Goal: Task Accomplishment & Management: Manage account settings

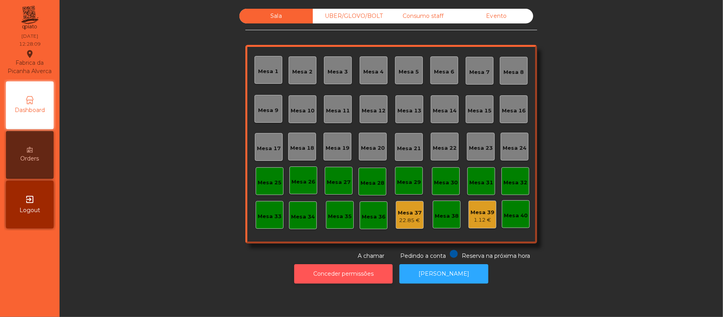
click at [350, 274] on button "Conceder permissões" at bounding box center [343, 273] width 98 height 19
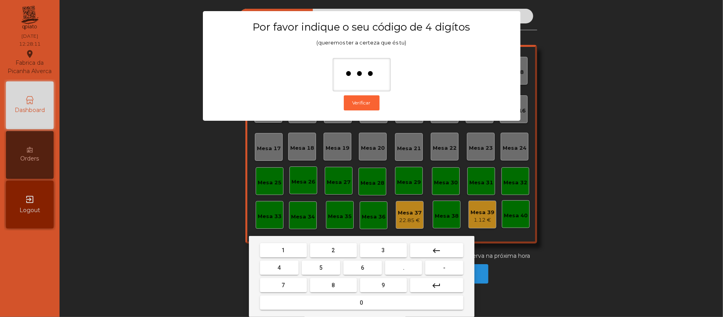
type input "****"
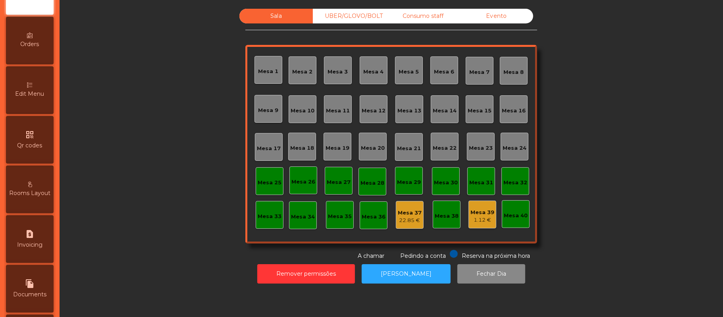
click at [35, 108] on div "Edit Menu" at bounding box center [30, 90] width 48 height 48
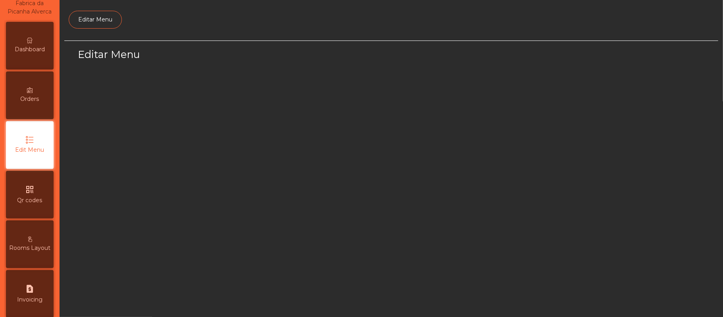
select select "*"
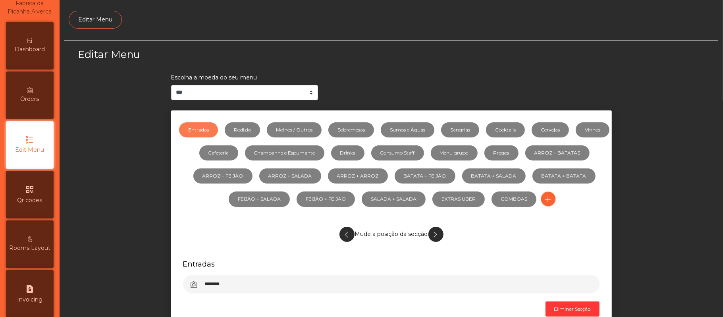
scroll to position [54, 0]
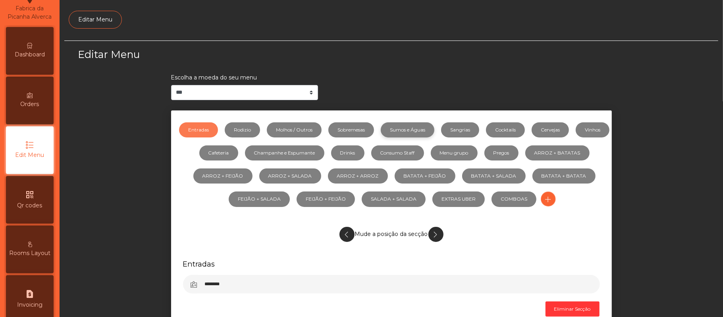
click at [429, 131] on link "Sumos e Águas" at bounding box center [408, 129] width 54 height 15
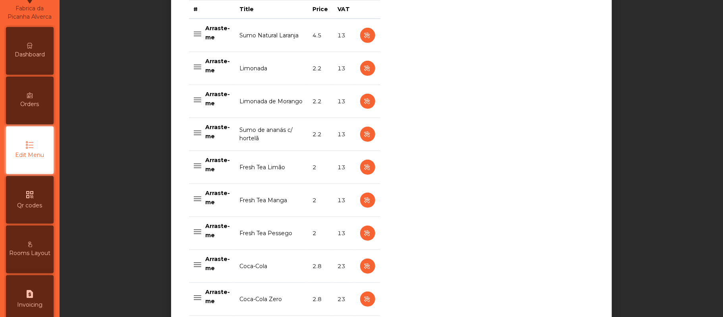
scroll to position [338, 0]
click at [363, 132] on icon "button" at bounding box center [367, 134] width 9 height 10
select select "***"
select select "**"
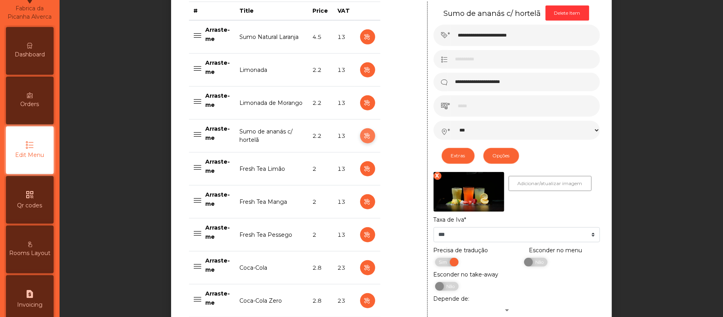
scroll to position [338, 0]
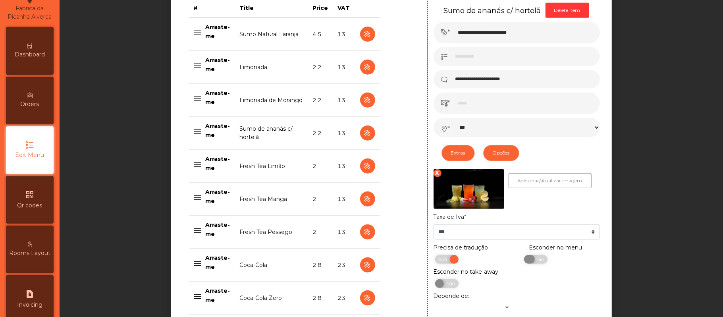
click at [539, 262] on span "Não" at bounding box center [539, 259] width 20 height 9
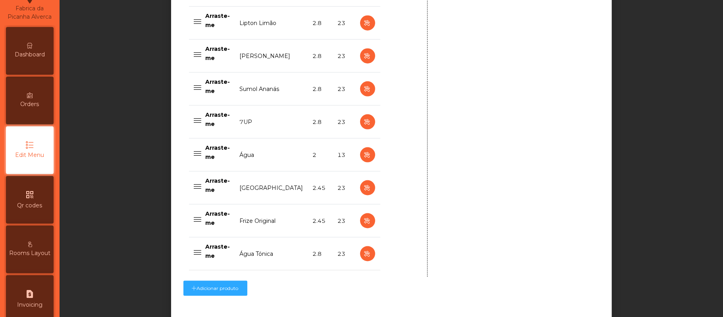
scroll to position [803, 0]
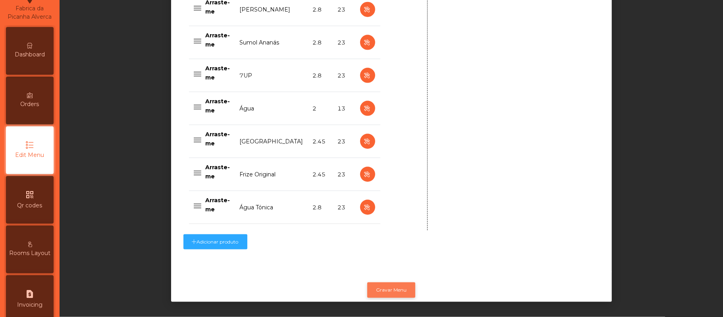
click at [391, 282] on button "Gravar Menu" at bounding box center [391, 289] width 48 height 15
click at [379, 282] on button "Gravar Menu" at bounding box center [391, 289] width 48 height 15
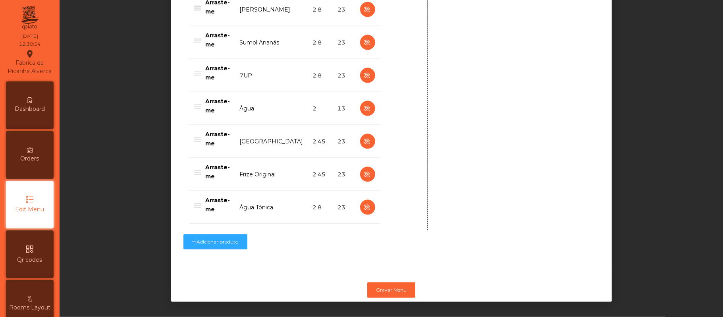
click at [33, 23] on img at bounding box center [29, 18] width 19 height 28
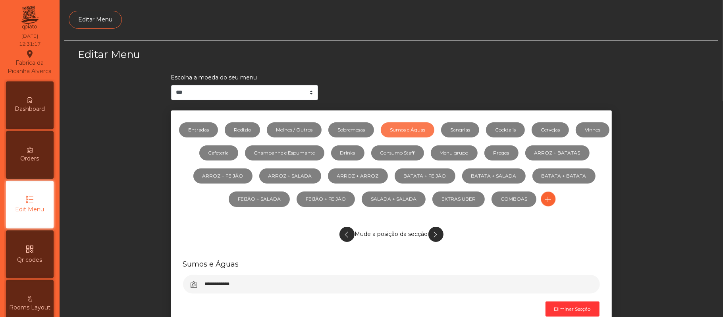
click at [32, 113] on span "Dashboard" at bounding box center [30, 109] width 30 height 8
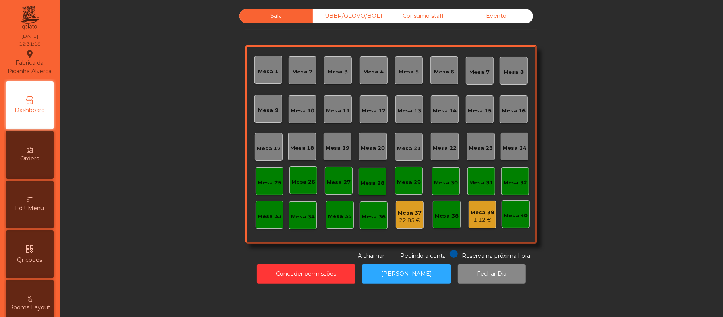
click at [643, 80] on div "Sala UBER/[GEOGRAPHIC_DATA]/BOLT Consumo staff Evento [GEOGRAPHIC_DATA] 2 [GEOG…" at bounding box center [391, 134] width 642 height 251
click at [589, 138] on div "Sala UBER/[GEOGRAPHIC_DATA]/BOLT Consumo staff Evento [GEOGRAPHIC_DATA] 2 [GEOG…" at bounding box center [391, 134] width 642 height 251
click at [341, 149] on div "Mesa 19" at bounding box center [338, 148] width 24 height 8
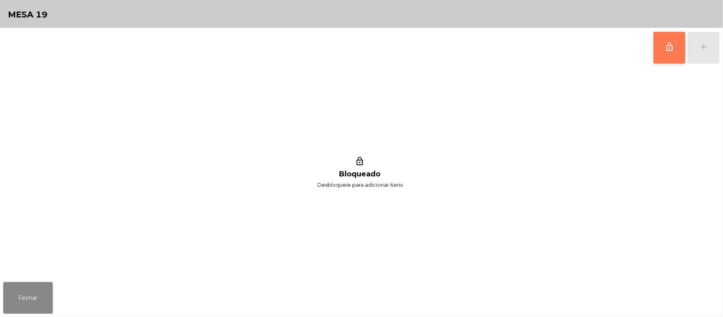
click at [655, 56] on button "lock_outline" at bounding box center [670, 48] width 32 height 32
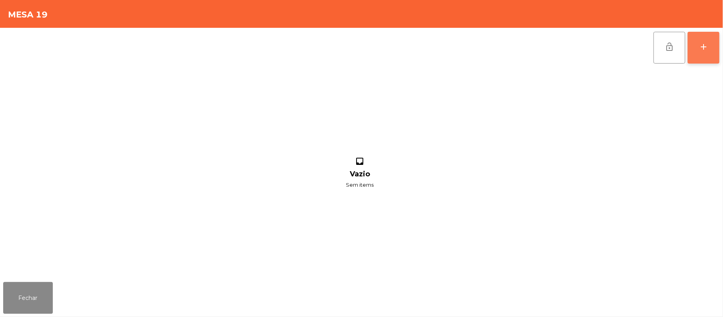
click at [704, 39] on button "add" at bounding box center [704, 48] width 32 height 32
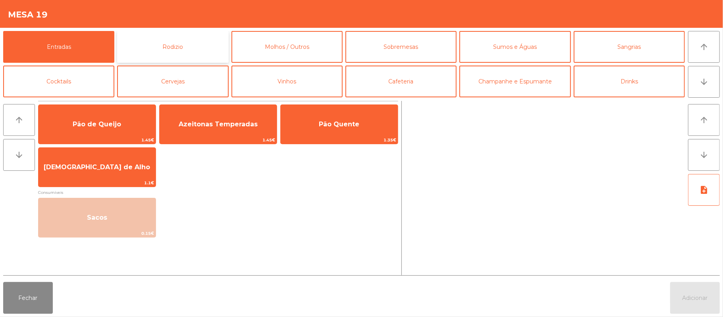
click at [179, 43] on button "Rodizio" at bounding box center [172, 47] width 111 height 32
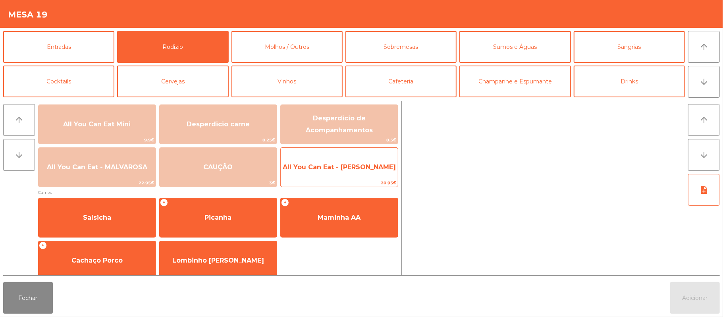
click at [365, 170] on span "All You Can Eat - [PERSON_NAME]" at bounding box center [339, 167] width 113 height 8
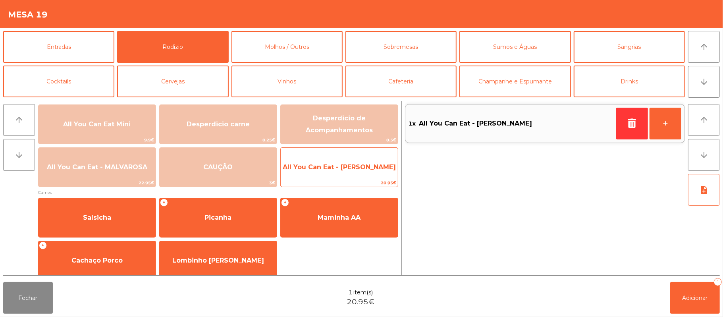
click at [361, 175] on span "All You Can Eat - [PERSON_NAME]" at bounding box center [339, 166] width 117 height 21
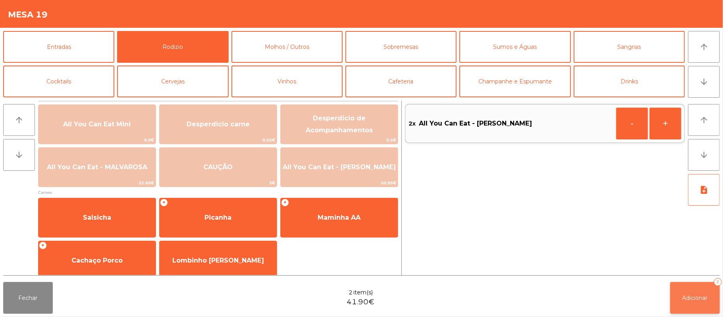
click at [720, 304] on button "Adicionar 2" at bounding box center [695, 298] width 50 height 32
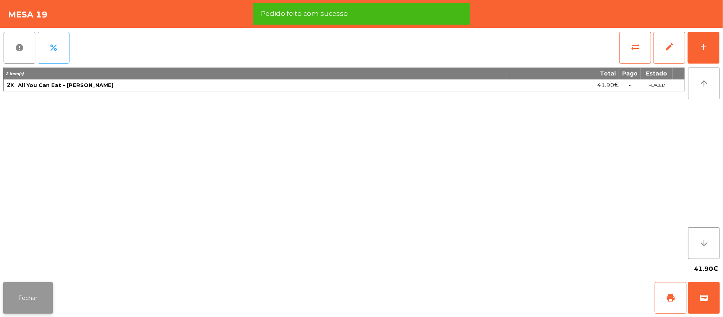
click at [32, 299] on button "Fechar" at bounding box center [28, 298] width 50 height 32
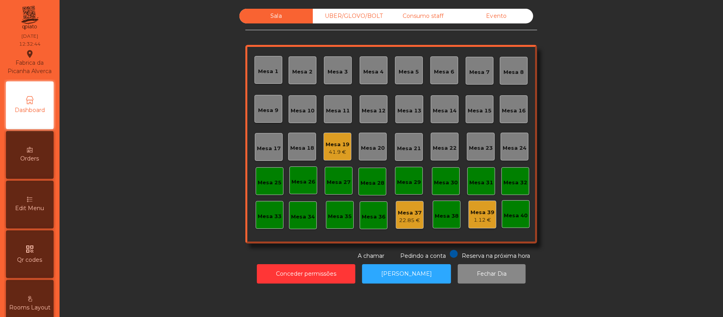
click at [518, 110] on div "Mesa 16" at bounding box center [514, 111] width 24 height 8
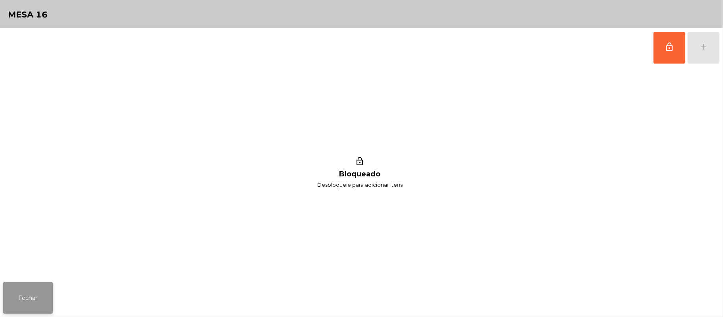
click at [37, 300] on button "Fechar" at bounding box center [28, 298] width 50 height 32
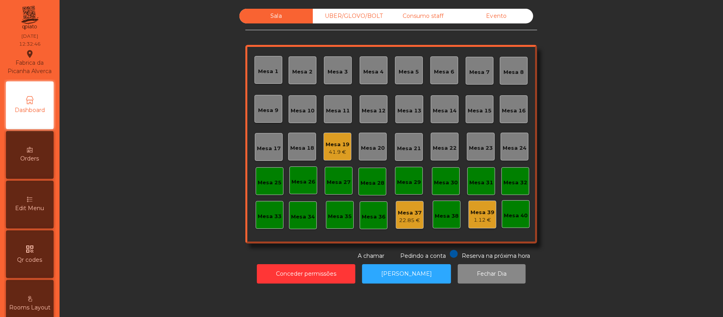
click at [488, 116] on div "Mesa 15" at bounding box center [480, 109] width 28 height 28
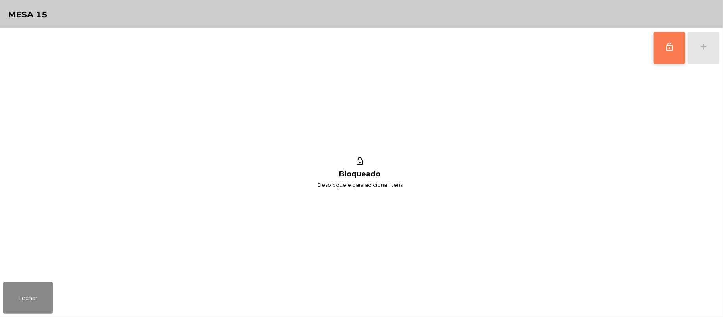
click at [664, 48] on button "lock_outline" at bounding box center [670, 48] width 32 height 32
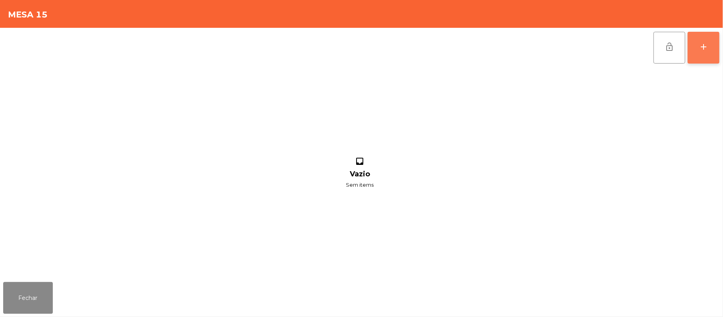
click at [707, 44] on div "add" at bounding box center [704, 47] width 10 height 10
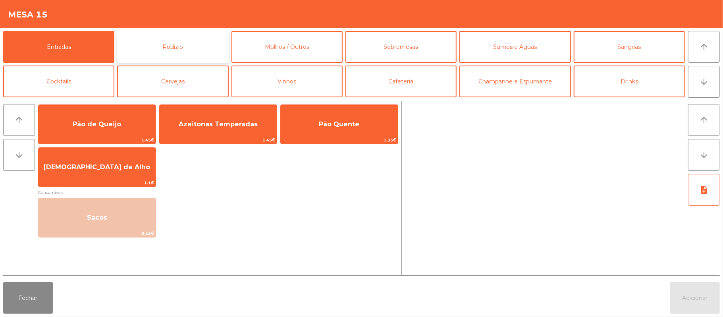
click at [176, 49] on button "Rodizio" at bounding box center [172, 47] width 111 height 32
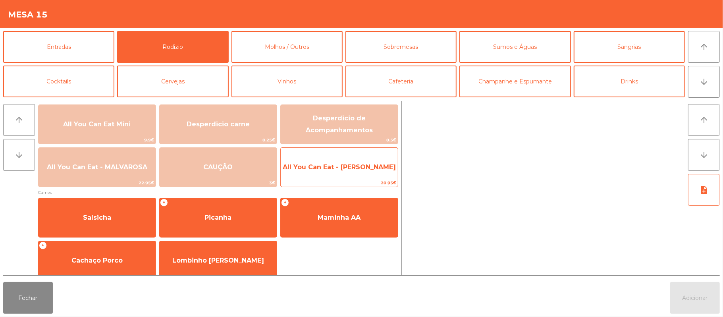
click at [366, 178] on div "All You Can Eat - Malva Almoço 20.95€" at bounding box center [339, 167] width 118 height 40
click at [370, 179] on span "20.95€" at bounding box center [339, 183] width 117 height 8
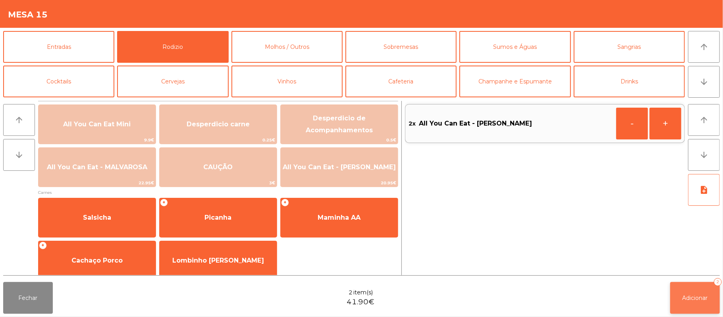
click at [699, 304] on button "Adicionar 2" at bounding box center [695, 298] width 50 height 32
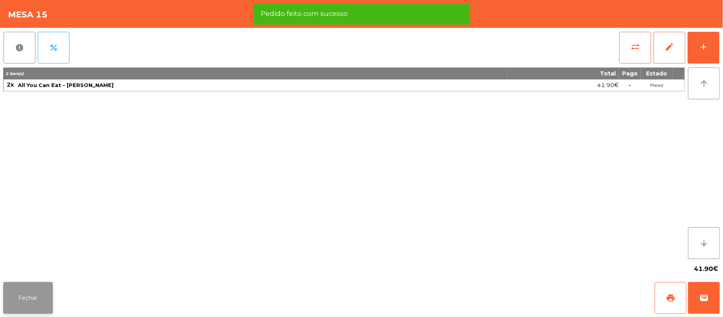
click at [48, 299] on button "Fechar" at bounding box center [28, 298] width 50 height 32
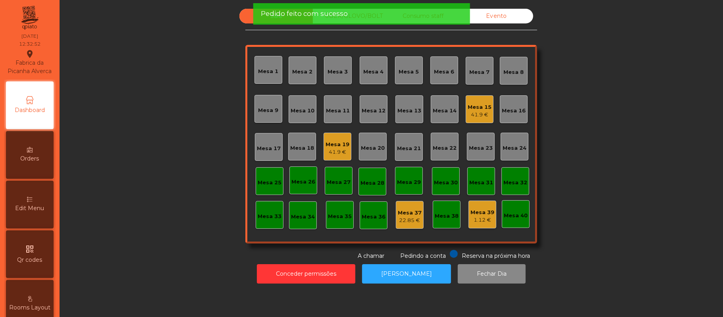
click at [162, 178] on div "Sala UBER/[GEOGRAPHIC_DATA]/BOLT Consumo staff Evento [GEOGRAPHIC_DATA] 2 [GEOG…" at bounding box center [391, 134] width 642 height 251
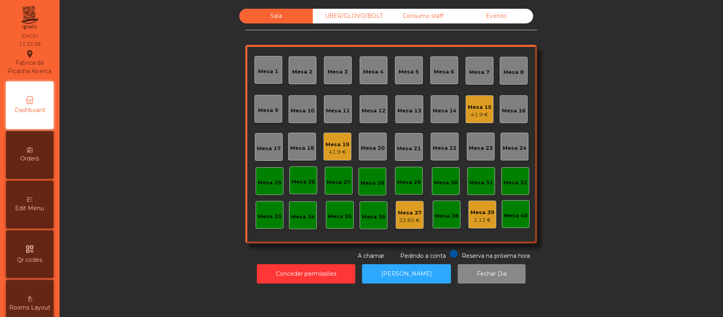
click at [471, 222] on div "1.12 €" at bounding box center [483, 220] width 24 height 8
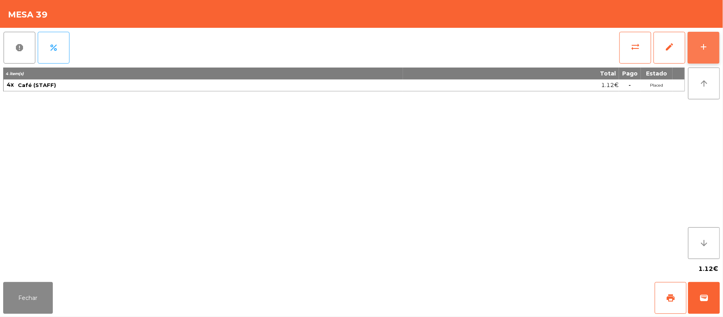
click at [703, 45] on div "add" at bounding box center [704, 47] width 10 height 10
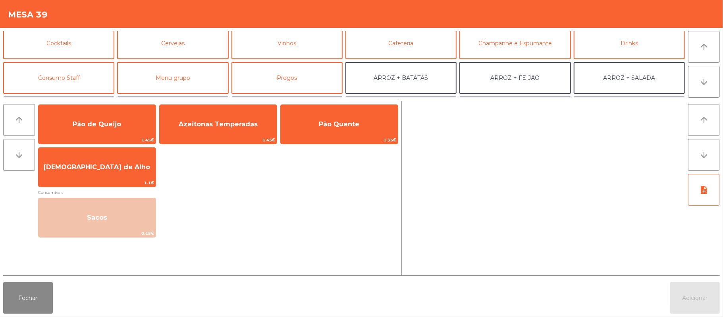
scroll to position [40, 0]
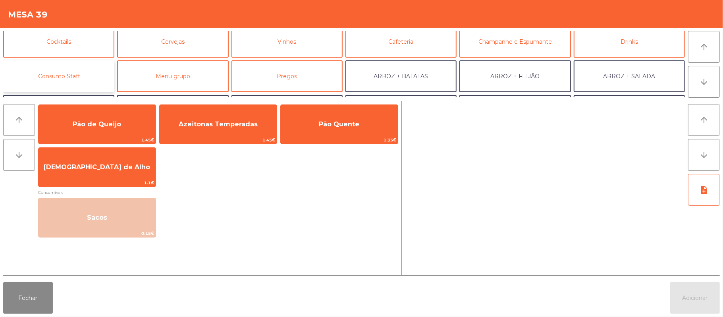
click at [91, 78] on button "Consumo Staff" at bounding box center [58, 76] width 111 height 32
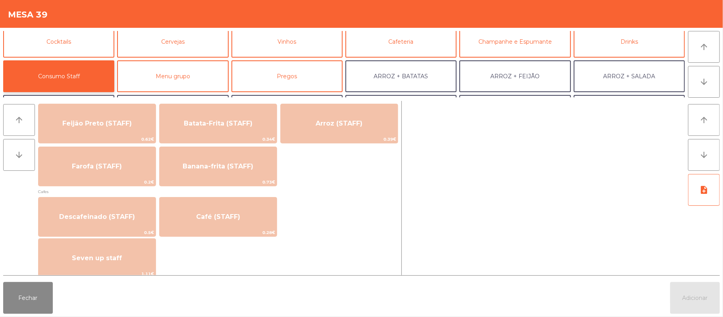
scroll to position [416, 0]
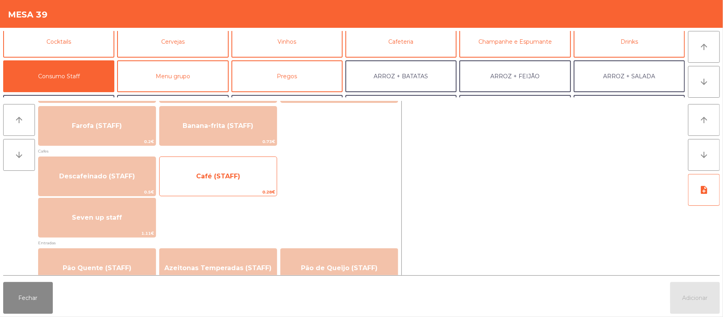
click at [228, 176] on span "Café (STAFF)" at bounding box center [218, 176] width 44 height 8
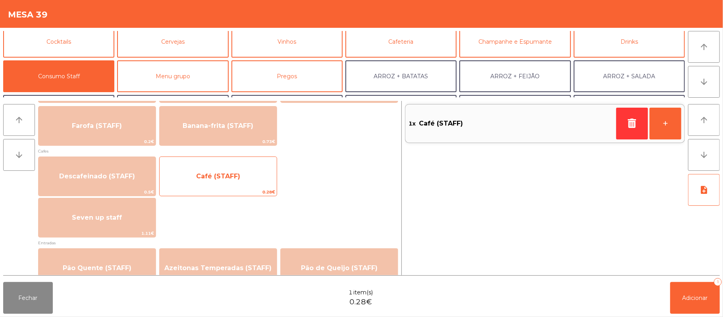
click at [228, 177] on span "Café (STAFF)" at bounding box center [218, 176] width 44 height 8
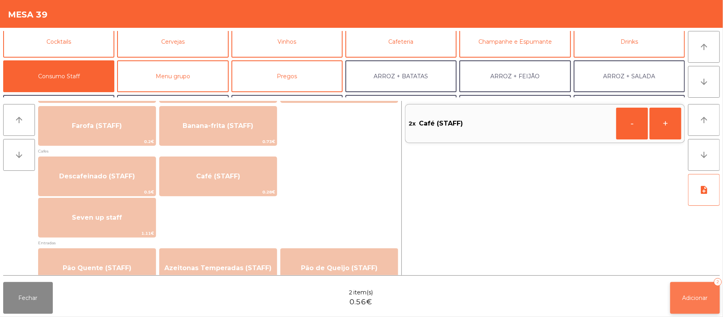
click at [679, 296] on button "Adicionar 2" at bounding box center [695, 298] width 50 height 32
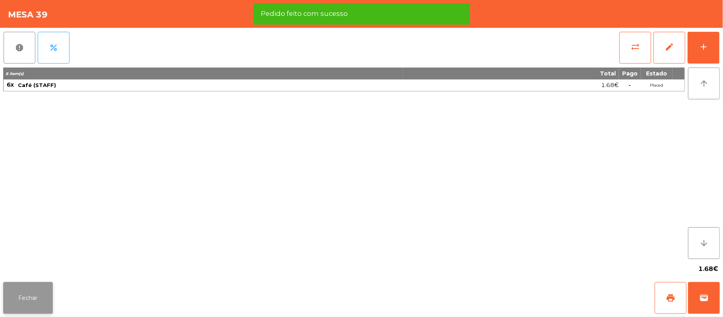
click at [29, 294] on button "Fechar" at bounding box center [28, 298] width 50 height 32
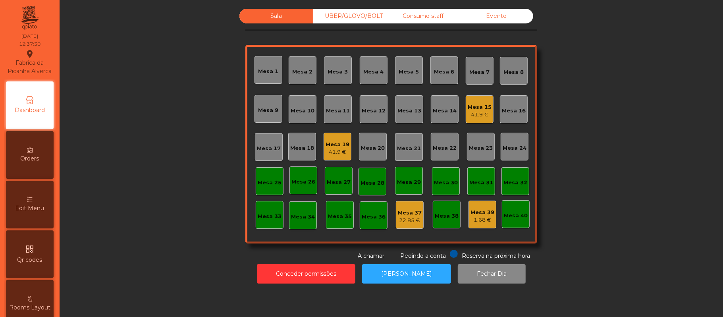
click at [343, 151] on div "41.9 €" at bounding box center [338, 152] width 24 height 8
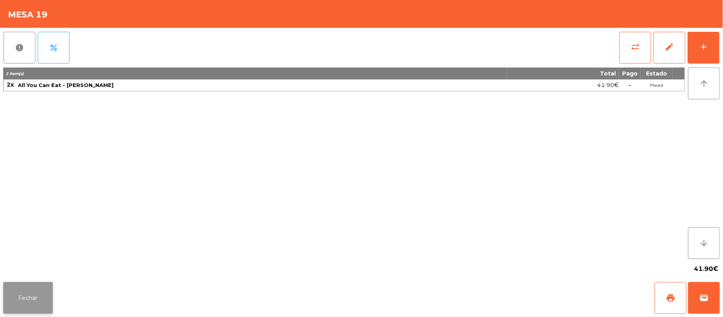
click at [24, 301] on button "Fechar" at bounding box center [28, 298] width 50 height 32
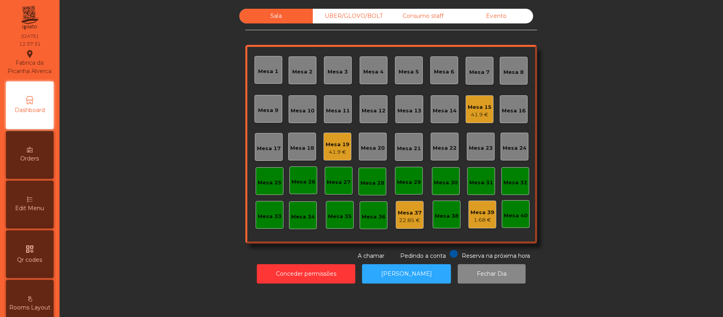
click at [468, 115] on div "41.9 €" at bounding box center [480, 115] width 24 height 8
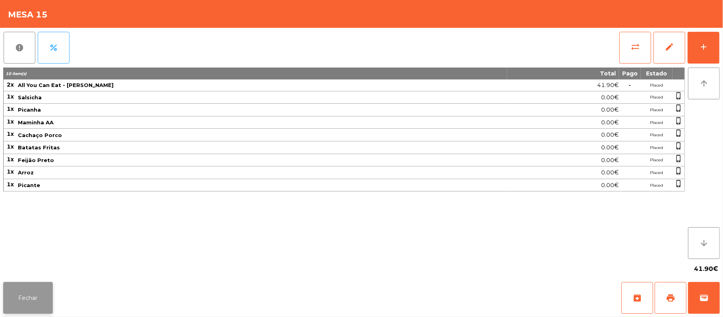
click at [24, 299] on button "Fechar" at bounding box center [28, 298] width 50 height 32
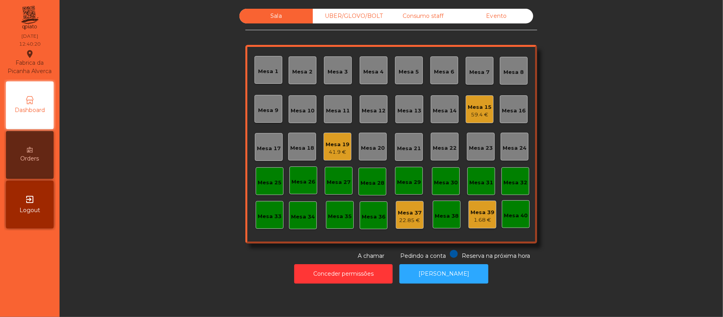
click at [615, 81] on div "Sala UBER/[GEOGRAPHIC_DATA]/BOLT Consumo staff Evento Mesa 1 Mesa 2 [GEOGRAPHIC…" at bounding box center [391, 134] width 642 height 251
click at [574, 98] on div "Sala UBER/[GEOGRAPHIC_DATA]/BOLT Consumo staff Evento Mesa 1 Mesa 2 [GEOGRAPHIC…" at bounding box center [391, 134] width 642 height 251
click at [445, 147] on div "Mesa 22" at bounding box center [445, 148] width 24 height 8
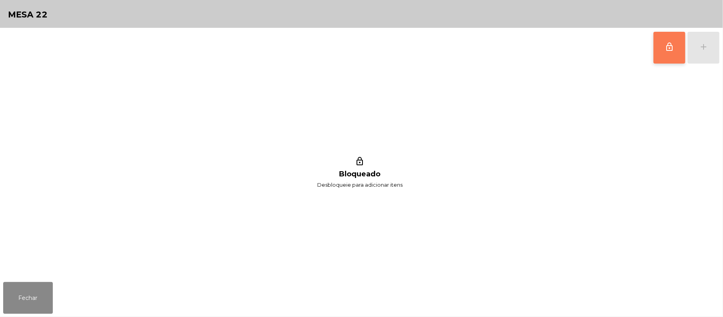
click at [658, 48] on button "lock_outline" at bounding box center [670, 48] width 32 height 32
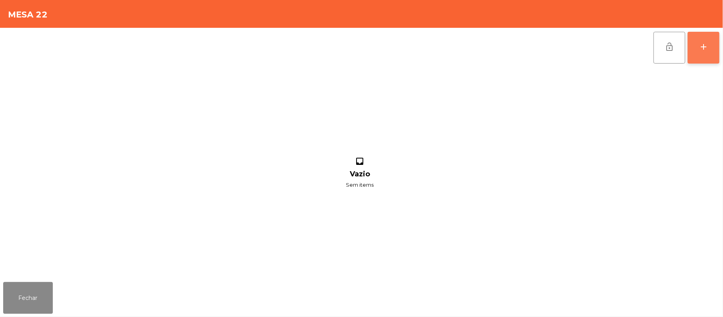
click at [717, 50] on button "add" at bounding box center [704, 48] width 32 height 32
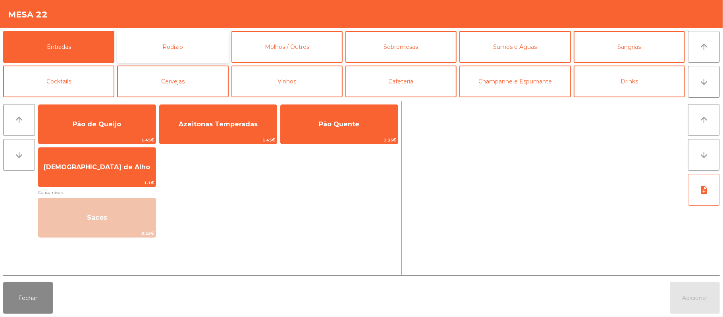
click at [204, 40] on button "Rodizio" at bounding box center [172, 47] width 111 height 32
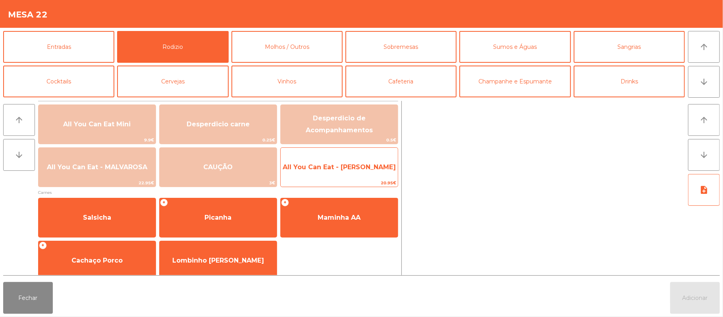
click at [346, 163] on span "All You Can Eat - [PERSON_NAME]" at bounding box center [339, 167] width 113 height 8
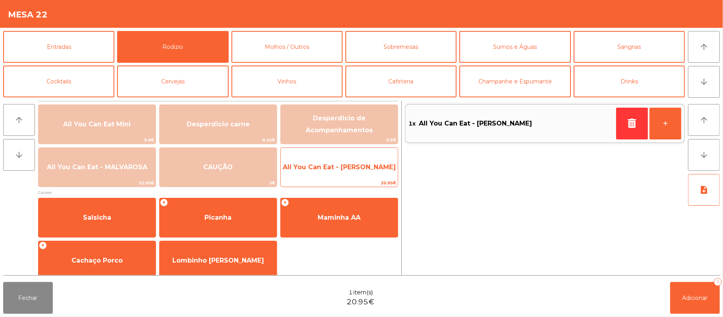
click at [337, 172] on span "All You Can Eat - [PERSON_NAME]" at bounding box center [339, 166] width 117 height 21
click at [338, 169] on span "All You Can Eat - [PERSON_NAME]" at bounding box center [339, 167] width 113 height 8
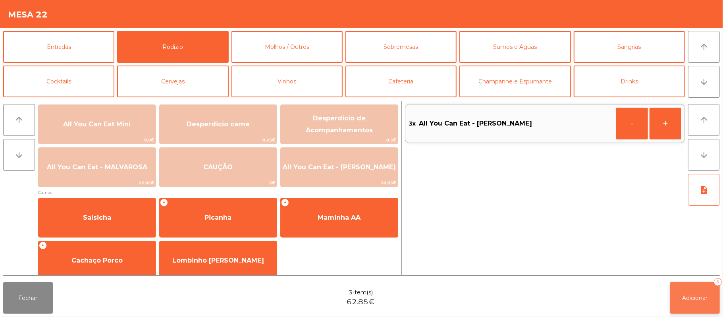
click at [693, 299] on span "Adicionar" at bounding box center [695, 297] width 25 height 7
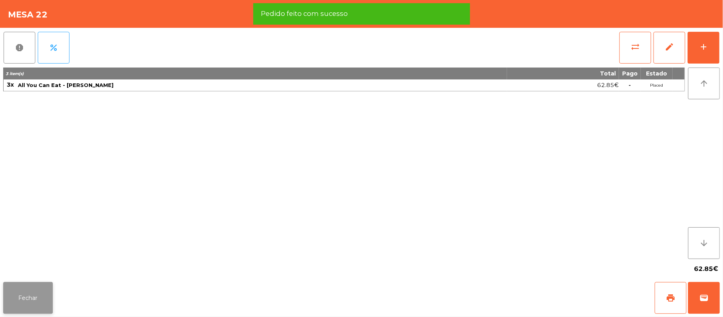
click at [37, 295] on button "Fechar" at bounding box center [28, 298] width 50 height 32
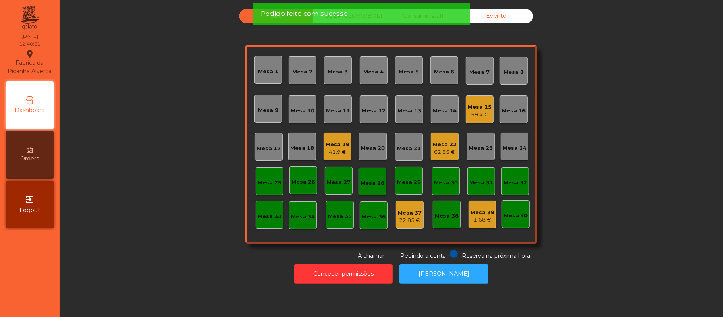
click at [160, 138] on div "Sala UBER/[GEOGRAPHIC_DATA]/BOLT Consumo staff Evento Mesa 1 Mesa 2 [GEOGRAPHIC…" at bounding box center [391, 134] width 642 height 251
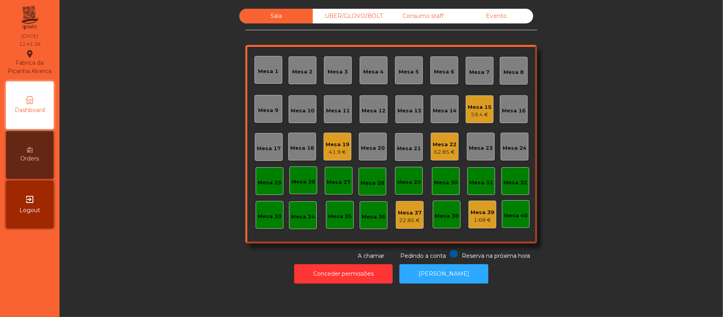
click at [340, 150] on div "41.9 €" at bounding box center [338, 152] width 24 height 8
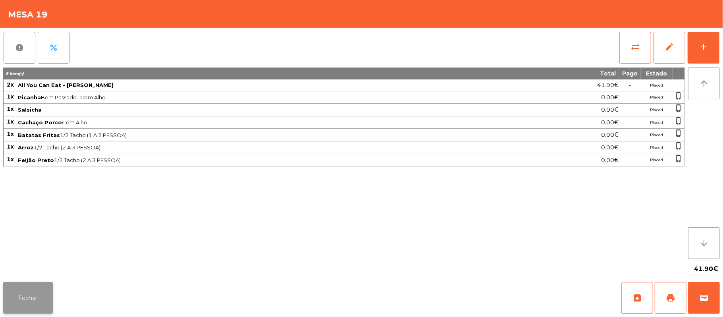
click at [29, 284] on button "Fechar" at bounding box center [28, 298] width 50 height 32
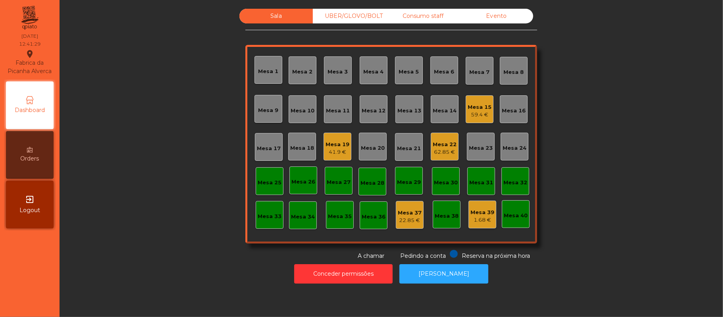
click at [488, 99] on div "Mesa 15 59.4 €" at bounding box center [480, 109] width 28 height 28
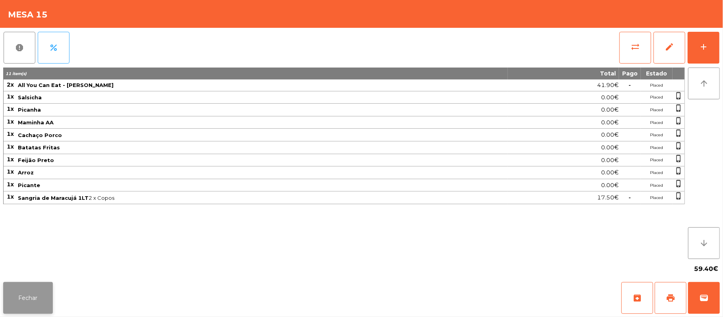
click at [10, 295] on button "Fechar" at bounding box center [28, 298] width 50 height 32
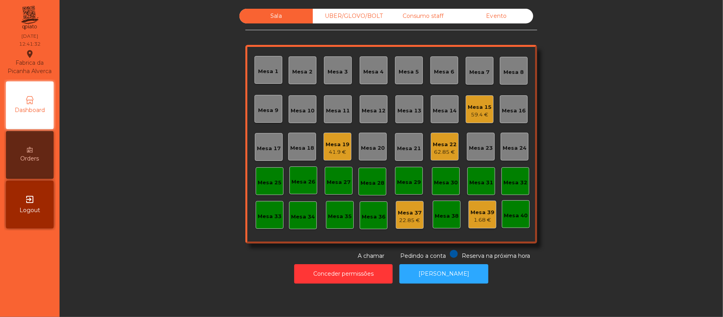
click at [333, 146] on div "Mesa 19" at bounding box center [338, 145] width 24 height 8
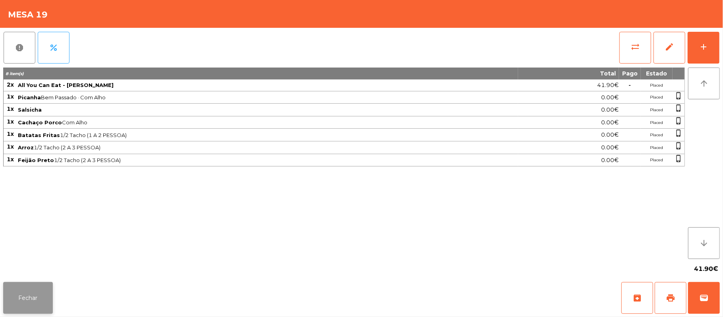
click at [14, 289] on button "Fechar" at bounding box center [28, 298] width 50 height 32
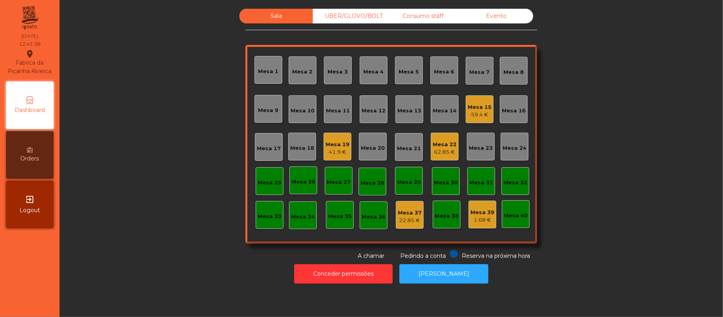
click at [129, 197] on div "Sala UBER/[GEOGRAPHIC_DATA]/BOLT Consumo staff Evento Mesa 1 Mesa 2 [GEOGRAPHIC…" at bounding box center [391, 134] width 642 height 251
click at [605, 126] on div "Sala UBER/[GEOGRAPHIC_DATA]/BOLT Consumo staff Evento Mesa 1 Mesa 2 [GEOGRAPHIC…" at bounding box center [391, 134] width 642 height 251
click at [378, 146] on div "Mesa 20" at bounding box center [373, 148] width 24 height 8
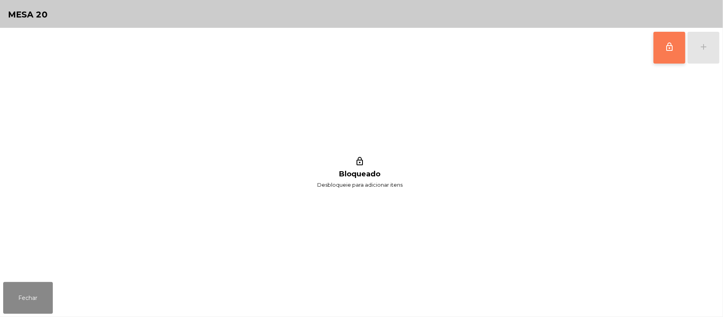
click at [665, 50] on span "lock_outline" at bounding box center [670, 47] width 10 height 10
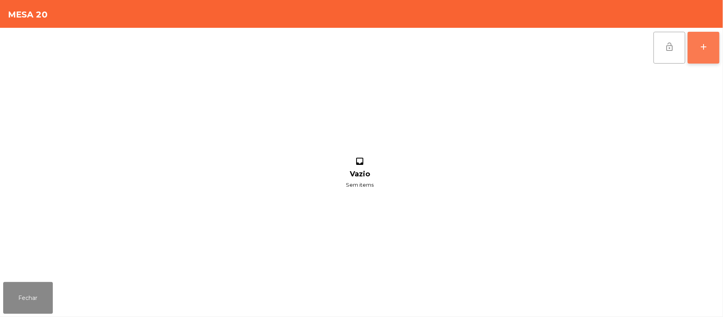
click at [718, 49] on button "add" at bounding box center [704, 48] width 32 height 32
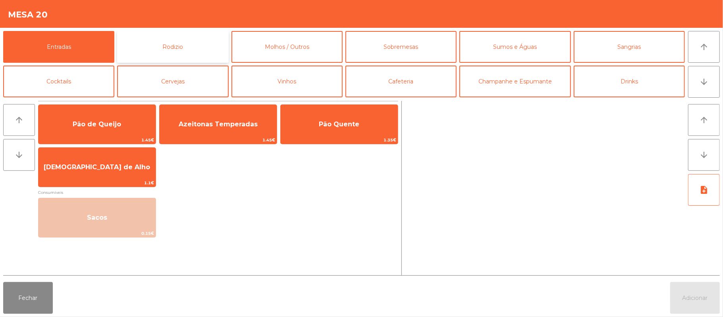
click at [210, 45] on button "Rodizio" at bounding box center [172, 47] width 111 height 32
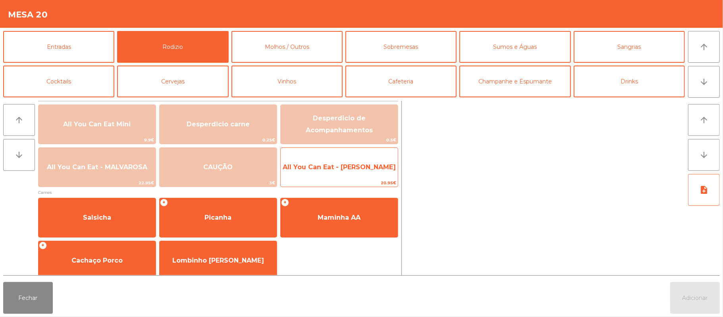
click at [359, 157] on span "All You Can Eat - [PERSON_NAME]" at bounding box center [339, 166] width 117 height 21
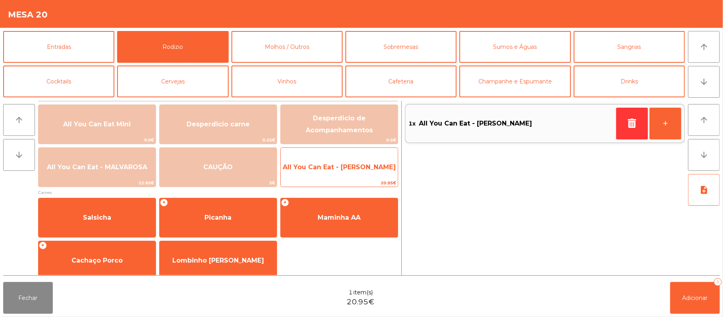
click at [355, 164] on span "All You Can Eat - [PERSON_NAME]" at bounding box center [339, 167] width 113 height 8
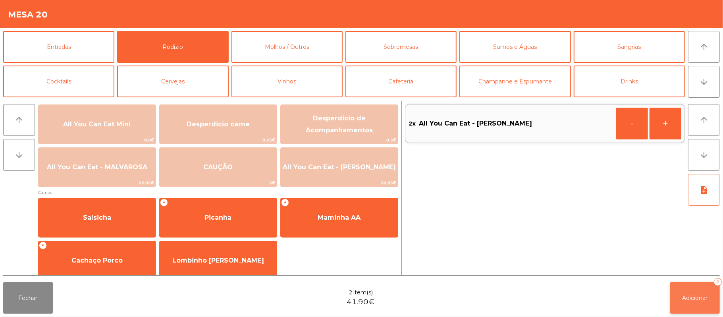
click at [691, 293] on button "Adicionar 2" at bounding box center [695, 298] width 50 height 32
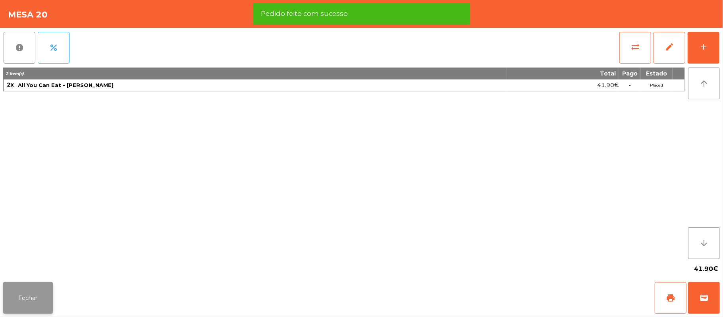
click at [6, 307] on button "Fechar" at bounding box center [28, 298] width 50 height 32
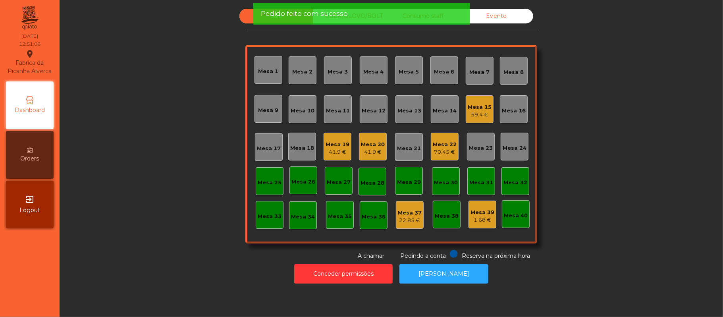
click at [205, 243] on div "Sala UBER/[GEOGRAPHIC_DATA]/BOLT Consumo staff Evento Mesa 1 Mesa 2 [GEOGRAPHIC…" at bounding box center [391, 134] width 642 height 251
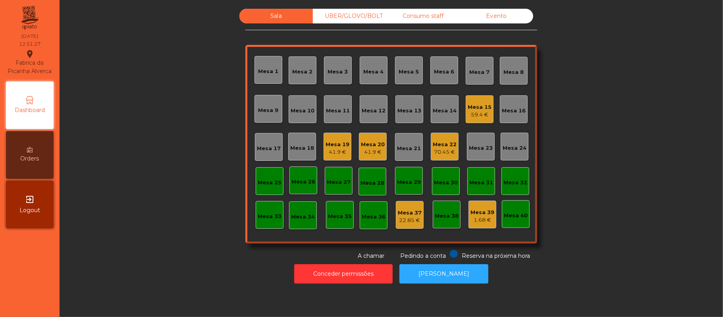
click at [374, 150] on div "41.9 €" at bounding box center [373, 152] width 24 height 8
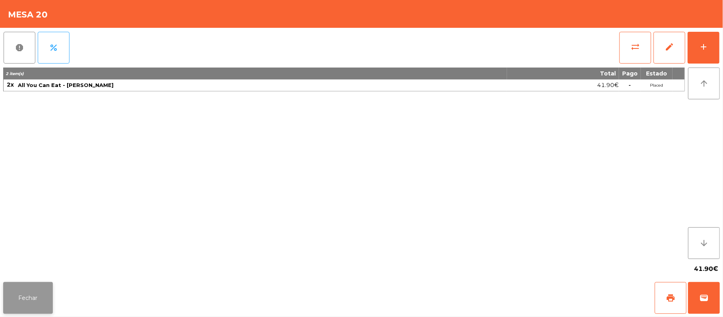
click at [25, 299] on button "Fechar" at bounding box center [28, 298] width 50 height 32
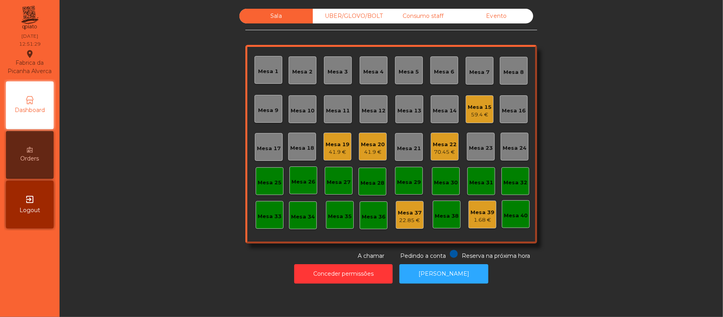
click at [339, 149] on div "41.9 €" at bounding box center [338, 152] width 24 height 8
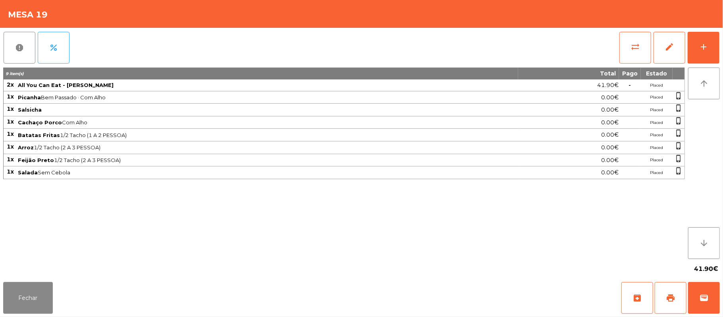
click at [485, 85] on span "All You Can Eat - [PERSON_NAME]" at bounding box center [268, 85] width 500 height 6
click at [484, 123] on span "Cachaço [PERSON_NAME] Com Alho" at bounding box center [268, 122] width 500 height 6
click at [39, 312] on button "Fechar" at bounding box center [28, 298] width 50 height 32
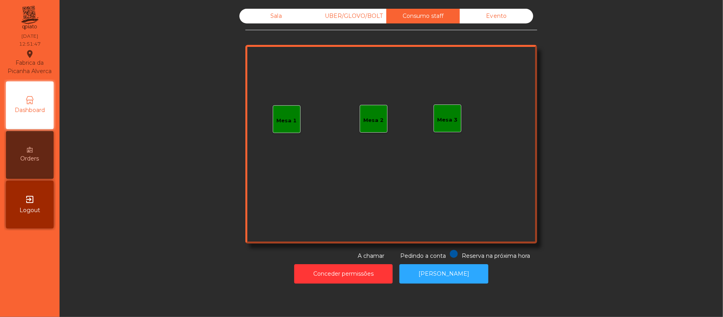
click at [296, 116] on div "Mesa 1" at bounding box center [287, 119] width 28 height 28
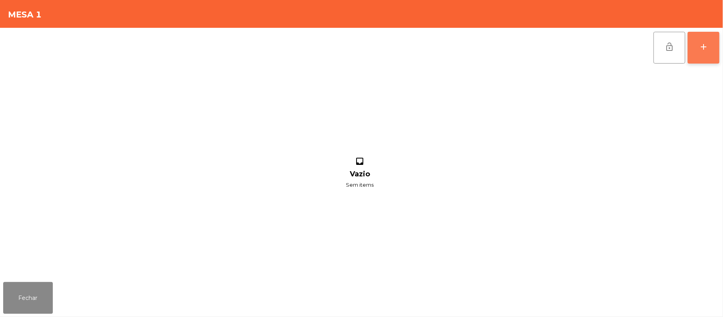
click at [717, 45] on button "add" at bounding box center [704, 48] width 32 height 32
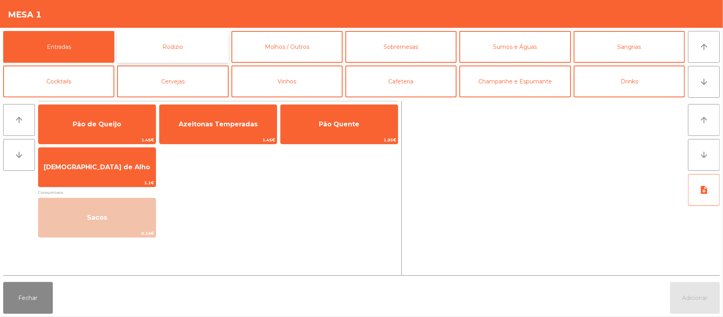
click at [153, 40] on button "Rodizio" at bounding box center [172, 47] width 111 height 32
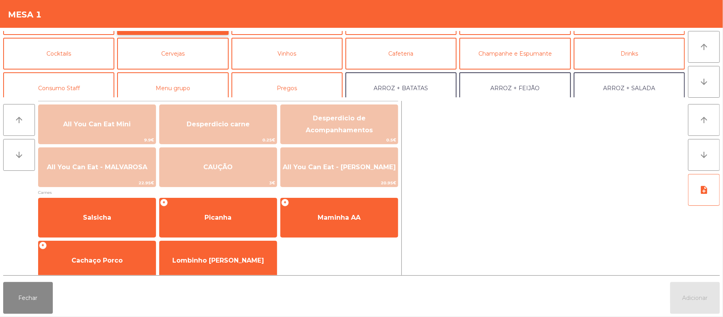
scroll to position [32, 0]
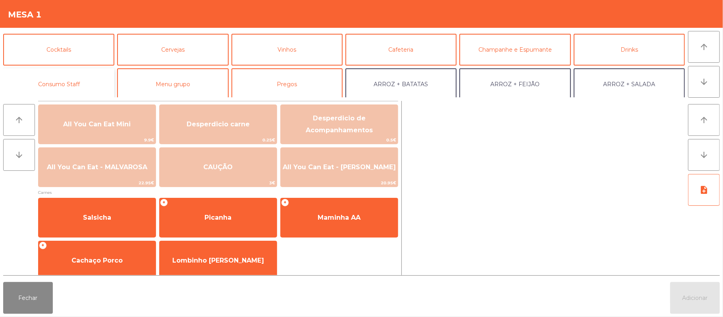
click at [78, 84] on button "Consumo Staff" at bounding box center [58, 84] width 111 height 32
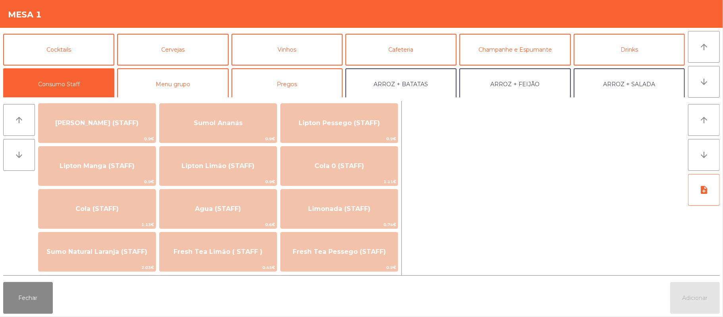
scroll to position [113, 0]
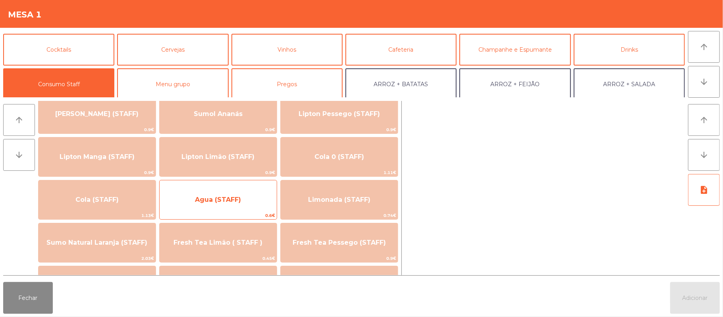
click at [235, 191] on span "Agua (STAFF)" at bounding box center [218, 199] width 117 height 21
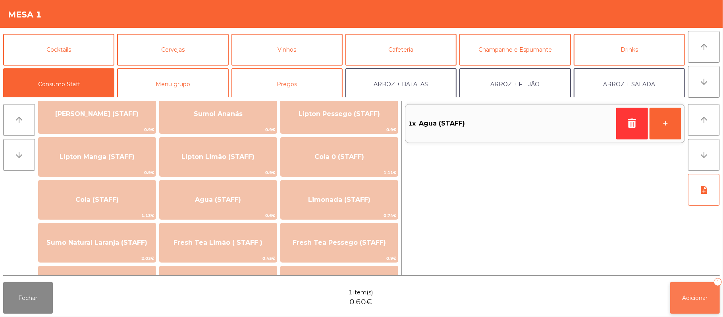
click at [691, 293] on button "Adicionar 1" at bounding box center [695, 298] width 50 height 32
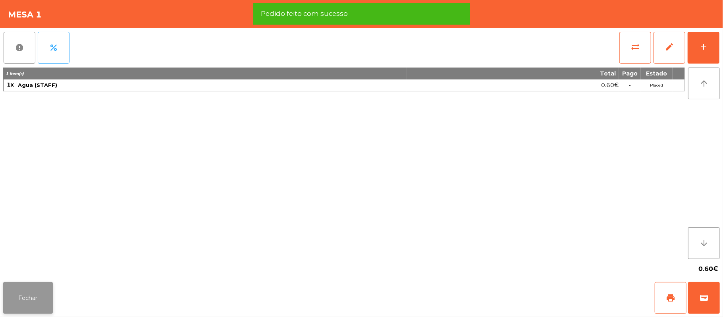
click at [38, 293] on button "Fechar" at bounding box center [28, 298] width 50 height 32
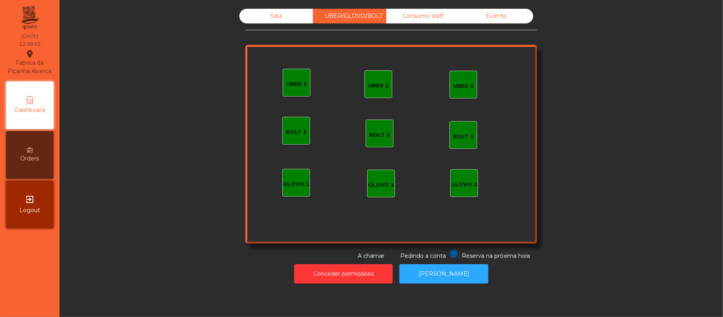
click at [279, 17] on div "Sala" at bounding box center [275, 16] width 73 height 15
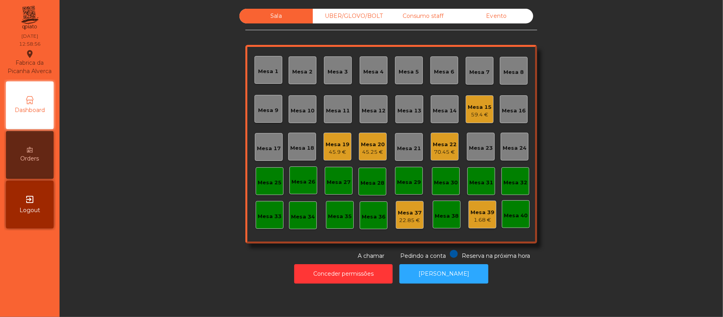
click at [642, 91] on div "Sala UBER/[GEOGRAPHIC_DATA]/BOLT Consumo staff Evento Mesa 1 Mesa 2 [GEOGRAPHIC…" at bounding box center [391, 134] width 642 height 251
click at [589, 104] on div "Sala UBER/[GEOGRAPHIC_DATA]/BOLT Consumo staff Evento Mesa 1 Mesa 2 [GEOGRAPHIC…" at bounding box center [391, 134] width 642 height 251
click at [603, 107] on div "Sala UBER/[GEOGRAPHIC_DATA]/BOLT Consumo staff Evento Mesa 1 Mesa 2 [GEOGRAPHIC…" at bounding box center [391, 134] width 642 height 251
click at [582, 228] on div "Sala UBER/[GEOGRAPHIC_DATA]/BOLT Consumo staff Evento Mesa 1 [GEOGRAPHIC_DATA] …" at bounding box center [391, 134] width 642 height 251
click at [338, 16] on div "UBER/GLOVO/BOLT" at bounding box center [349, 16] width 73 height 15
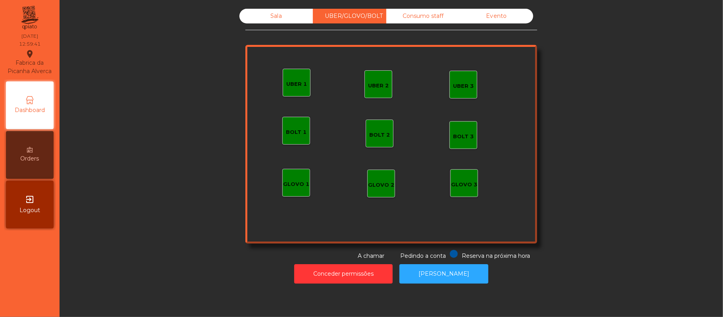
click at [294, 89] on div "UBER 1" at bounding box center [297, 83] width 28 height 28
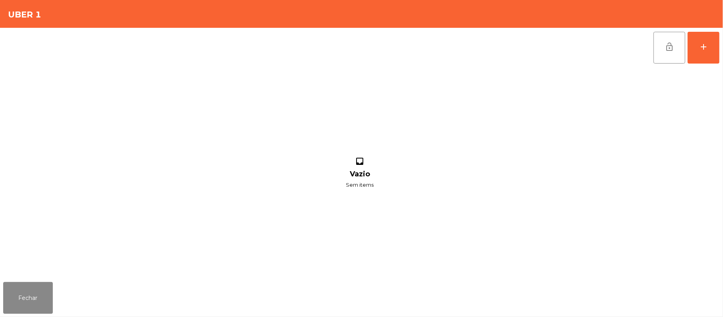
click at [721, 46] on div "lock_open add inbox Vazio Sem items" at bounding box center [361, 153] width 723 height 251
click at [716, 64] on div "lock_open add" at bounding box center [686, 48] width 67 height 40
click at [707, 51] on button "add" at bounding box center [704, 48] width 32 height 32
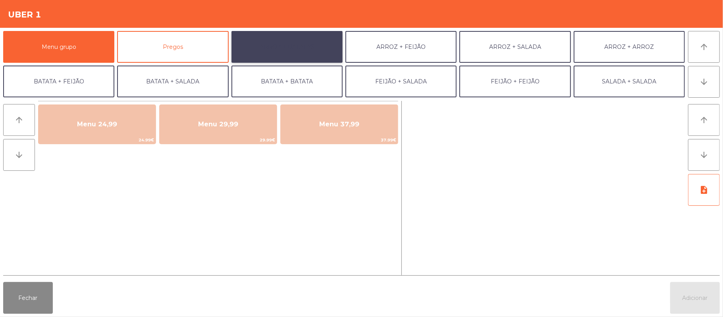
click at [287, 45] on button "ARROZ + BATATAS" at bounding box center [286, 47] width 111 height 32
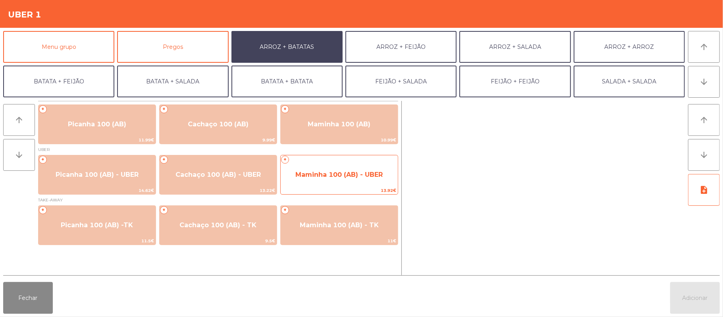
click at [330, 174] on span "Maminha 100 (AB) - UBER" at bounding box center [338, 175] width 87 height 8
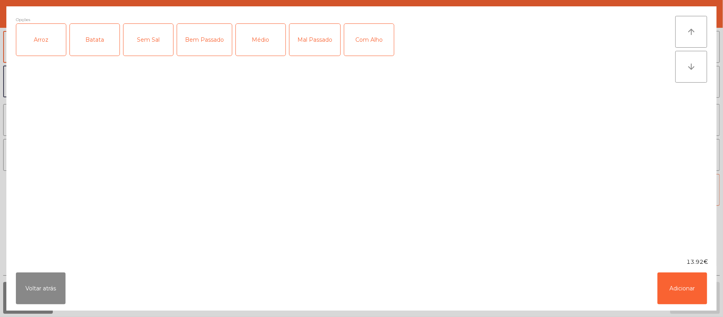
click at [25, 50] on div "Arroz" at bounding box center [41, 40] width 50 height 32
click at [110, 43] on div "Batata" at bounding box center [95, 40] width 50 height 32
click at [196, 40] on div "Bem Passado" at bounding box center [204, 40] width 55 height 32
click at [31, 299] on button "Voltar atrás" at bounding box center [41, 288] width 50 height 32
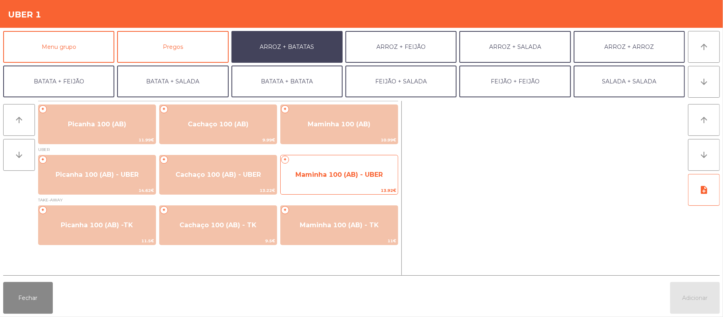
click at [340, 171] on span "Maminha 100 (AB) - UBER" at bounding box center [338, 175] width 87 height 8
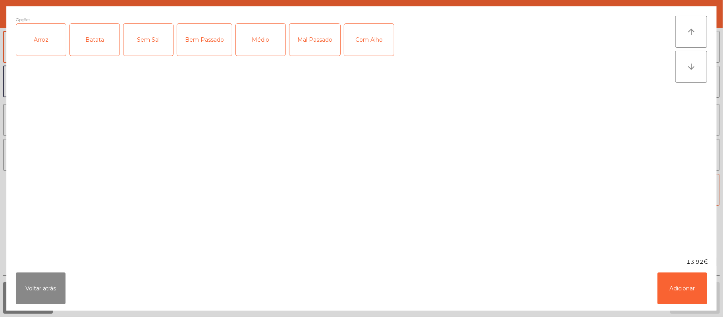
click at [42, 43] on div "Arroz" at bounding box center [41, 40] width 50 height 32
click at [96, 33] on div "Batata" at bounding box center [95, 40] width 50 height 32
click at [214, 45] on div "Bem Passado" at bounding box center [204, 40] width 55 height 32
click at [674, 289] on button "Adicionar" at bounding box center [683, 288] width 50 height 32
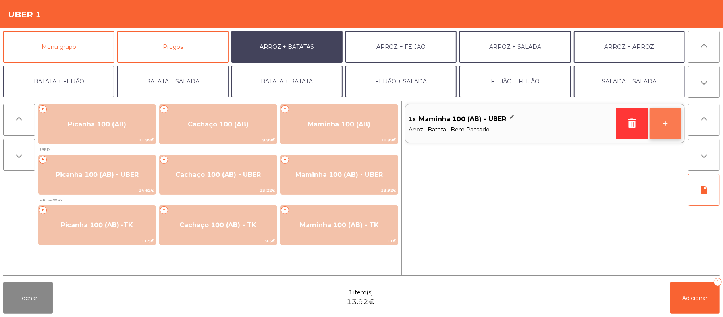
click at [663, 123] on button "+" at bounding box center [666, 124] width 32 height 32
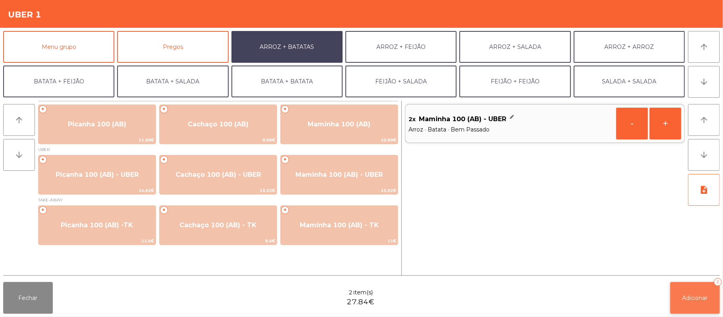
click at [684, 297] on span "Adicionar" at bounding box center [695, 297] width 25 height 7
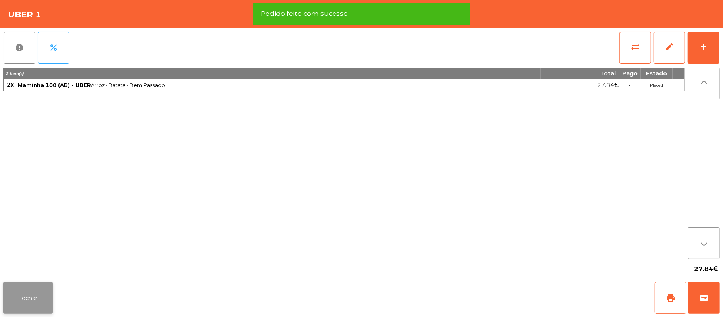
click at [32, 287] on button "Fechar" at bounding box center [28, 298] width 50 height 32
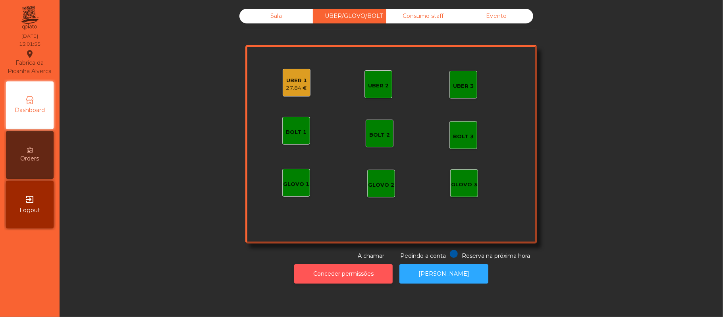
click at [349, 277] on button "Conceder permissões" at bounding box center [343, 273] width 98 height 19
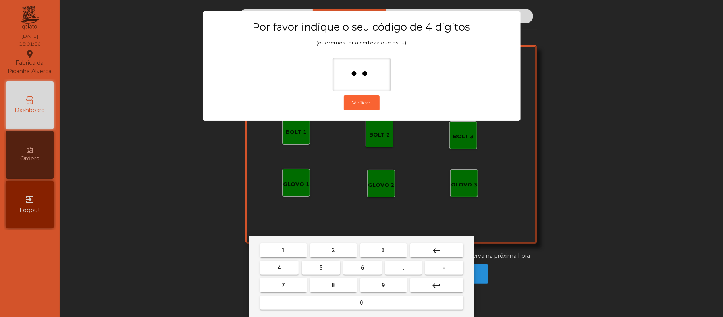
type input "***"
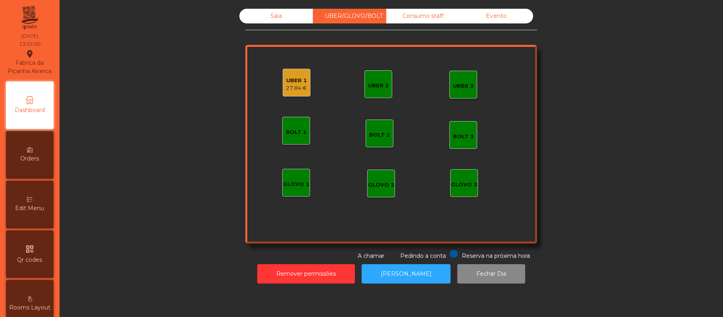
click at [297, 88] on div "27.84 €" at bounding box center [296, 88] width 21 height 8
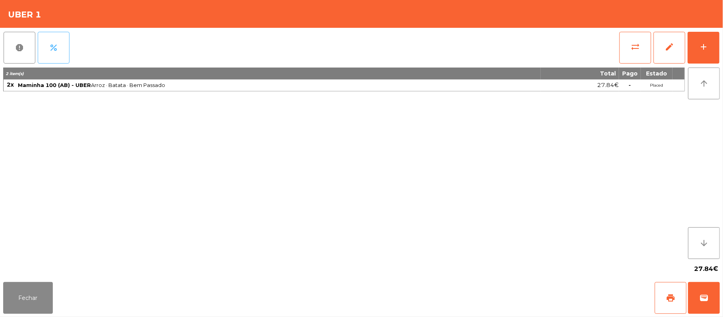
click at [57, 48] on span "percent" at bounding box center [54, 48] width 10 height 10
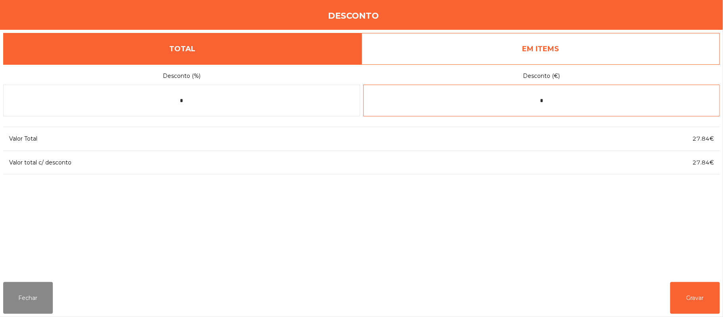
click at [484, 104] on input "*" at bounding box center [541, 101] width 357 height 32
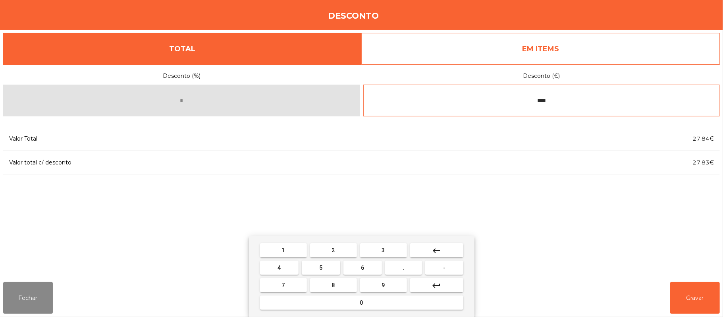
type input "****"
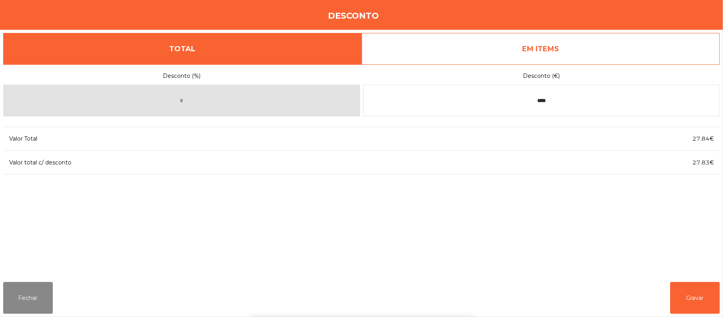
click at [701, 277] on div "1 2 3 keyboard_backspace 4 5 6 . - 7 8 9 keyboard_return 0" at bounding box center [361, 276] width 723 height 81
click at [694, 286] on button "Gravar" at bounding box center [695, 298] width 50 height 32
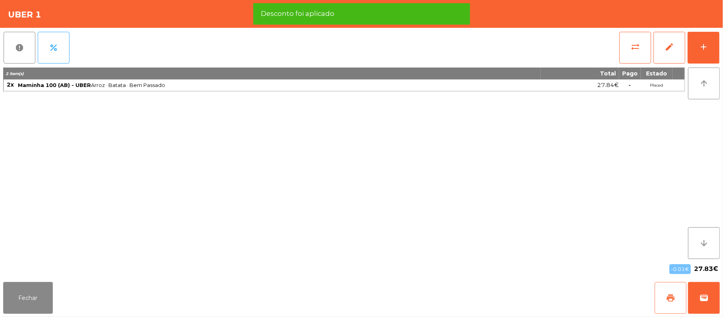
click at [661, 299] on button "print" at bounding box center [671, 298] width 32 height 32
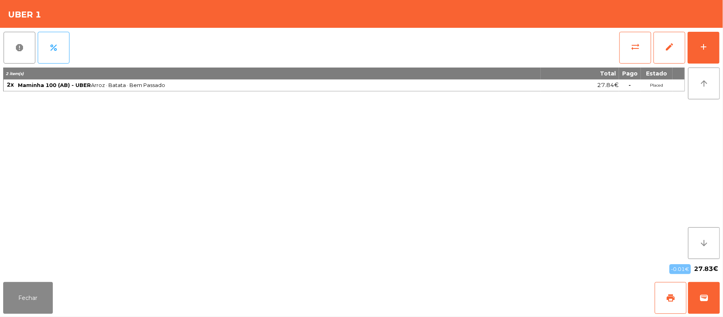
click at [722, 307] on div "Fechar print wallet" at bounding box center [361, 298] width 723 height 38
click at [707, 301] on span "wallet" at bounding box center [704, 298] width 10 height 10
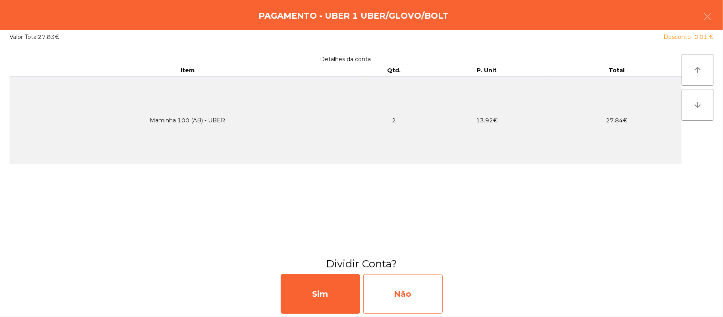
click at [397, 287] on div "Não" at bounding box center [402, 294] width 79 height 40
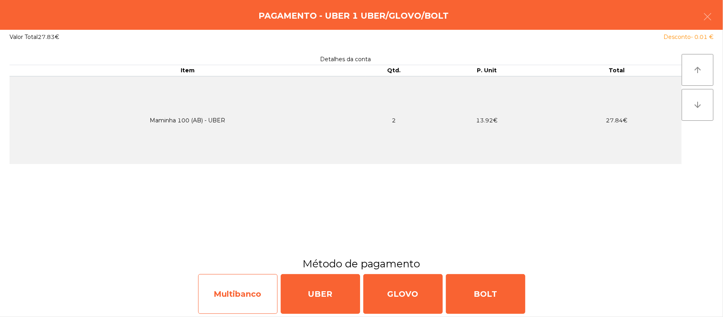
click at [241, 299] on div "Multibanco" at bounding box center [237, 294] width 79 height 40
select select "**"
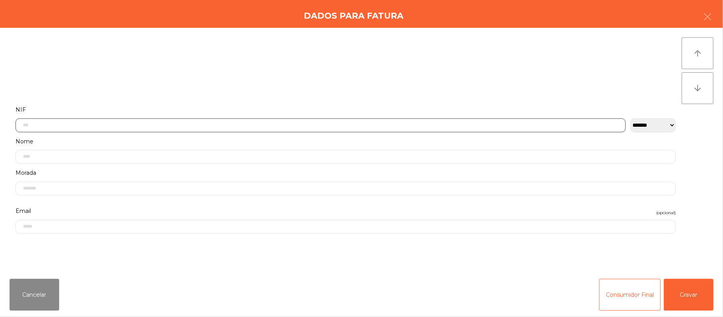
click at [408, 125] on input "text" at bounding box center [320, 125] width 610 height 14
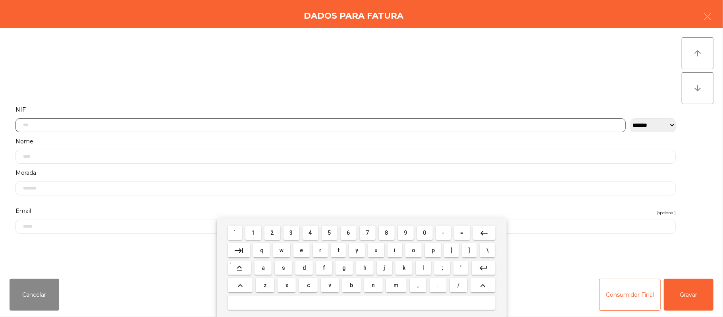
scroll to position [67, 0]
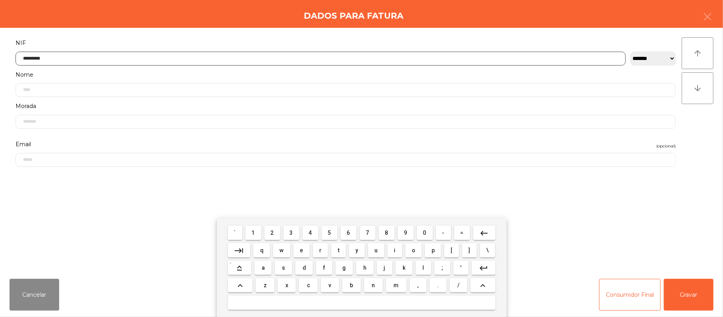
type input "*********"
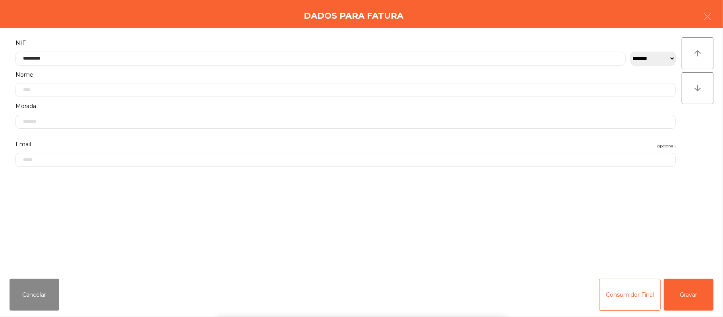
click at [685, 295] on div "` 1 2 3 4 5 6 7 8 9 0 - = keyboard_backspace keyboard_tab q w e r t y u i o p […" at bounding box center [361, 267] width 723 height 98
click at [688, 299] on button "Gravar" at bounding box center [689, 295] width 50 height 32
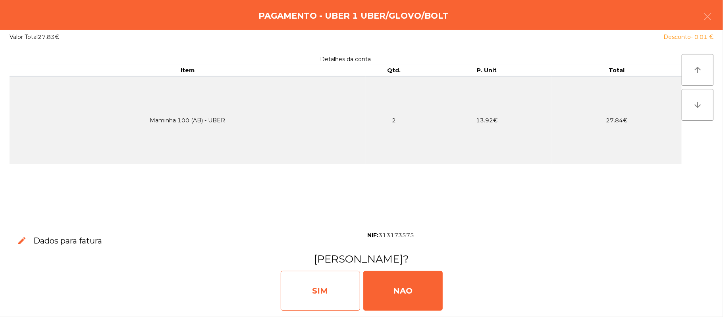
click at [324, 300] on div "SIM" at bounding box center [320, 291] width 79 height 40
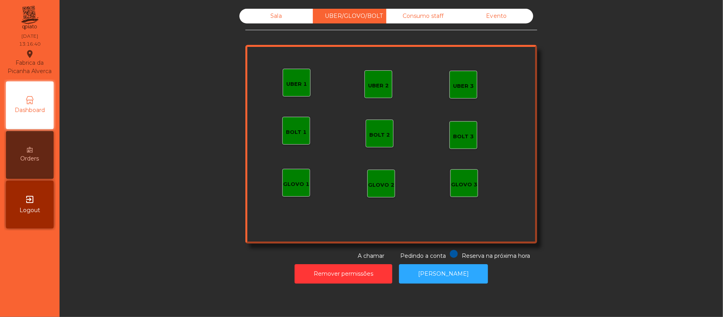
click at [145, 133] on div "Sala UBER/GLOVO/BOLT Consumo staff Evento UBER 2 UBER 3 BOLT 1 BOLT 2 BOLT 3 GL…" at bounding box center [391, 134] width 642 height 251
click at [269, 17] on div "Sala" at bounding box center [275, 16] width 73 height 15
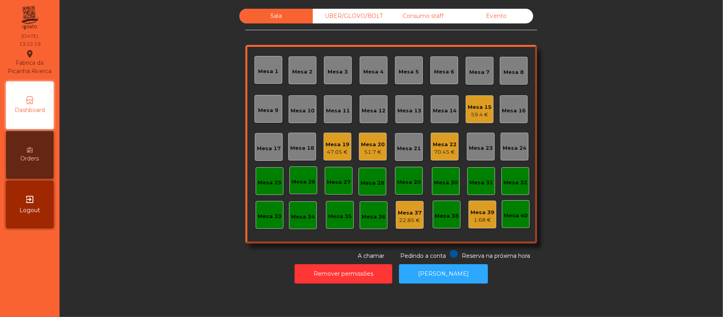
click at [622, 122] on div "Sala UBER/[GEOGRAPHIC_DATA]/BOLT Consumo staff Evento Mesa 1 Mesa 2 [GEOGRAPHIC…" at bounding box center [391, 134] width 642 height 251
click at [329, 141] on div "Mesa 19" at bounding box center [338, 145] width 24 height 8
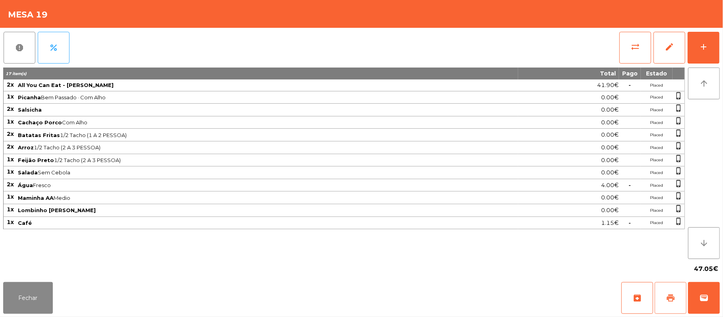
click at [674, 302] on span "print" at bounding box center [671, 298] width 10 height 10
click at [716, 300] on button "wallet" at bounding box center [704, 298] width 32 height 32
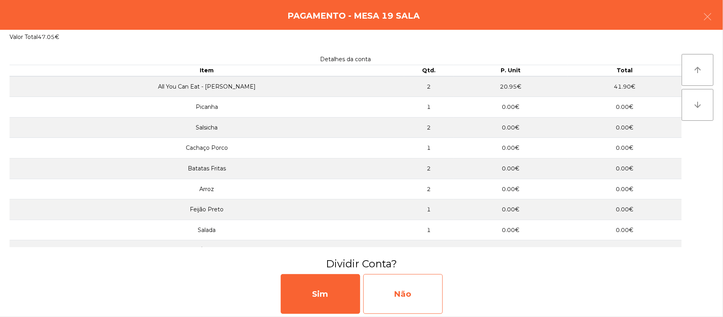
click at [412, 291] on div "Não" at bounding box center [402, 294] width 79 height 40
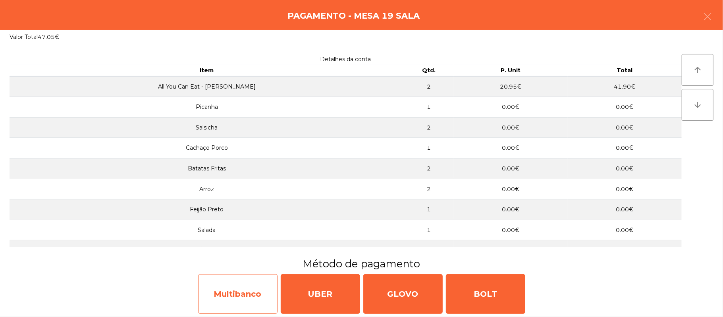
click at [240, 295] on div "Multibanco" at bounding box center [237, 294] width 79 height 40
select select "**"
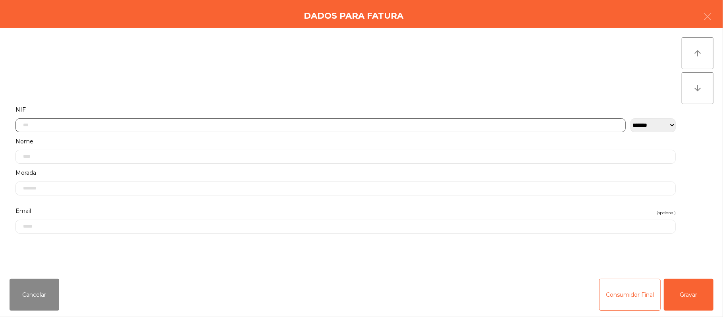
click at [413, 122] on input "text" at bounding box center [320, 125] width 610 height 14
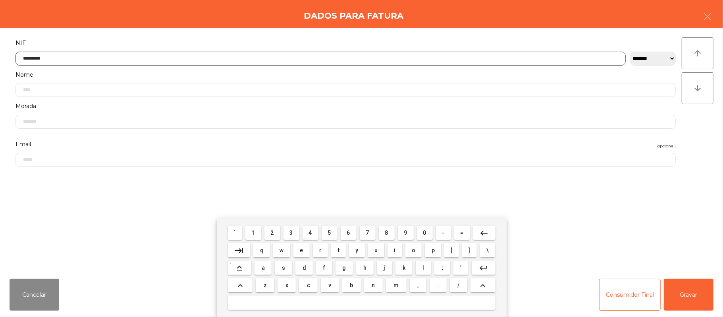
type input "*********"
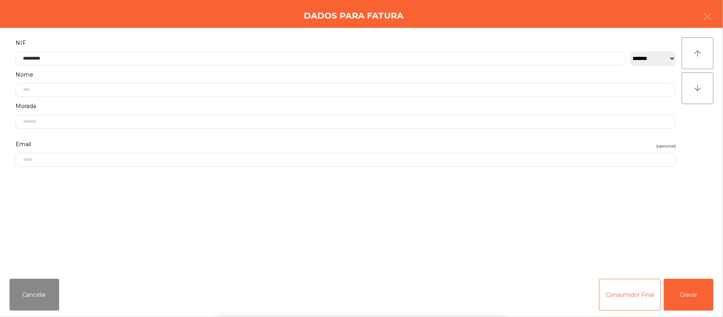
click at [696, 299] on div "` 1 2 3 4 5 6 7 8 9 0 - = keyboard_backspace keyboard_tab q w e r t y u i o p […" at bounding box center [361, 267] width 723 height 98
click at [695, 293] on button "Gravar" at bounding box center [689, 295] width 50 height 32
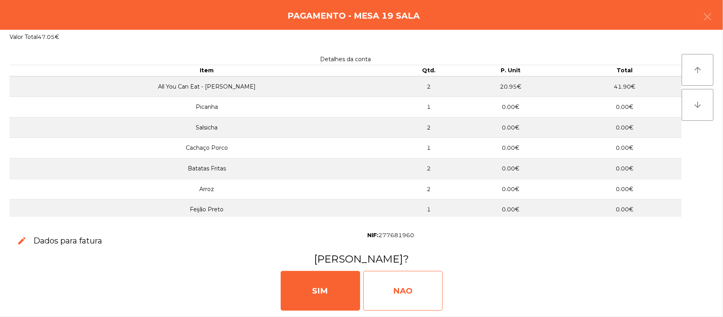
click at [430, 298] on div "NAO" at bounding box center [402, 291] width 79 height 40
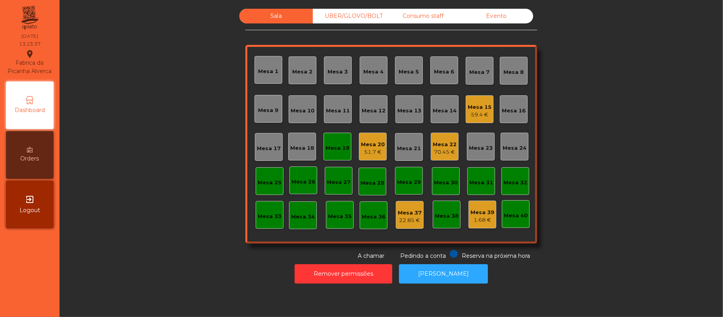
click at [332, 147] on div "Mesa 19" at bounding box center [338, 148] width 24 height 8
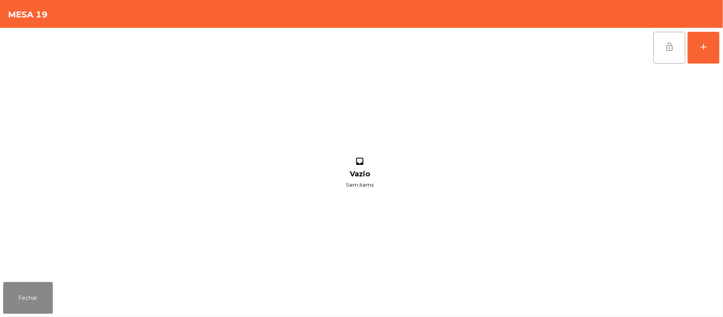
click at [664, 53] on button "lock_open" at bounding box center [670, 48] width 32 height 32
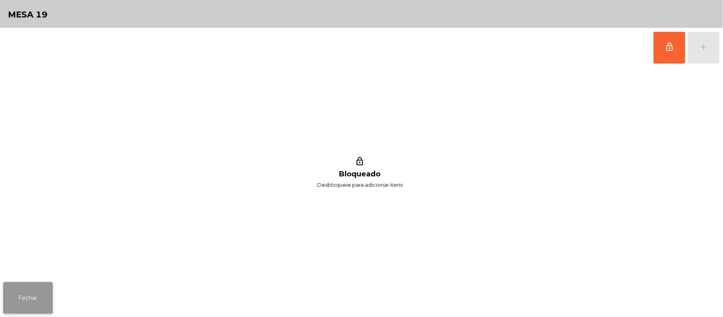
click at [27, 309] on button "Fechar" at bounding box center [28, 298] width 50 height 32
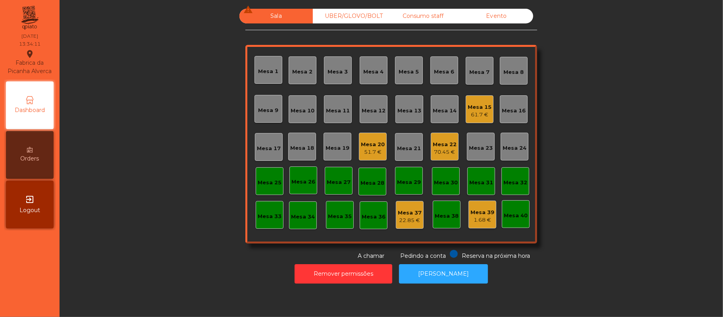
click at [593, 103] on div "Sala warning UBER/[GEOGRAPHIC_DATA]/BOLT Consumo staff Evento Mesa 1 [GEOGRAPHI…" at bounding box center [391, 134] width 642 height 251
click at [437, 150] on div "70.45 €" at bounding box center [445, 152] width 24 height 8
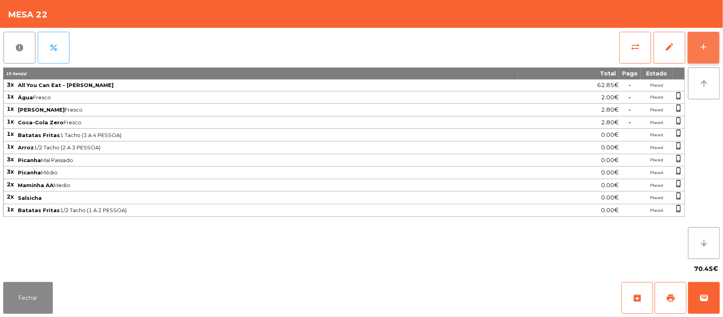
click at [699, 46] on div "add" at bounding box center [704, 47] width 10 height 10
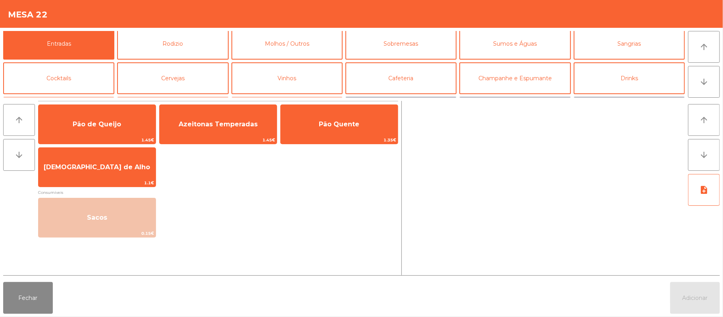
scroll to position [0, 0]
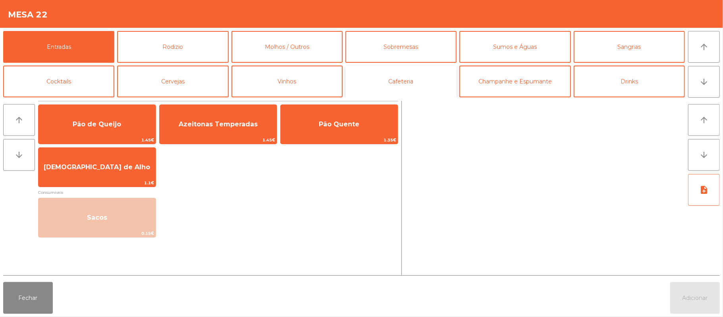
click at [424, 82] on button "Cafeteria" at bounding box center [400, 82] width 111 height 32
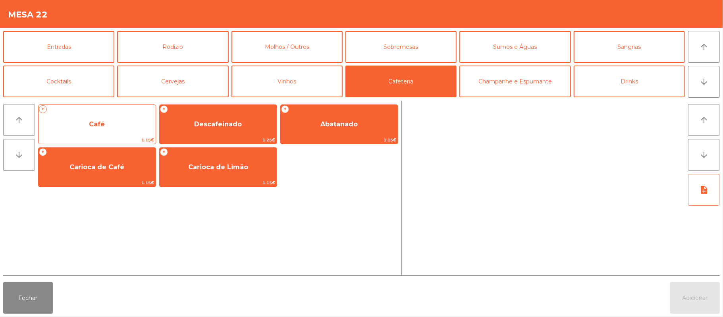
click at [100, 117] on span "Café" at bounding box center [97, 124] width 117 height 21
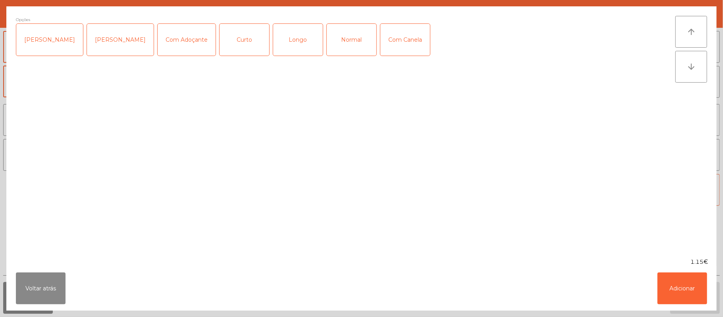
click at [229, 39] on div "Curto" at bounding box center [245, 40] width 50 height 32
click at [681, 277] on button "Adicionar" at bounding box center [683, 288] width 50 height 32
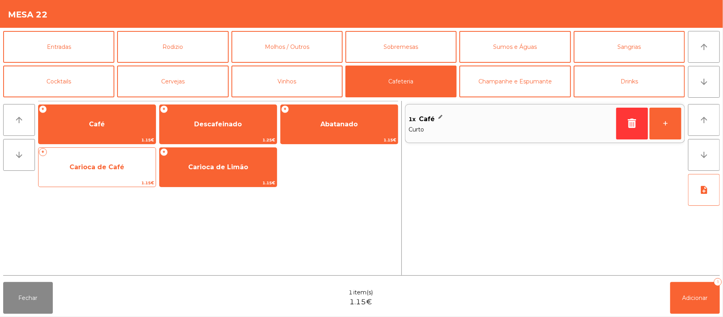
click at [115, 170] on span "Carioca de Café" at bounding box center [96, 167] width 55 height 8
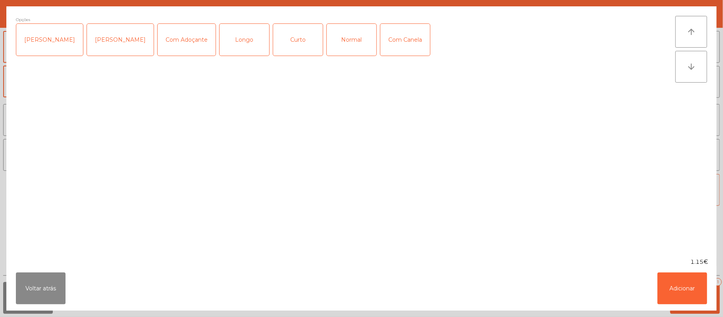
click at [353, 32] on div "Normal" at bounding box center [352, 40] width 50 height 32
click at [685, 291] on button "Adicionar" at bounding box center [683, 288] width 50 height 32
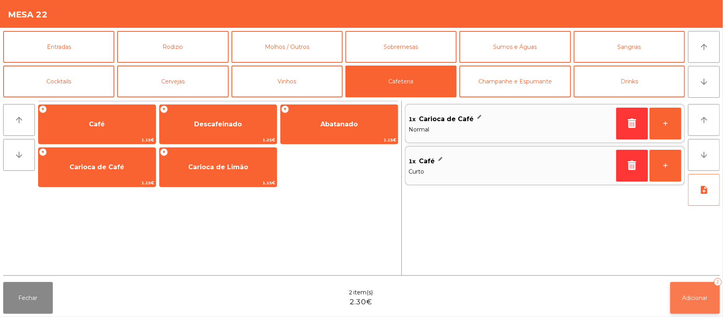
click at [698, 297] on span "Adicionar" at bounding box center [695, 297] width 25 height 7
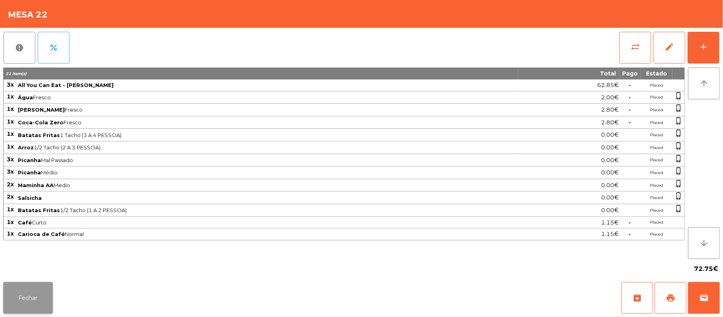
click at [33, 307] on button "Fechar" at bounding box center [28, 298] width 50 height 32
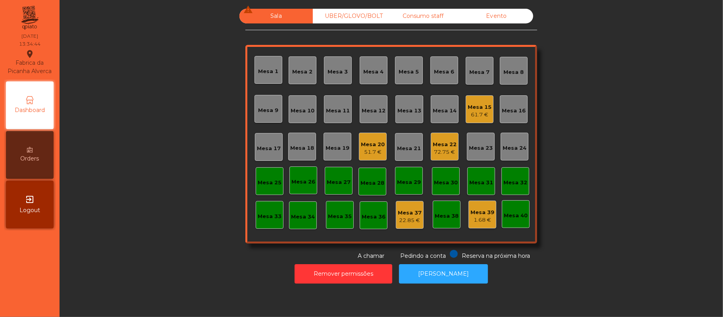
click at [151, 167] on div "Sala warning UBER/[GEOGRAPHIC_DATA]/BOLT Consumo staff Evento Mesa 1 [GEOGRAPHI…" at bounding box center [391, 134] width 642 height 251
click at [362, 144] on div "Mesa 20" at bounding box center [373, 145] width 24 height 8
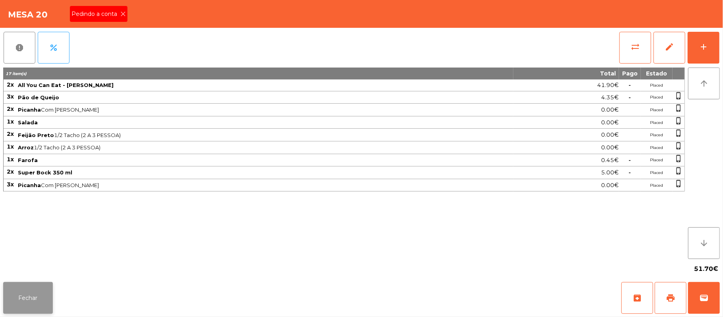
click at [32, 309] on button "Fechar" at bounding box center [28, 298] width 50 height 32
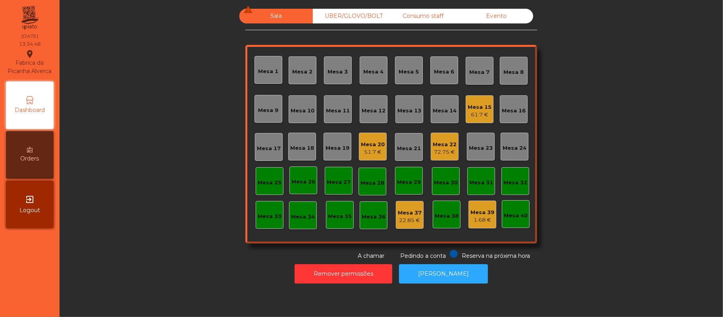
click at [618, 177] on div "Sala warning UBER/[GEOGRAPHIC_DATA]/BOLT Consumo staff Evento Mesa 1 [GEOGRAPHI…" at bounding box center [391, 134] width 642 height 251
click at [480, 108] on div "Mesa 15" at bounding box center [480, 107] width 24 height 8
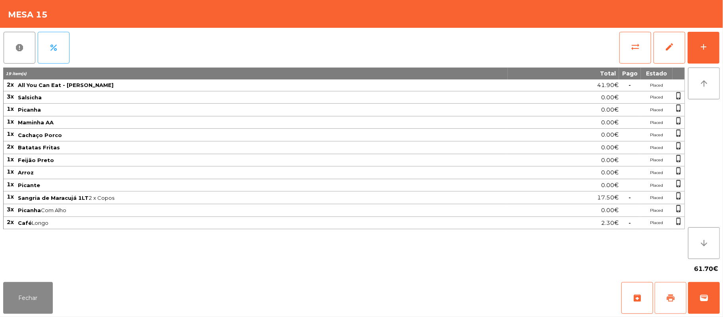
click at [670, 303] on button "print" at bounding box center [671, 298] width 32 height 32
click at [716, 294] on button "wallet" at bounding box center [704, 298] width 32 height 32
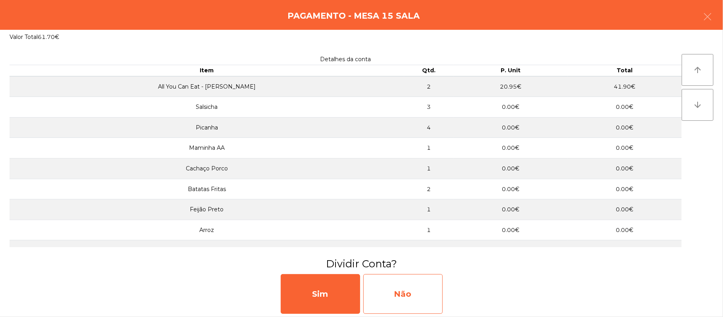
click at [386, 298] on div "Não" at bounding box center [402, 294] width 79 height 40
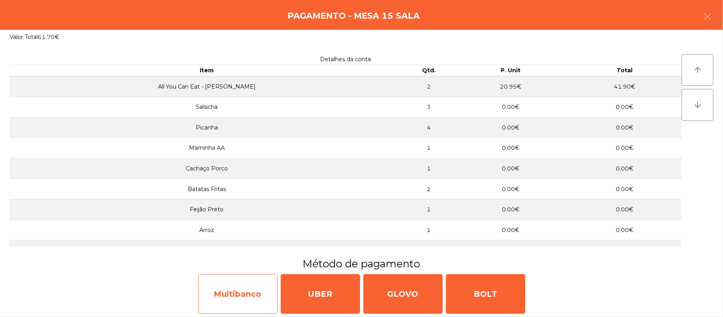
click at [243, 293] on div "Multibanco" at bounding box center [237, 294] width 79 height 40
select select "**"
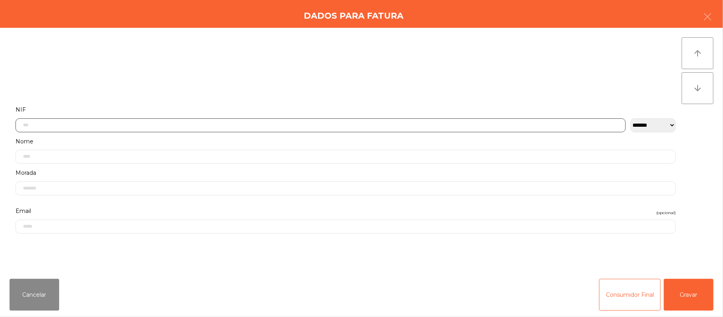
click at [321, 126] on input "text" at bounding box center [320, 125] width 610 height 14
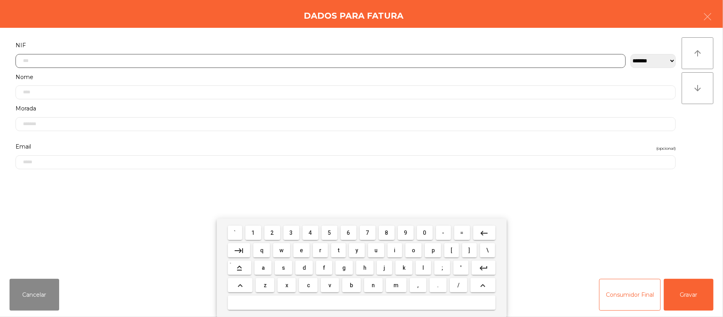
scroll to position [67, 0]
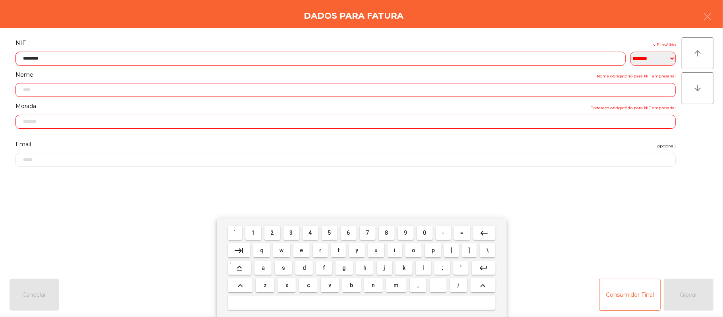
type input "*********"
type input "**********"
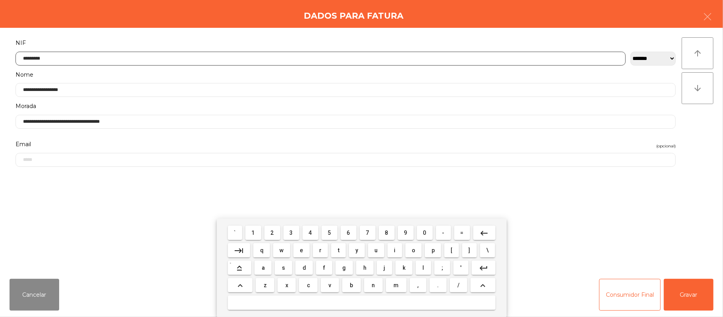
type input "*********"
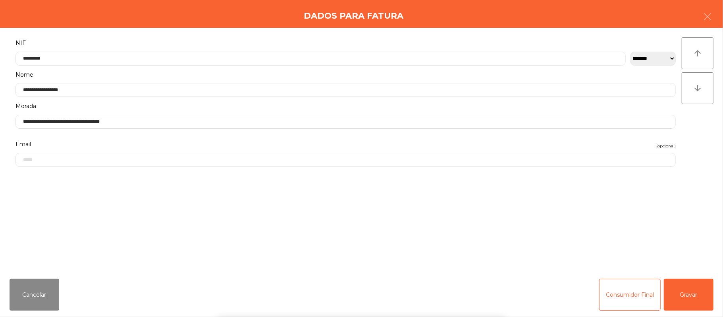
click at [687, 284] on div "` 1 2 3 4 5 6 7 8 9 0 - = keyboard_backspace keyboard_tab q w e r t y u i o p […" at bounding box center [361, 267] width 723 height 98
click at [686, 291] on button "Gravar" at bounding box center [689, 295] width 50 height 32
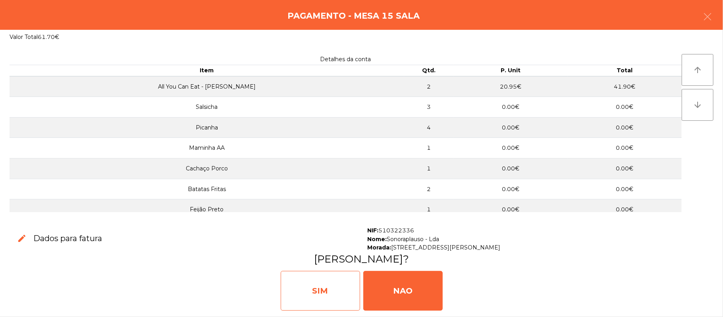
click at [296, 286] on div "SIM" at bounding box center [320, 291] width 79 height 40
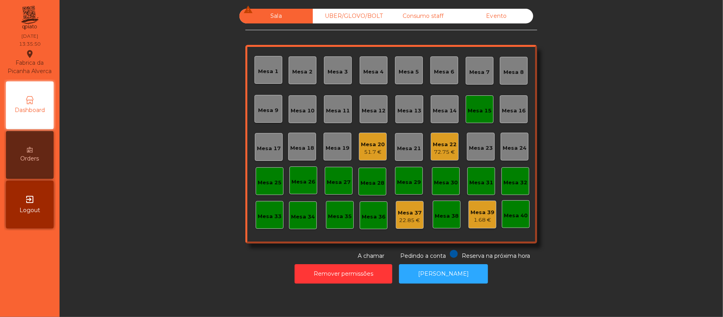
click at [469, 105] on div "Mesa 15" at bounding box center [480, 109] width 24 height 11
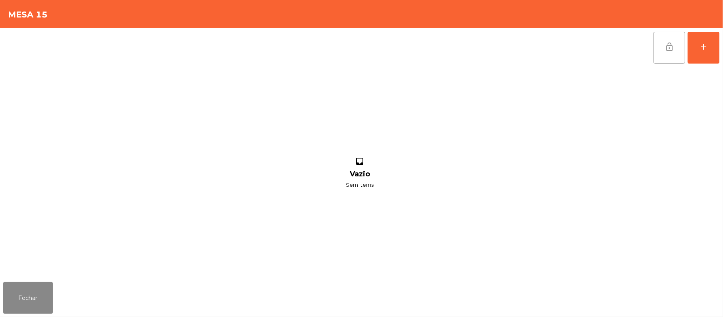
click at [661, 44] on button "lock_open" at bounding box center [670, 48] width 32 height 32
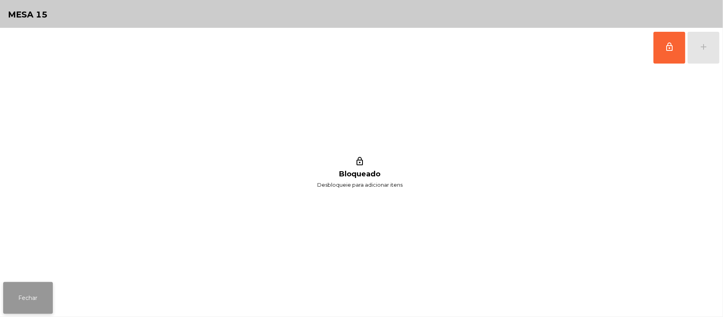
click at [10, 301] on button "Fechar" at bounding box center [28, 298] width 50 height 32
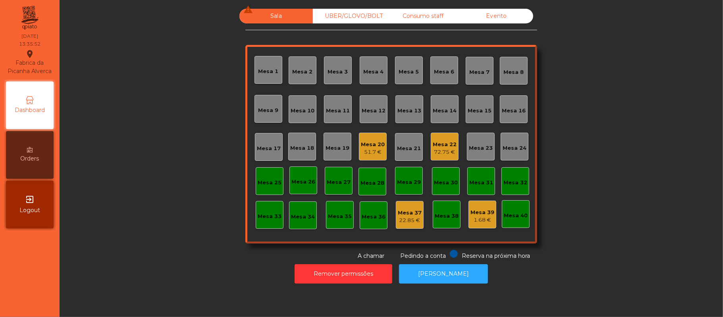
click at [379, 145] on div "Mesa 20" at bounding box center [373, 145] width 24 height 8
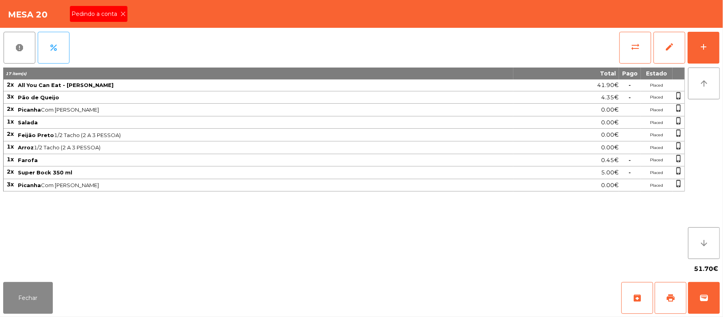
click at [109, 18] on div "Pedindo a conta" at bounding box center [99, 14] width 58 height 16
click at [674, 303] on button "print" at bounding box center [671, 298] width 32 height 32
click at [627, 53] on button "sync_alt" at bounding box center [635, 48] width 32 height 32
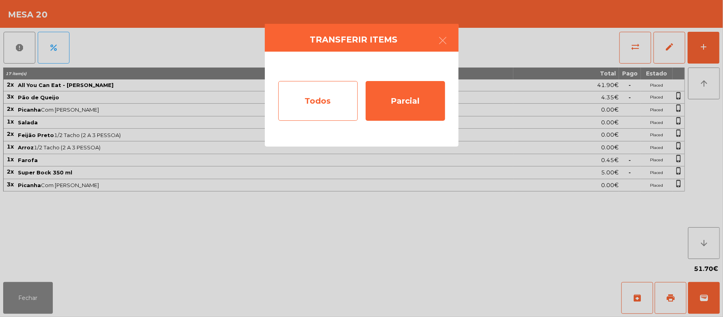
click at [310, 102] on div "Todos" at bounding box center [317, 101] width 79 height 40
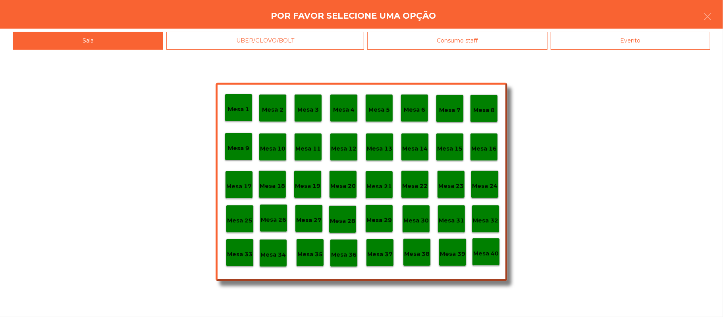
click at [486, 37] on div "Consumo staff" at bounding box center [457, 41] width 180 height 18
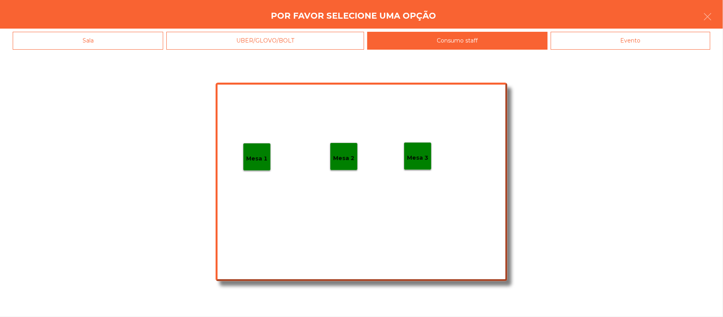
click at [612, 40] on div "Evento" at bounding box center [631, 41] width 160 height 18
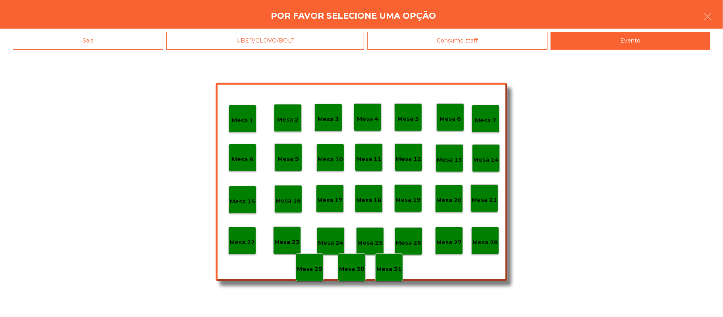
click at [485, 232] on div "Mesa 28" at bounding box center [485, 241] width 28 height 28
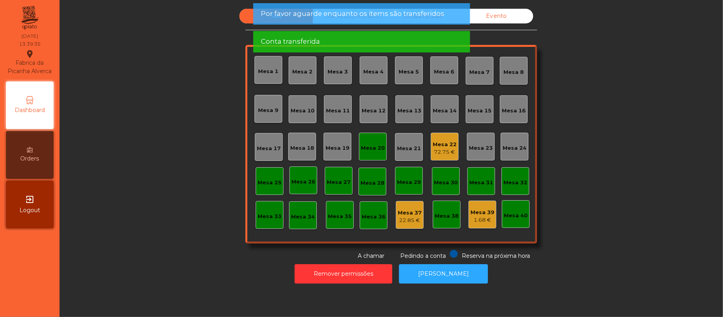
click at [363, 142] on div "Mesa 20" at bounding box center [373, 146] width 24 height 11
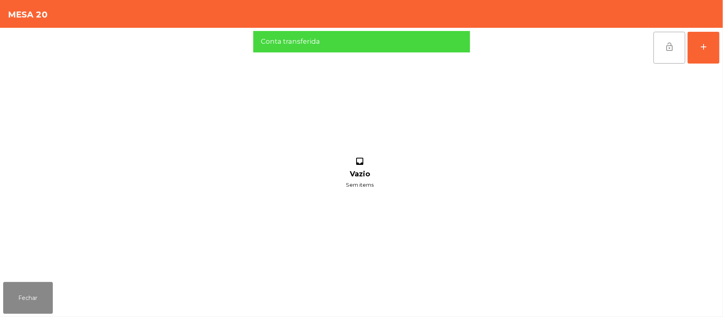
click at [666, 51] on span "lock_open" at bounding box center [670, 47] width 10 height 10
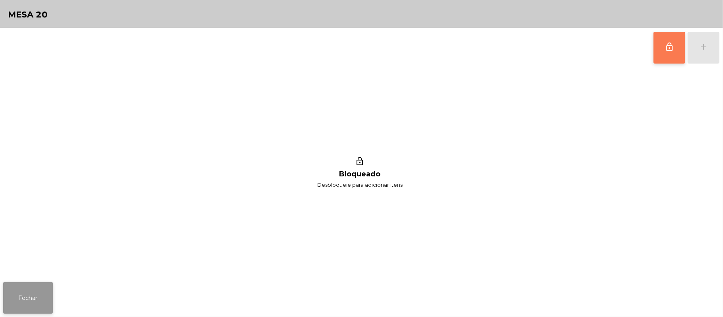
click at [39, 296] on button "Fechar" at bounding box center [28, 298] width 50 height 32
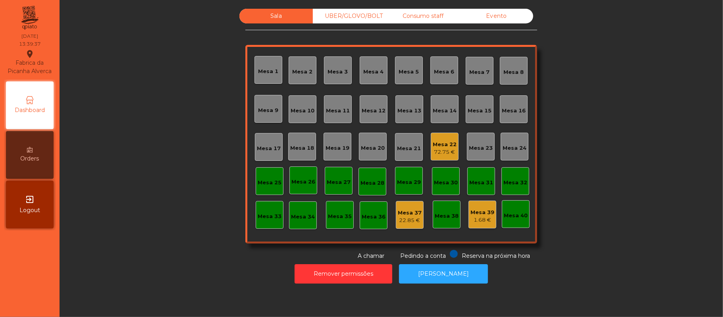
click at [626, 150] on div "Sala UBER/GLOVO/BOLT Consumo staff Evento [GEOGRAPHIC_DATA] 2 [GEOGRAPHIC_DATA]…" at bounding box center [391, 134] width 642 height 251
click at [448, 151] on div "72.75 €" at bounding box center [445, 152] width 24 height 8
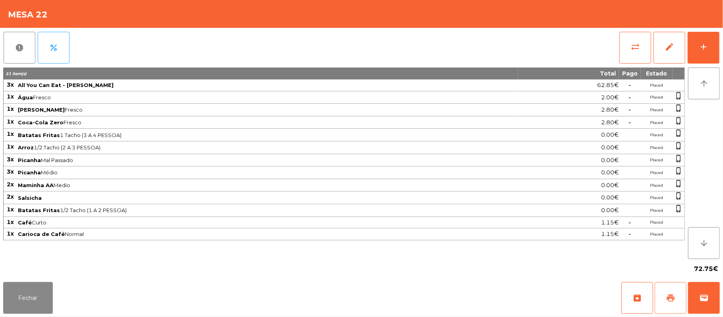
click at [668, 297] on span "print" at bounding box center [671, 298] width 10 height 10
click at [715, 293] on button "wallet" at bounding box center [704, 298] width 32 height 32
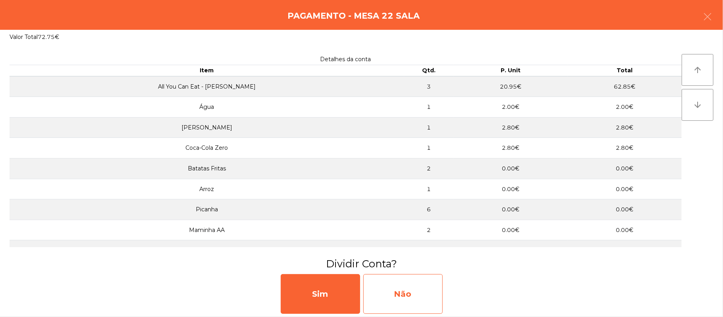
click at [419, 285] on div "Não" at bounding box center [402, 294] width 79 height 40
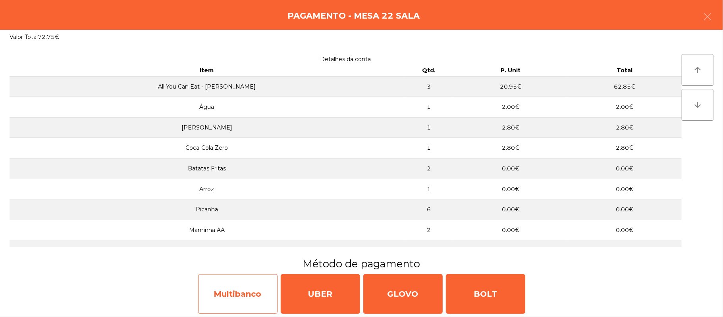
click at [257, 296] on div "Multibanco" at bounding box center [237, 294] width 79 height 40
select select "**"
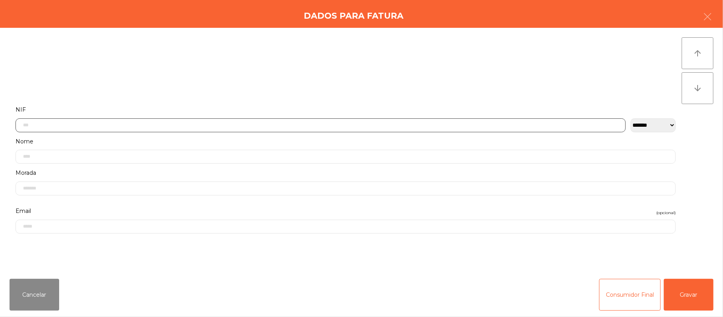
click at [309, 125] on input "text" at bounding box center [320, 125] width 610 height 14
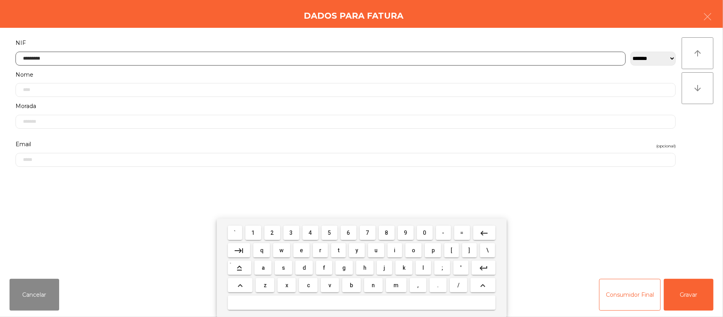
type input "*********"
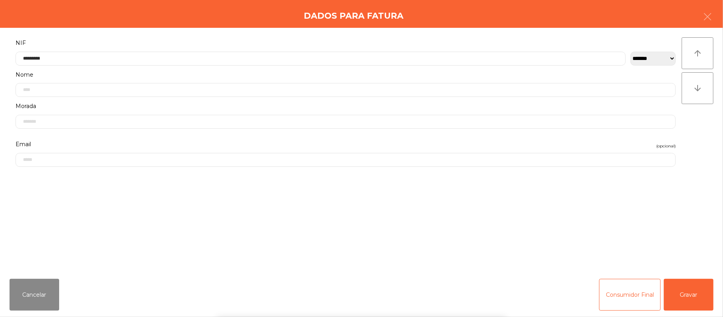
click at [685, 306] on div "` 1 2 3 4 5 6 7 8 9 0 - = keyboard_backspace keyboard_tab q w e r t y u i o p […" at bounding box center [361, 267] width 723 height 98
click at [697, 292] on button "Gravar" at bounding box center [689, 295] width 50 height 32
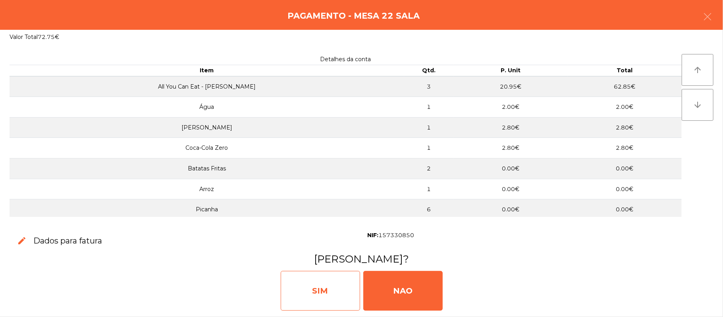
click at [324, 284] on div "SIM" at bounding box center [320, 291] width 79 height 40
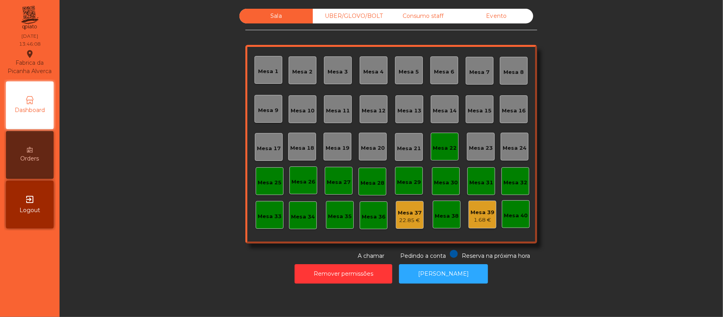
click at [445, 151] on div "Mesa 22" at bounding box center [445, 148] width 24 height 8
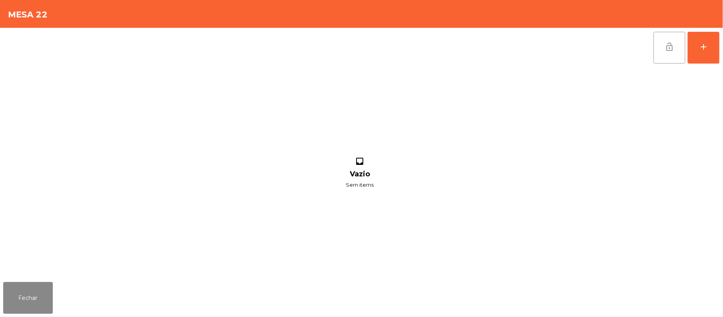
click at [655, 46] on button "lock_open" at bounding box center [670, 48] width 32 height 32
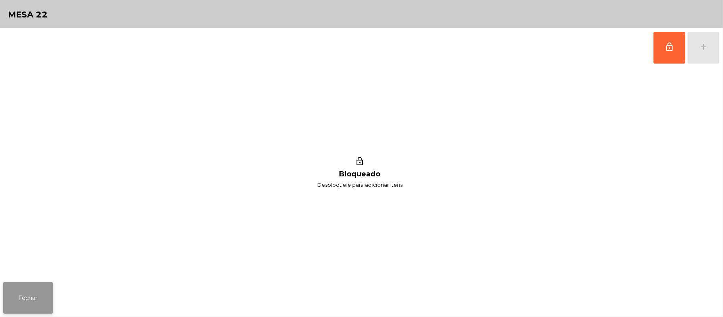
click at [32, 302] on button "Fechar" at bounding box center [28, 298] width 50 height 32
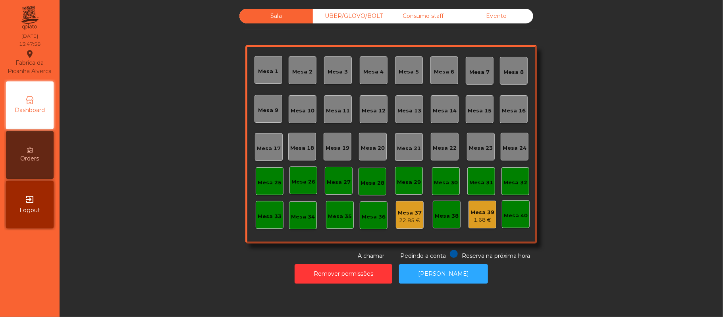
click at [598, 157] on div "Sala UBER/[GEOGRAPHIC_DATA]/BOLT Consumo staff Evento [GEOGRAPHIC_DATA] 2 [GEOG…" at bounding box center [391, 134] width 642 height 251
click at [610, 156] on div "Sala UBER/[GEOGRAPHIC_DATA]/BOLT Consumo staff Evento [GEOGRAPHIC_DATA] 2 [GEOG…" at bounding box center [391, 134] width 642 height 251
click at [272, 145] on div "Mesa 17" at bounding box center [269, 149] width 24 height 8
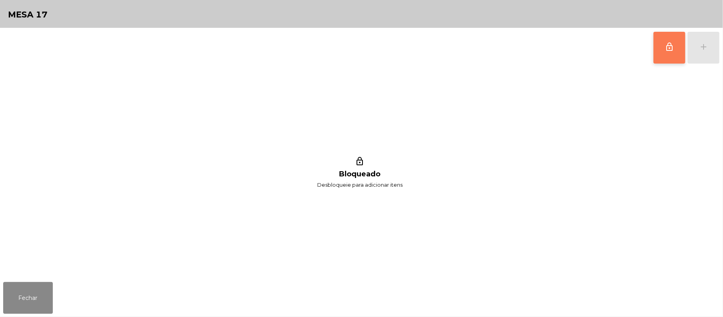
click at [662, 50] on button "lock_outline" at bounding box center [670, 48] width 32 height 32
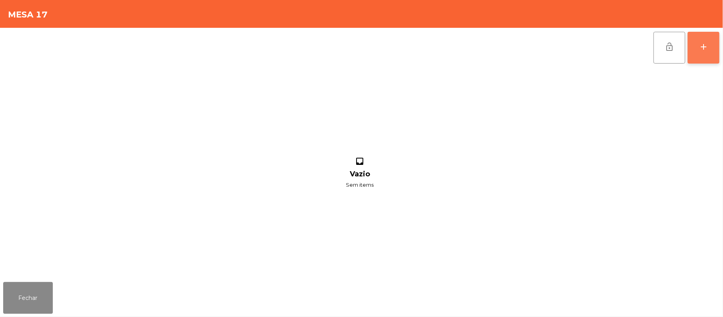
click at [697, 61] on button "add" at bounding box center [704, 48] width 32 height 32
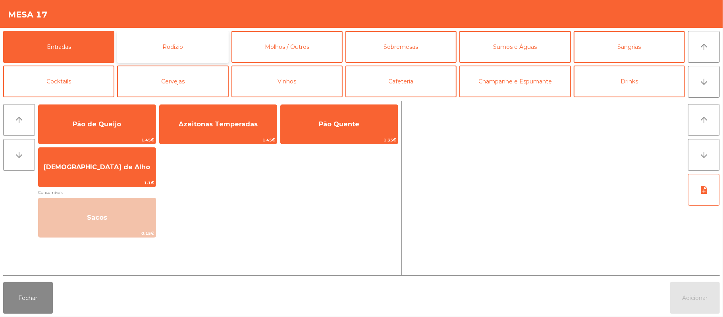
click at [151, 50] on button "Rodizio" at bounding box center [172, 47] width 111 height 32
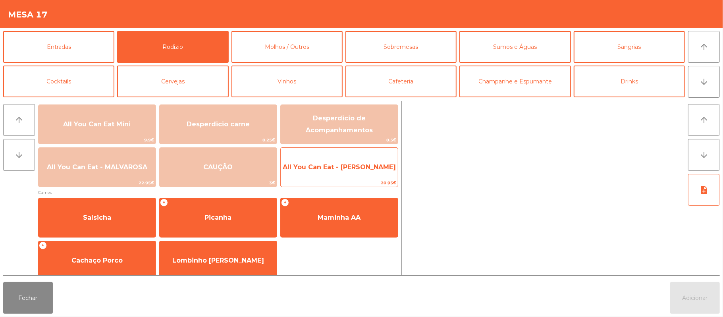
click at [347, 164] on span "All You Can Eat - [PERSON_NAME]" at bounding box center [339, 167] width 113 height 8
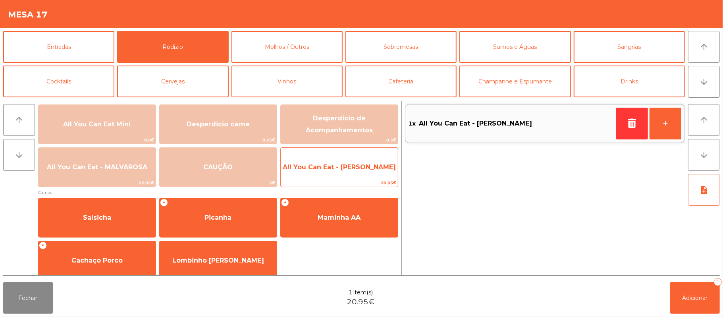
click at [347, 163] on span "All You Can Eat - [PERSON_NAME]" at bounding box center [339, 167] width 113 height 8
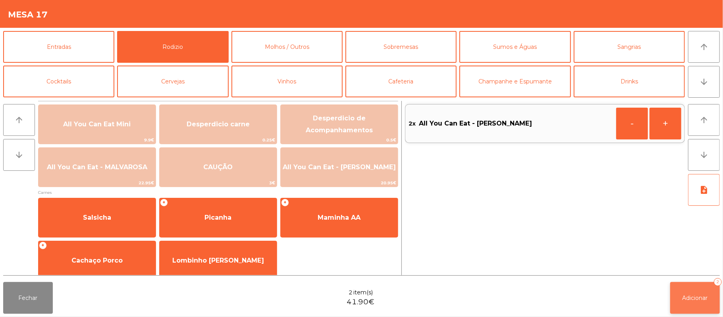
click at [682, 303] on button "Adicionar 2" at bounding box center [695, 298] width 50 height 32
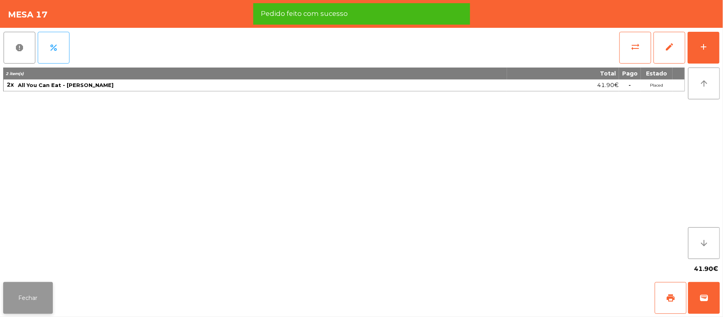
click at [24, 294] on button "Fechar" at bounding box center [28, 298] width 50 height 32
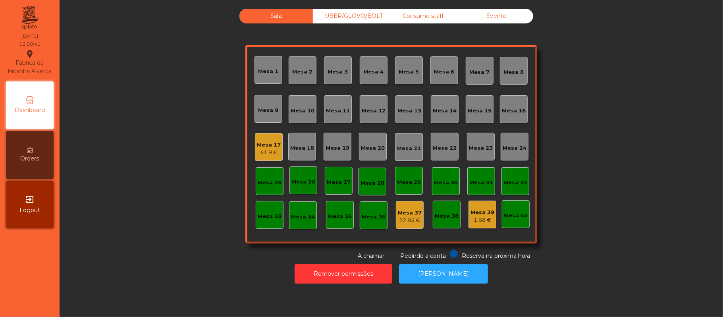
click at [257, 151] on div "41.9 €" at bounding box center [269, 153] width 24 height 8
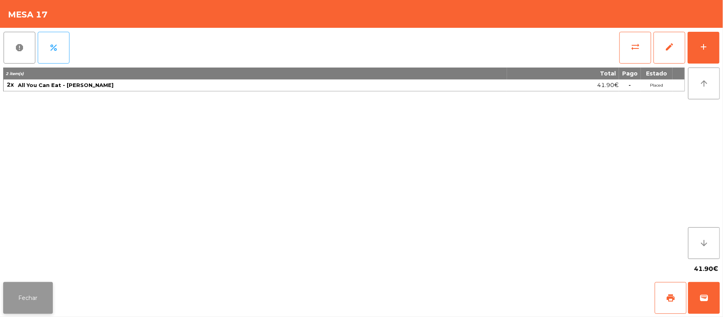
click at [45, 283] on button "Fechar" at bounding box center [28, 298] width 50 height 32
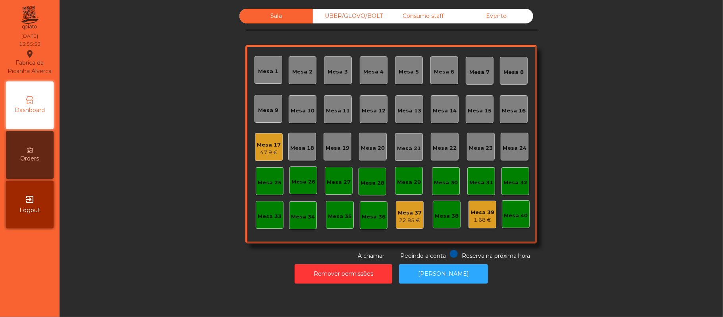
click at [131, 135] on div "Sala UBER/[GEOGRAPHIC_DATA]/BOLT Consumo staff Evento Mesa 1 Mesa 2 [GEOGRAPHIC…" at bounding box center [391, 134] width 642 height 251
click at [343, 277] on button "Remover permissões" at bounding box center [344, 273] width 98 height 19
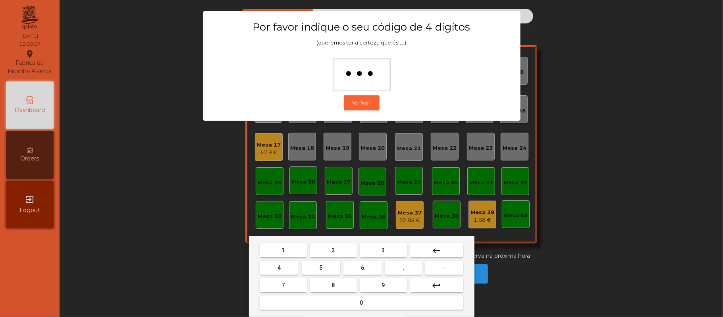
type input "****"
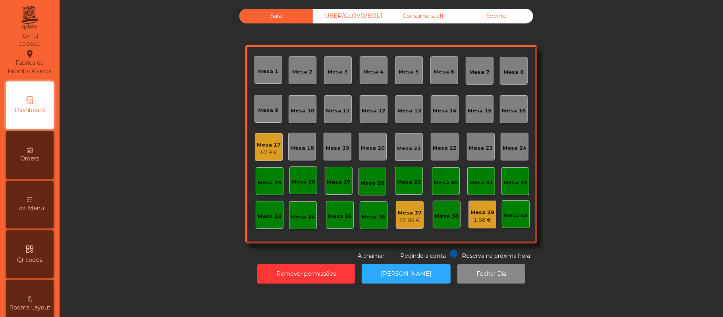
click at [39, 212] on span "Edit Menu" at bounding box center [29, 208] width 29 height 8
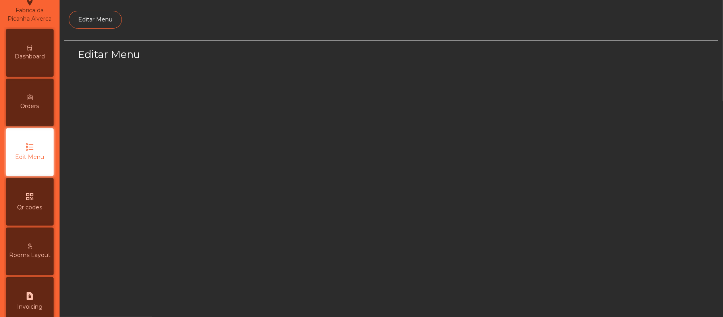
scroll to position [54, 0]
select select "*"
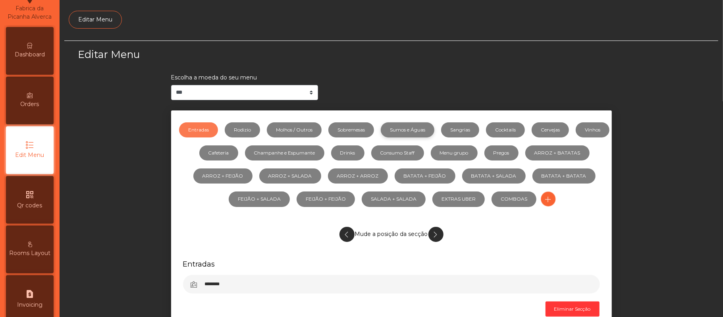
click at [430, 128] on link "Sumos e Águas" at bounding box center [408, 129] width 54 height 15
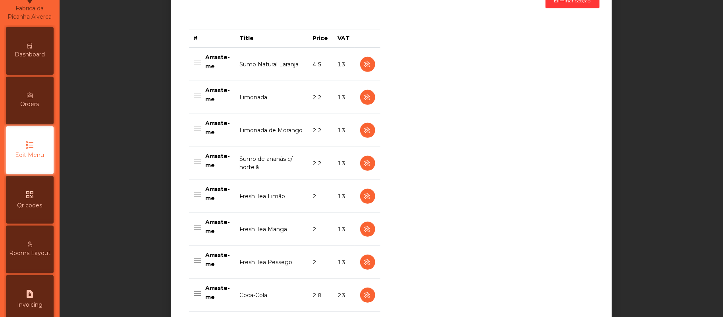
scroll to position [323, 0]
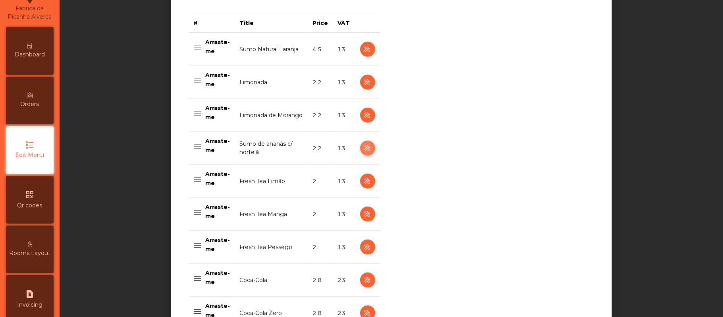
click at [363, 148] on icon "button" at bounding box center [367, 148] width 9 height 10
select select "***"
select select "**"
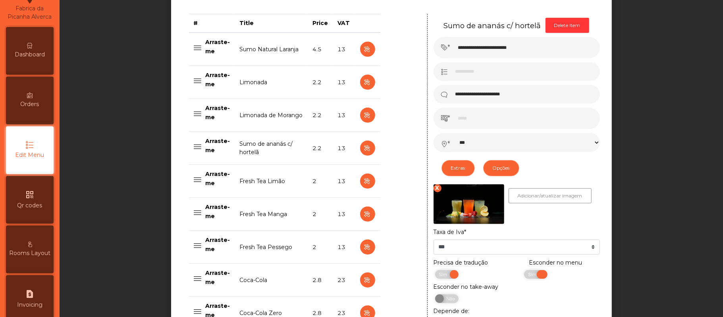
click at [523, 275] on span "Sim" at bounding box center [533, 274] width 20 height 9
click at [363, 150] on icon "button" at bounding box center [367, 148] width 9 height 10
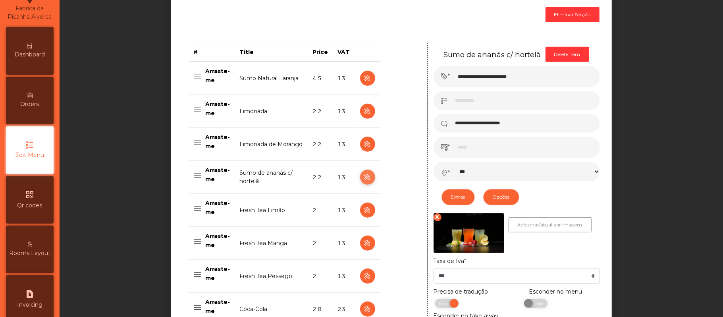
scroll to position [313, 0]
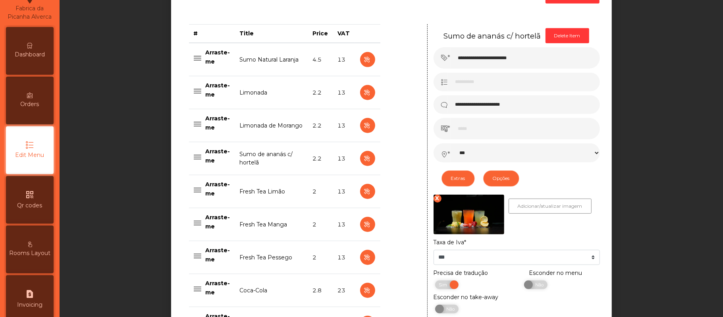
click at [247, 125] on td "Limonada de Morango" at bounding box center [271, 125] width 73 height 33
click at [363, 125] on icon "button" at bounding box center [367, 126] width 9 height 10
type input "**********"
select select "***"
select select "**"
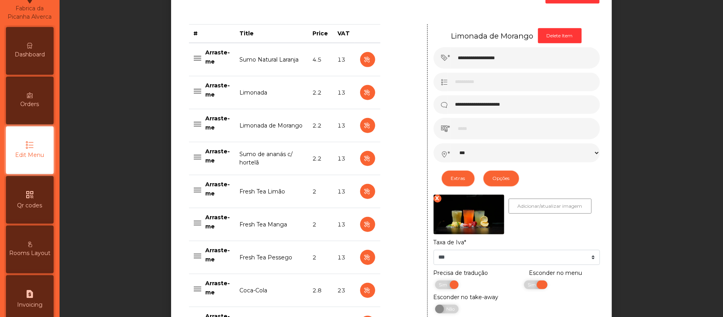
click at [523, 286] on span "Sim" at bounding box center [533, 284] width 20 height 9
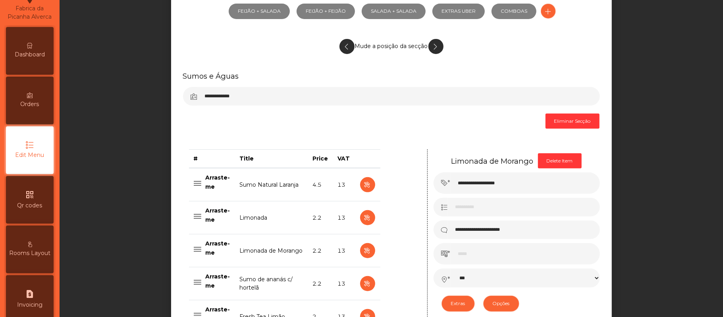
scroll to position [192, 0]
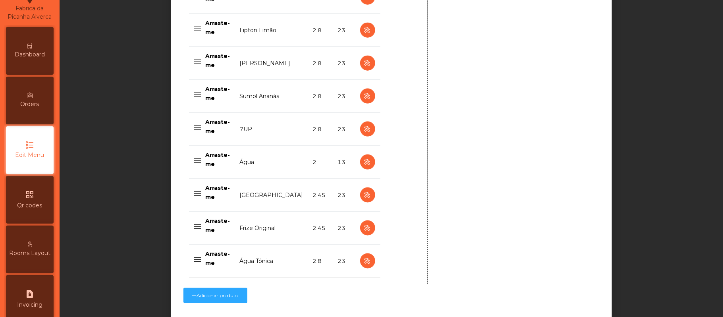
scroll to position [803, 0]
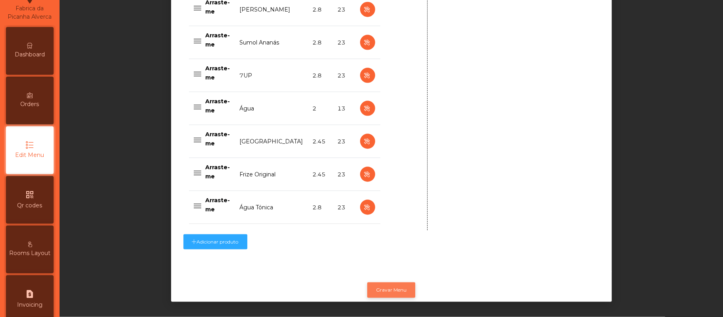
click at [395, 282] on button "Gravar Menu" at bounding box center [391, 289] width 48 height 15
click at [375, 283] on button "Gravar Menu" at bounding box center [391, 289] width 48 height 15
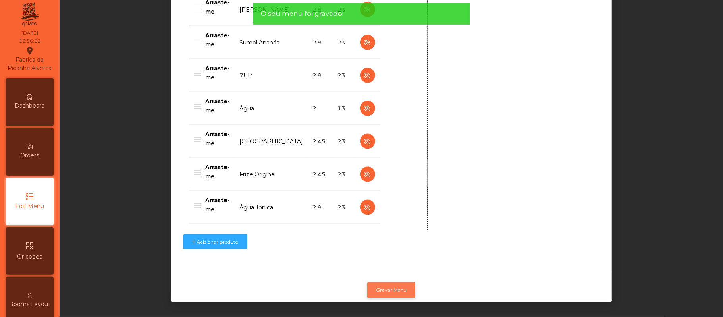
scroll to position [0, 0]
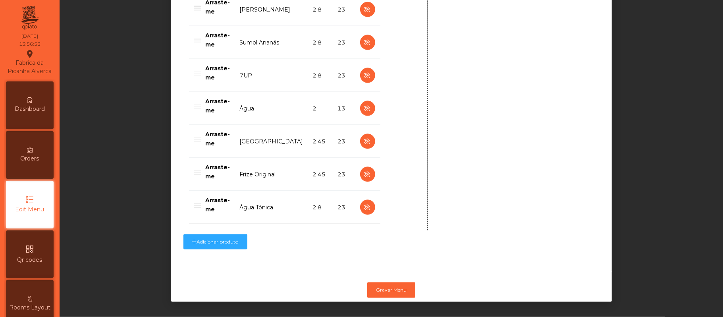
click at [39, 113] on span "Dashboard" at bounding box center [30, 109] width 30 height 8
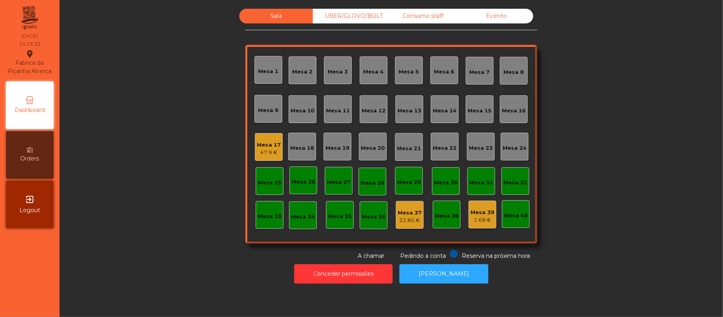
click at [339, 107] on div "Mesa 11" at bounding box center [338, 111] width 24 height 8
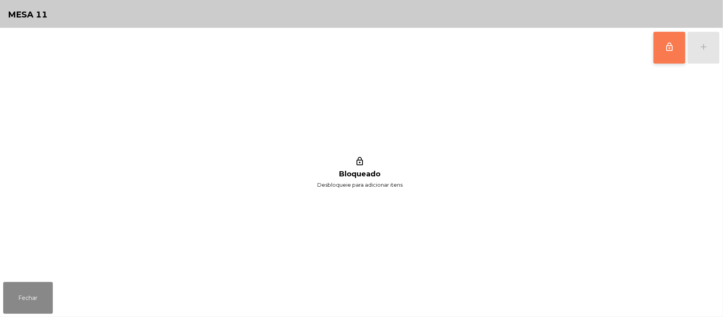
click at [662, 50] on button "lock_outline" at bounding box center [670, 48] width 32 height 32
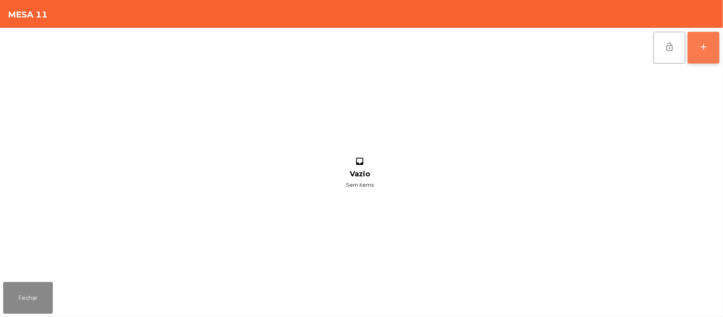
click at [700, 56] on button "add" at bounding box center [704, 48] width 32 height 32
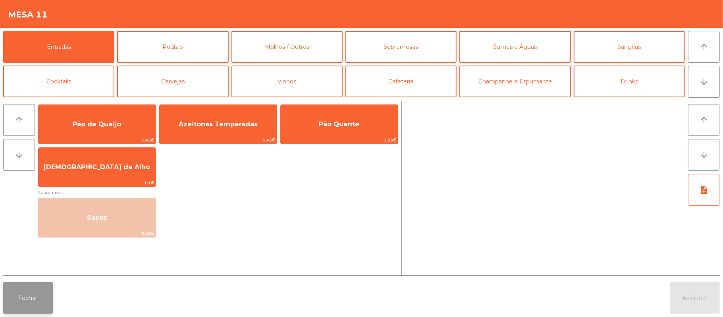
click at [25, 311] on button "Fechar" at bounding box center [28, 298] width 50 height 32
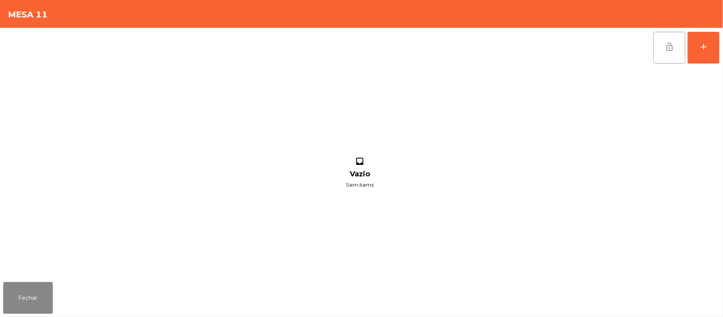
click at [669, 51] on span "lock_open" at bounding box center [670, 47] width 10 height 10
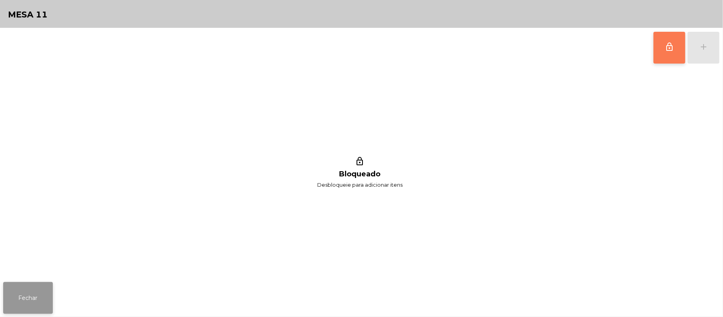
click at [33, 295] on button "Fechar" at bounding box center [28, 298] width 50 height 32
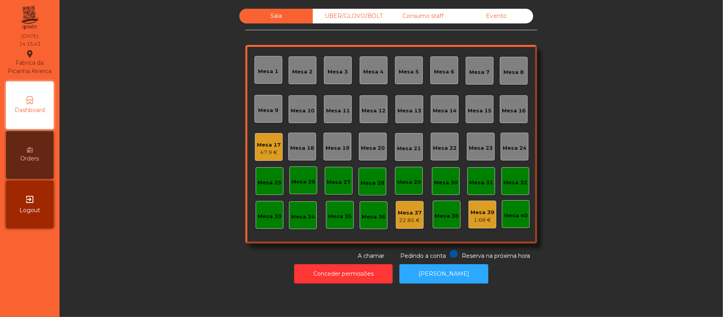
click at [506, 110] on div "Mesa 16" at bounding box center [514, 111] width 24 height 8
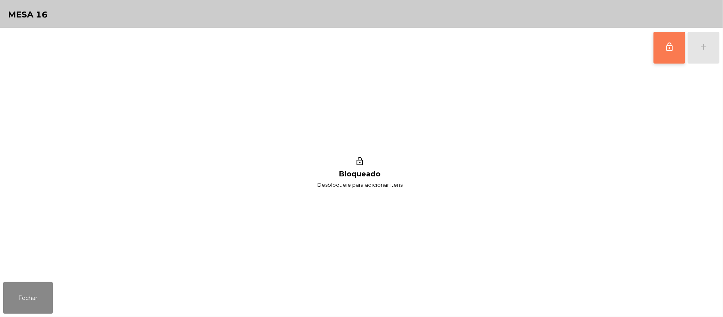
click at [666, 56] on button "lock_outline" at bounding box center [670, 48] width 32 height 32
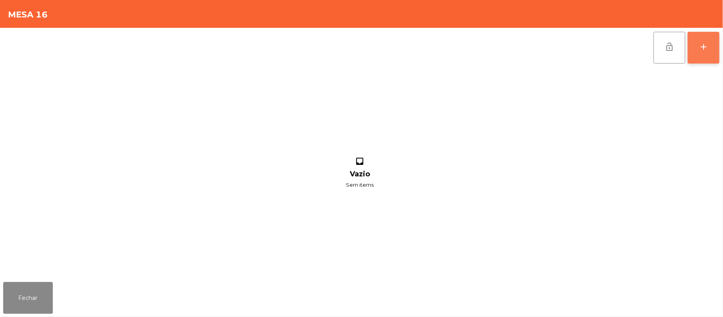
click at [693, 50] on button "add" at bounding box center [704, 48] width 32 height 32
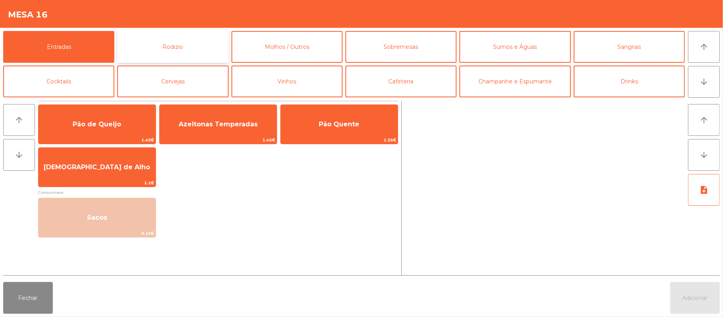
click at [175, 44] on button "Rodizio" at bounding box center [172, 47] width 111 height 32
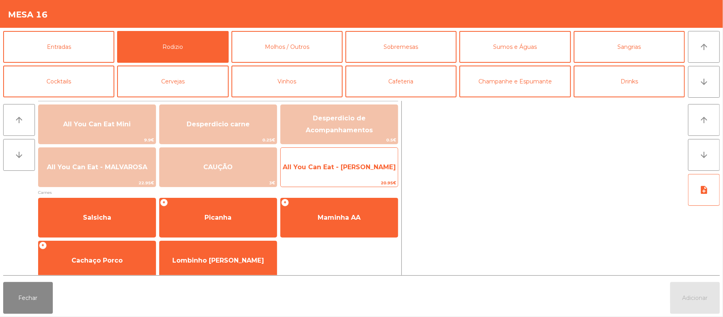
click at [337, 166] on span "All You Can Eat - [PERSON_NAME]" at bounding box center [339, 167] width 113 height 8
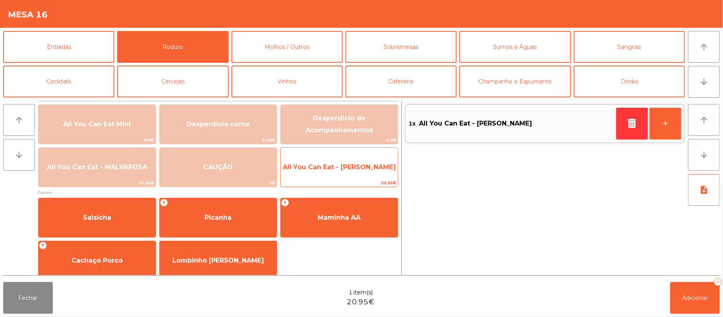
click at [328, 170] on span "All You Can Eat - [PERSON_NAME]" at bounding box center [339, 167] width 113 height 8
click at [342, 159] on span "All You Can Eat - [PERSON_NAME]" at bounding box center [339, 166] width 117 height 21
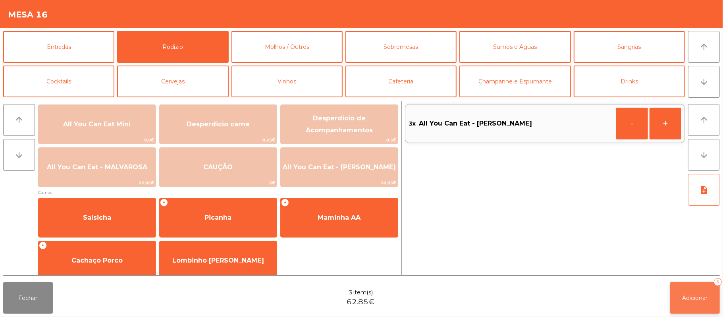
click at [686, 294] on span "Adicionar" at bounding box center [695, 297] width 25 height 7
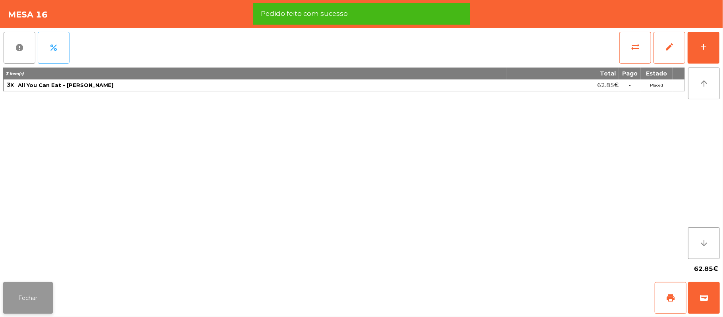
click at [28, 286] on button "Fechar" at bounding box center [28, 298] width 50 height 32
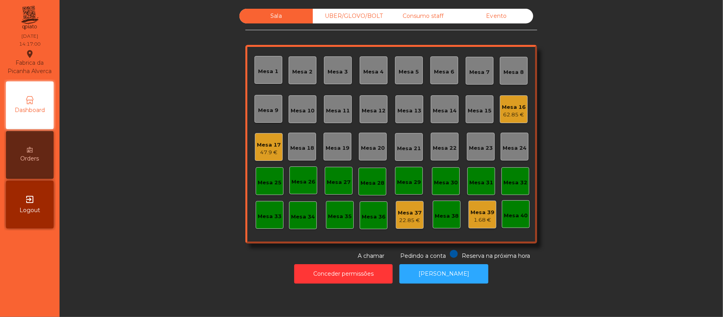
click at [348, 15] on div "UBER/GLOVO/BOLT" at bounding box center [349, 16] width 73 height 15
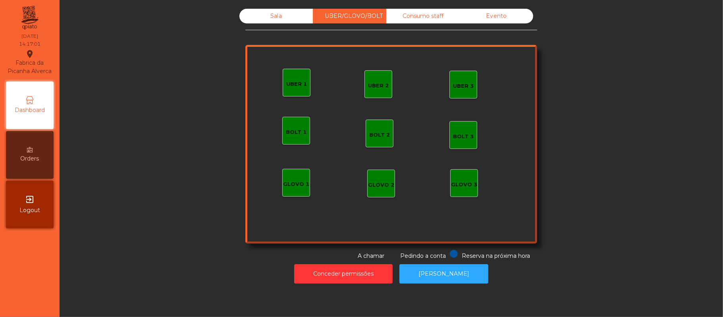
click at [293, 83] on div "UBER 1" at bounding box center [296, 84] width 21 height 8
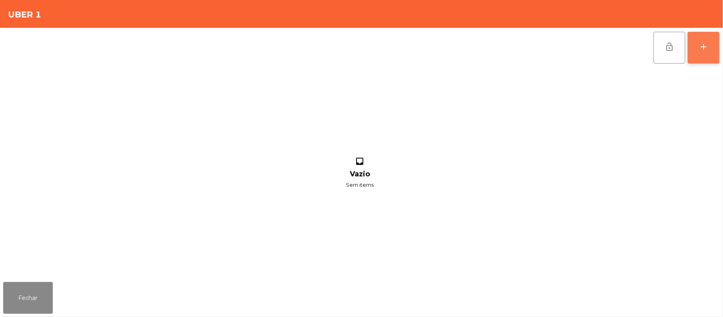
click at [698, 40] on button "add" at bounding box center [704, 48] width 32 height 32
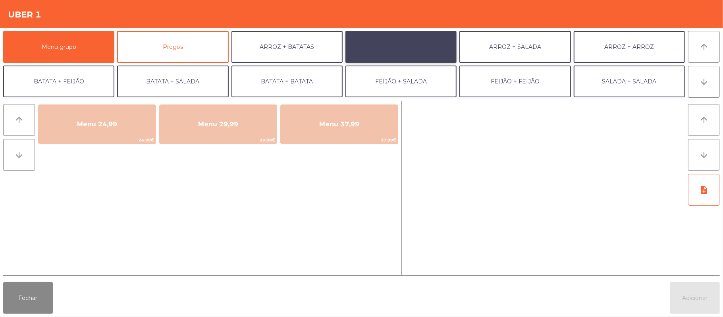
click at [413, 48] on button "ARROZ + FEIJÃO" at bounding box center [400, 47] width 111 height 32
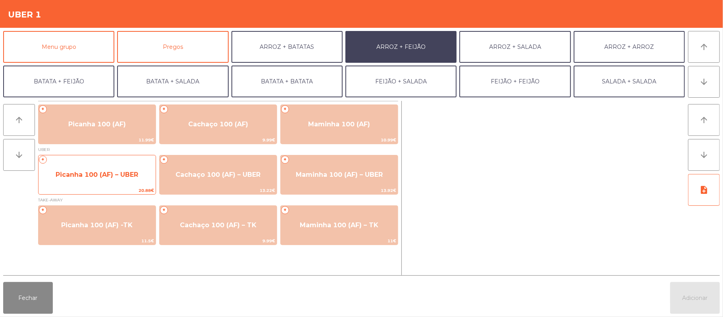
click at [136, 171] on span "Picanha 100 (AF) – UBER" at bounding box center [97, 175] width 83 height 8
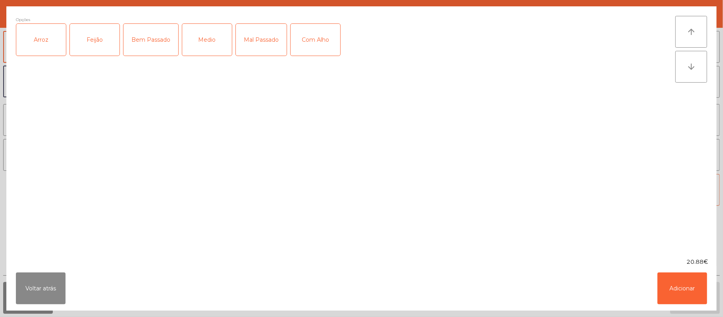
click at [46, 46] on div "Arroz" at bounding box center [41, 40] width 50 height 32
click at [100, 38] on div "Feijão" at bounding box center [95, 40] width 50 height 32
click at [164, 42] on div "Bem Passado" at bounding box center [150, 40] width 55 height 32
click at [677, 272] on button "Adicionar" at bounding box center [683, 288] width 50 height 32
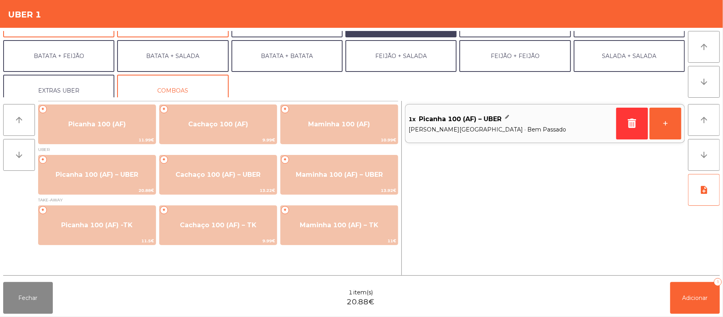
scroll to position [34, 0]
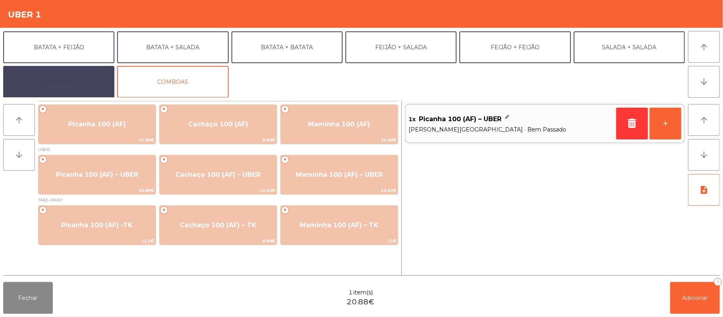
click at [77, 80] on button "EXTRAS UBER" at bounding box center [58, 82] width 111 height 32
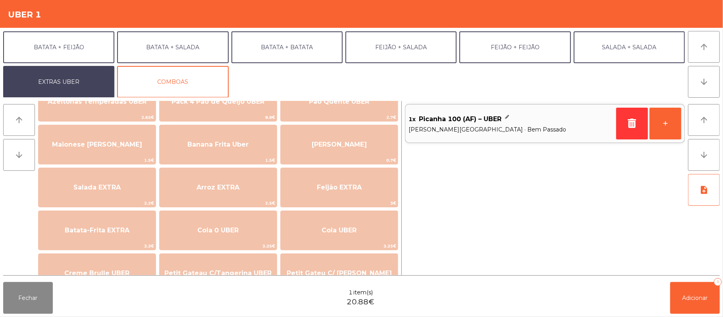
scroll to position [38, 0]
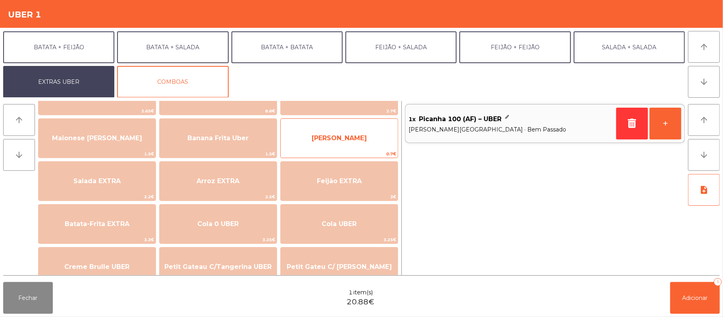
click at [307, 140] on span "[PERSON_NAME]" at bounding box center [339, 137] width 117 height 21
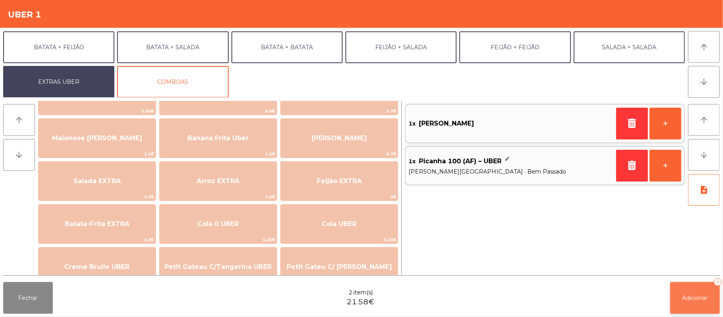
click at [690, 300] on span "Adicionar" at bounding box center [695, 297] width 25 height 7
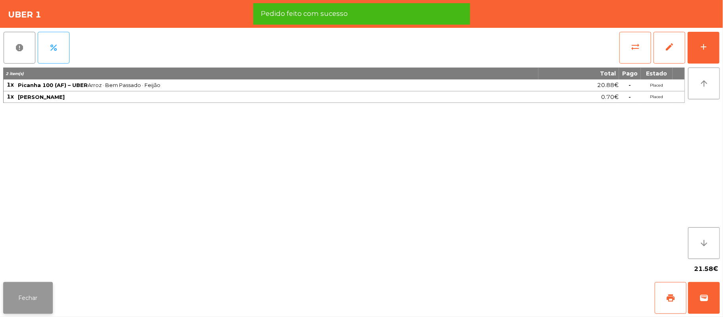
click at [29, 296] on button "Fechar" at bounding box center [28, 298] width 50 height 32
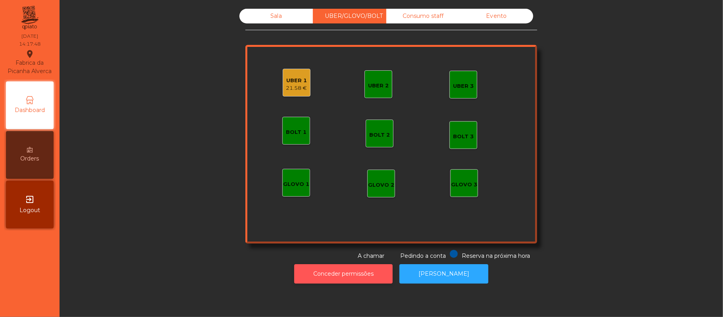
click at [347, 274] on button "Conceder permissões" at bounding box center [343, 273] width 98 height 19
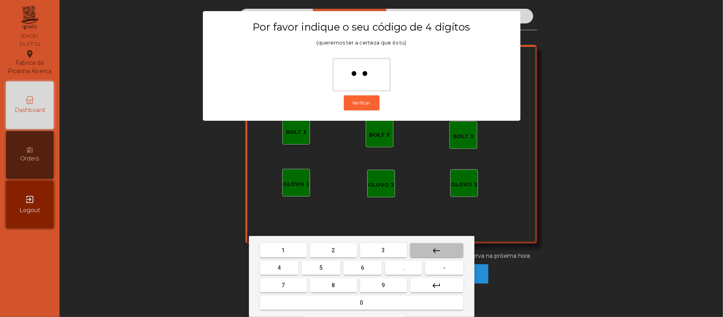
type input "*"
type input "****"
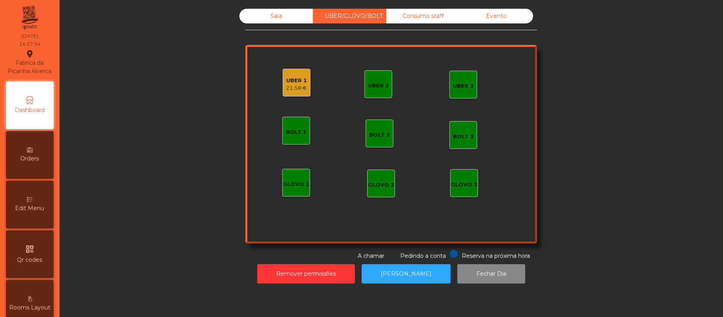
click at [293, 83] on div "UBER 1" at bounding box center [296, 81] width 21 height 8
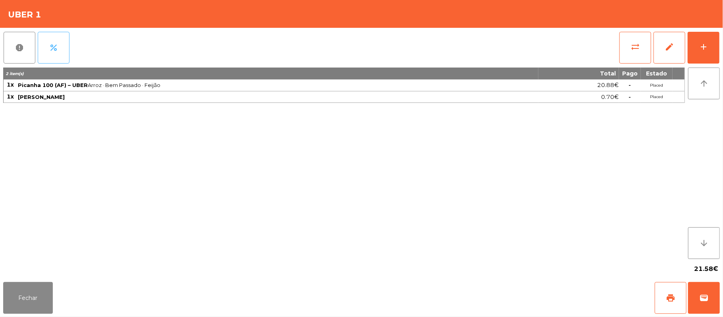
click at [58, 41] on button "percent" at bounding box center [54, 48] width 32 height 32
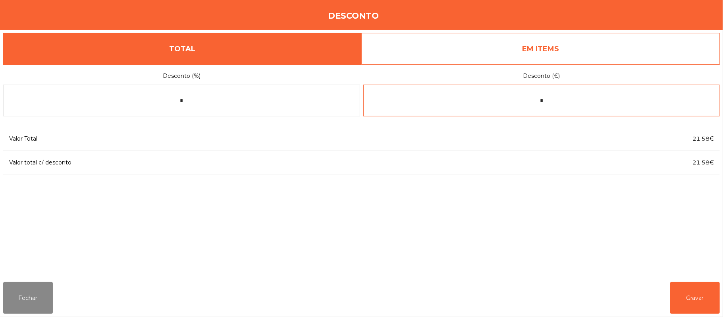
click at [564, 100] on input "*" at bounding box center [541, 101] width 357 height 32
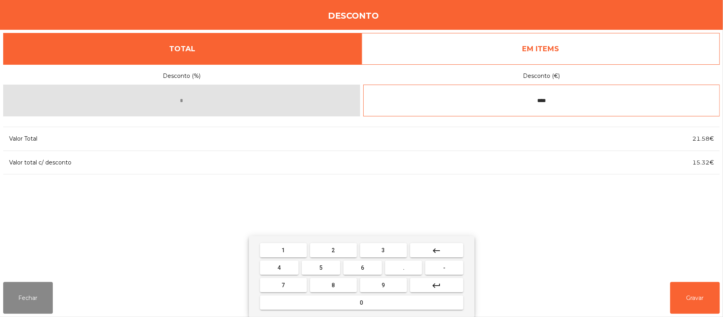
type input "****"
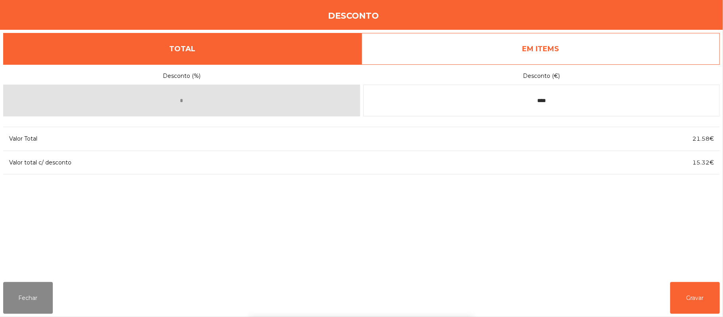
click at [685, 302] on div "1 2 3 keyboard_backspace 4 5 6 . - 7 8 9 keyboard_return 0" at bounding box center [361, 276] width 723 height 81
click at [680, 282] on button "Gravar" at bounding box center [695, 298] width 50 height 32
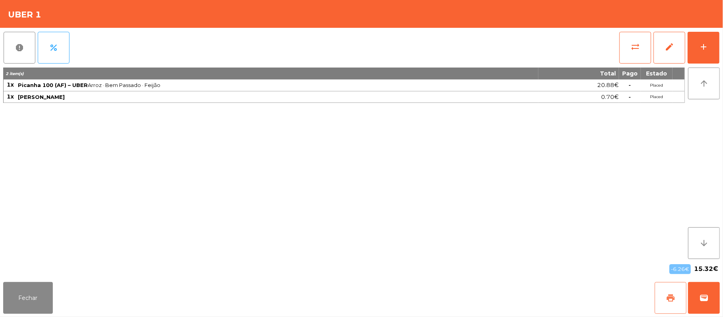
click at [664, 297] on button "print" at bounding box center [671, 298] width 32 height 32
click at [701, 299] on span "wallet" at bounding box center [704, 298] width 10 height 10
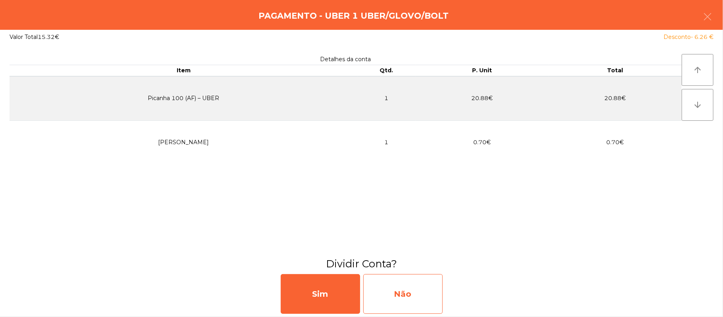
click at [413, 291] on div "Não" at bounding box center [402, 294] width 79 height 40
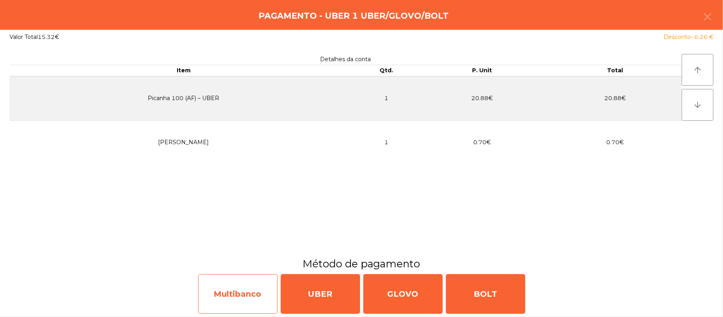
click at [260, 299] on div "Multibanco" at bounding box center [237, 294] width 79 height 40
select select "**"
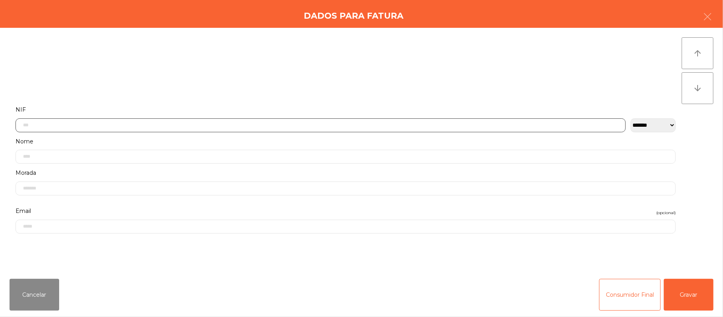
click at [184, 123] on input "text" at bounding box center [320, 125] width 610 height 14
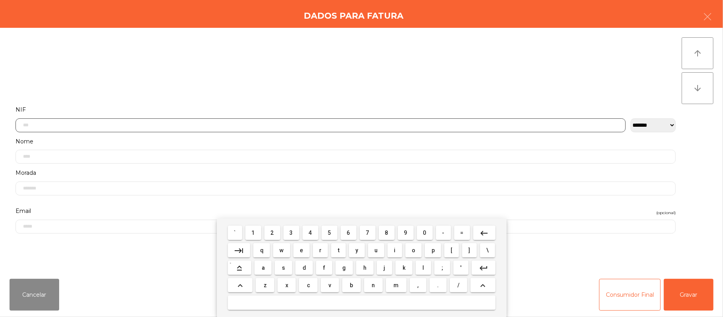
scroll to position [67, 0]
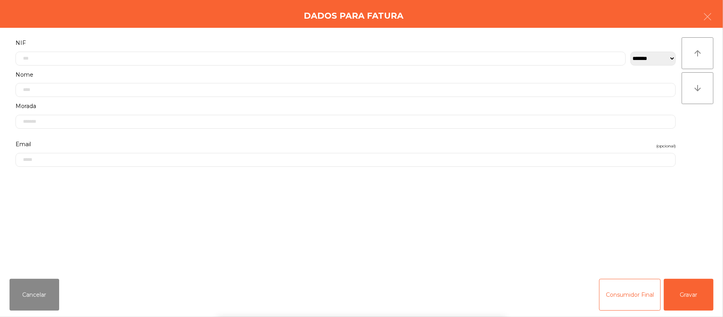
click at [712, 300] on div "` 1 2 3 4 5 6 7 8 9 0 - = keyboard_backspace keyboard_tab q w e r t y u i o p […" at bounding box center [361, 267] width 723 height 98
click at [685, 303] on button "Gravar" at bounding box center [689, 295] width 50 height 32
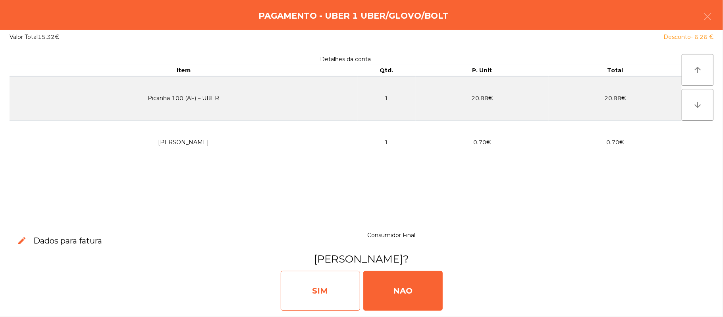
click at [324, 287] on div "SIM" at bounding box center [320, 291] width 79 height 40
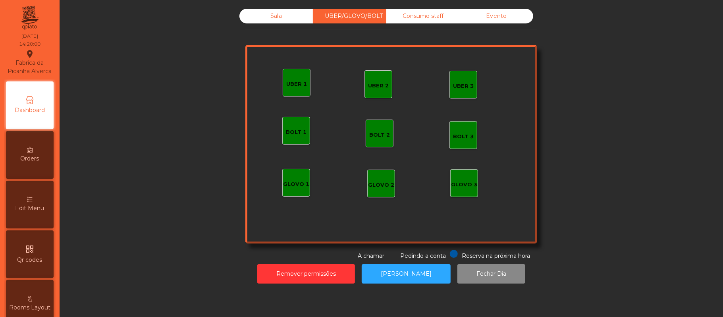
click at [266, 18] on div "Sala" at bounding box center [275, 16] width 73 height 15
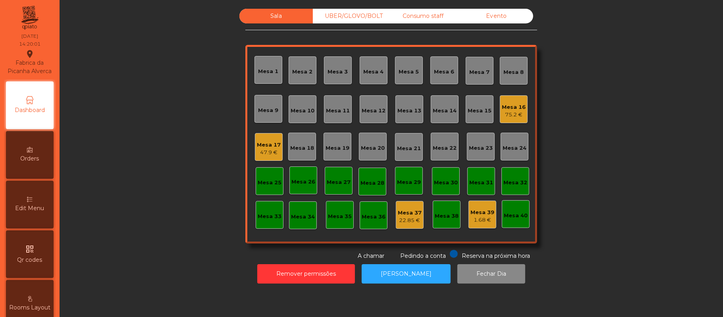
click at [169, 170] on div "Sala UBER/[GEOGRAPHIC_DATA]/BOLT Consumo staff Evento Mesa 1 Mesa 2 [GEOGRAPHIC…" at bounding box center [391, 134] width 642 height 251
click at [504, 112] on div "75.2 €" at bounding box center [514, 115] width 24 height 8
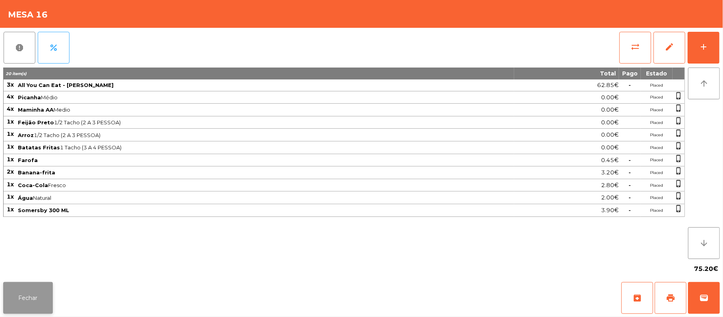
click at [42, 293] on button "Fechar" at bounding box center [28, 298] width 50 height 32
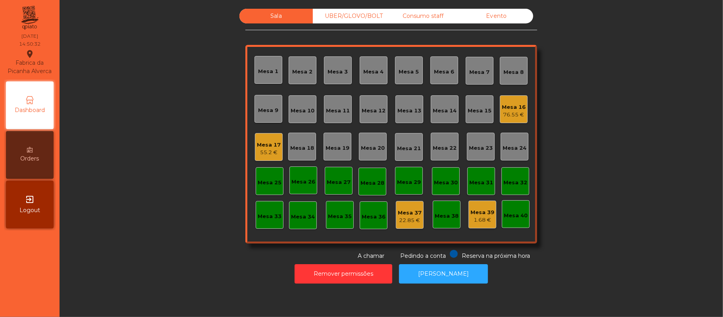
click at [266, 150] on div "55.2 €" at bounding box center [269, 153] width 24 height 8
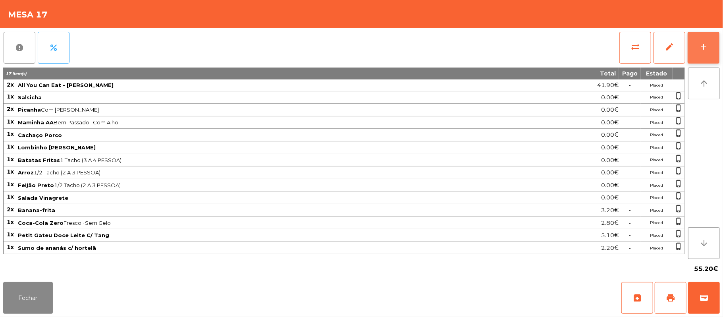
click at [709, 50] on button "add" at bounding box center [704, 48] width 32 height 32
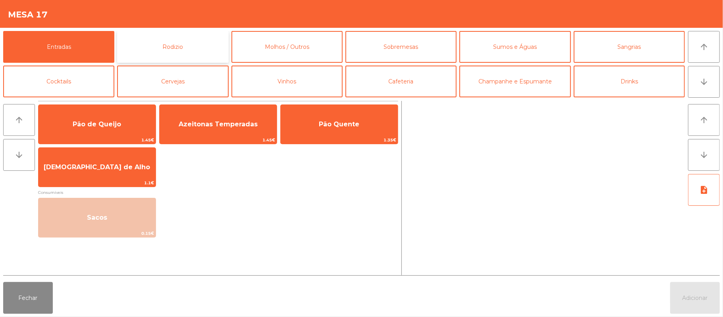
click at [197, 48] on button "Rodizio" at bounding box center [172, 47] width 111 height 32
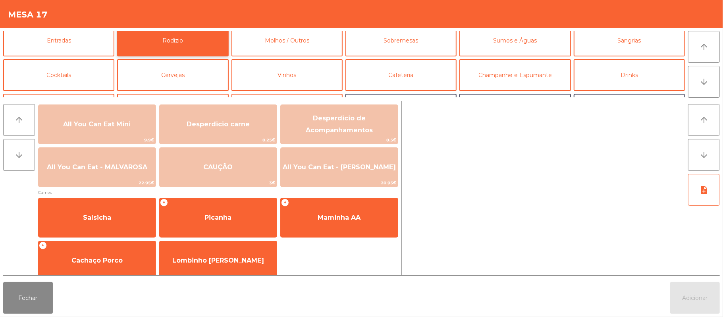
scroll to position [0, 0]
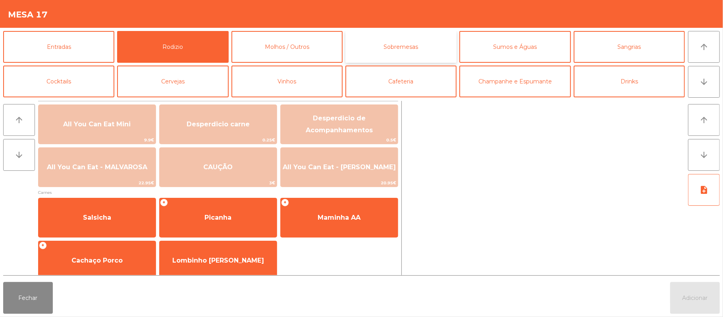
click at [420, 37] on button "Sobremesas" at bounding box center [400, 47] width 111 height 32
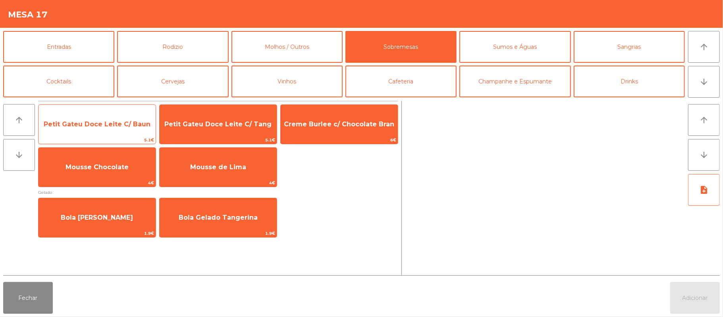
click at [118, 124] on span "Petit Gateu Doce Leite C/ Baun" at bounding box center [97, 124] width 107 height 8
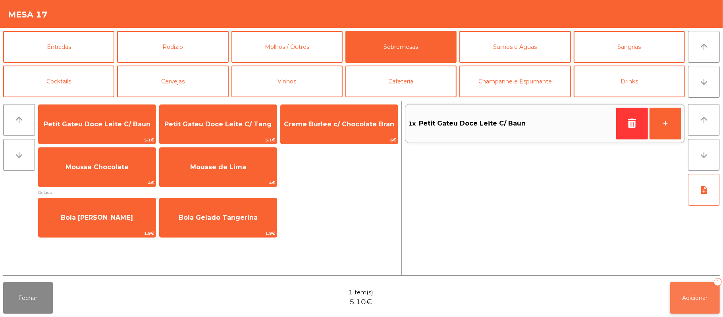
click at [699, 296] on span "Adicionar" at bounding box center [695, 297] width 25 height 7
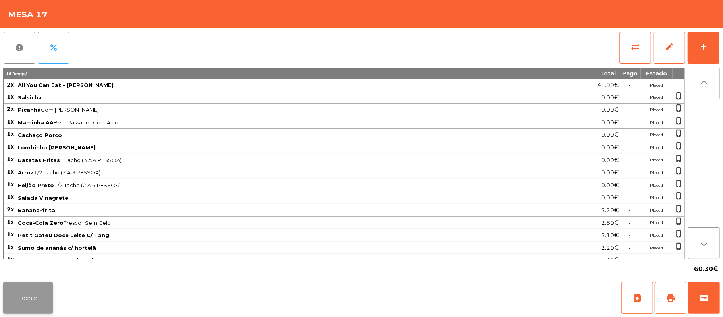
click at [17, 312] on button "Fechar" at bounding box center [28, 298] width 50 height 32
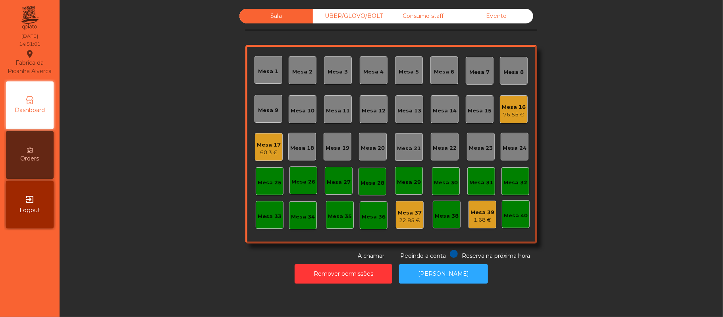
click at [373, 16] on div "UBER/GLOVO/BOLT" at bounding box center [349, 16] width 73 height 15
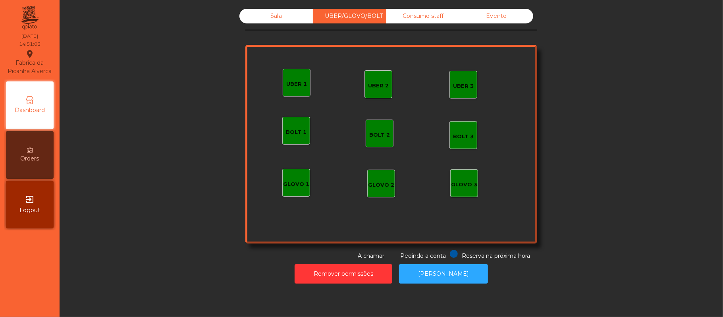
click at [427, 16] on div "Consumo staff" at bounding box center [422, 16] width 73 height 15
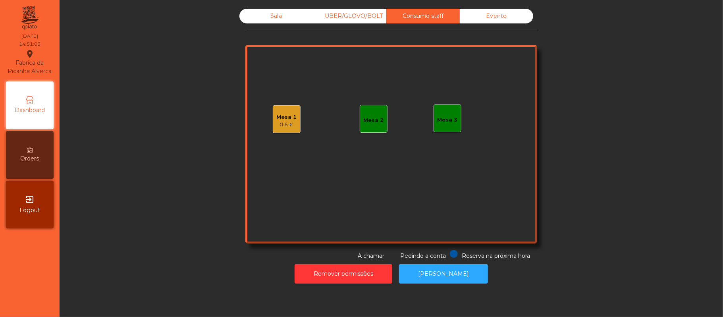
click at [286, 117] on div "Mesa 1" at bounding box center [287, 117] width 20 height 8
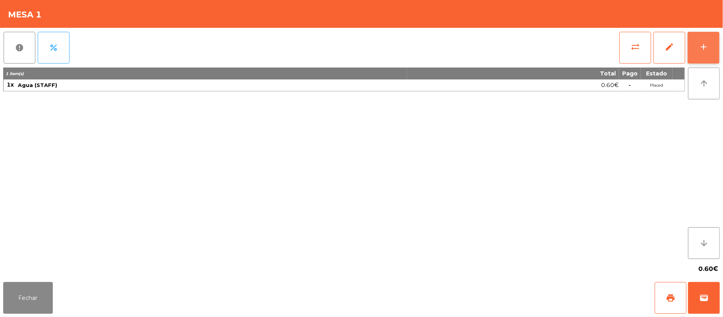
click at [706, 45] on div "add" at bounding box center [704, 47] width 10 height 10
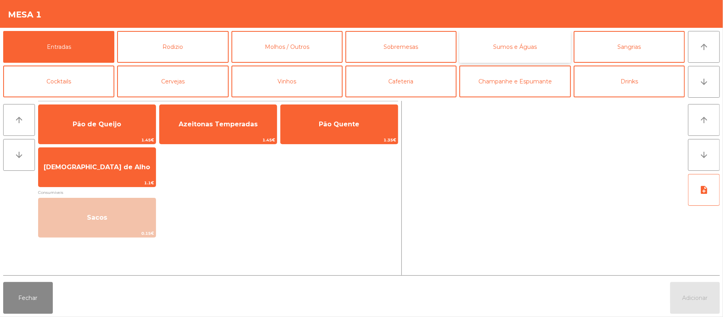
click at [533, 37] on button "Sumos e Águas" at bounding box center [514, 47] width 111 height 32
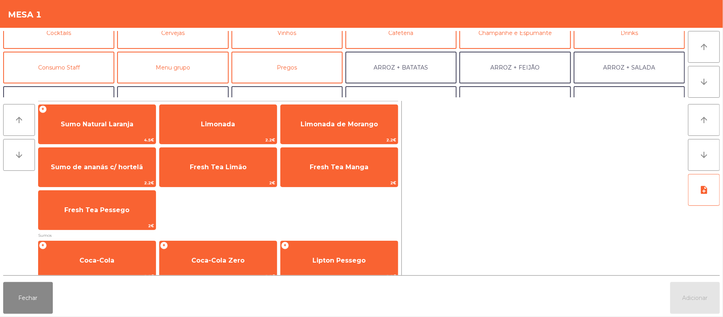
scroll to position [53, 0]
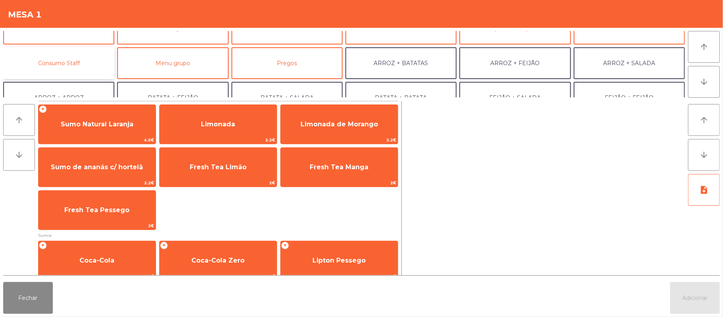
click at [78, 66] on button "Consumo Staff" at bounding box center [58, 63] width 111 height 32
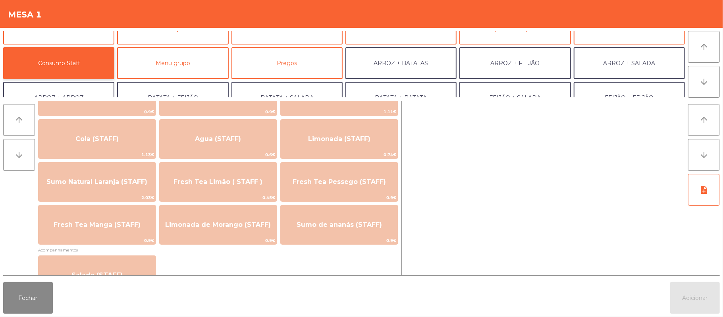
scroll to position [195, 0]
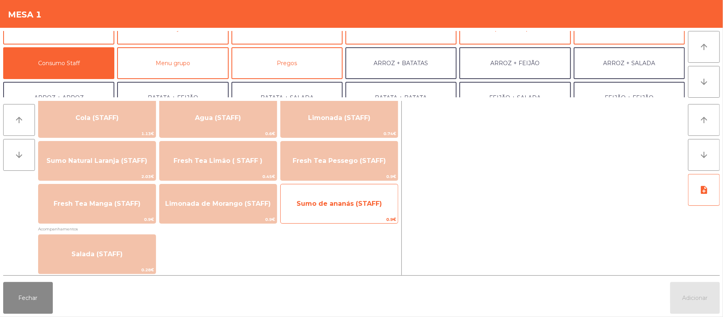
click at [352, 208] on span "Sumo de ananás (STAFF)" at bounding box center [339, 203] width 117 height 21
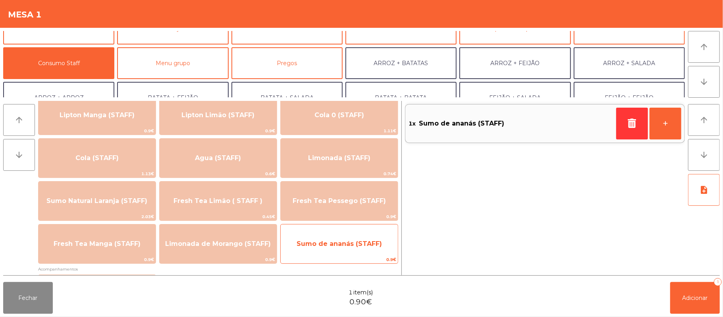
scroll to position [143, 0]
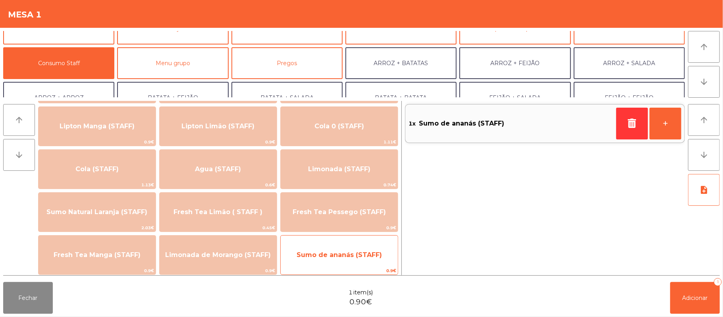
click at [345, 253] on span "Sumo de ananás (STAFF)" at bounding box center [339, 255] width 85 height 8
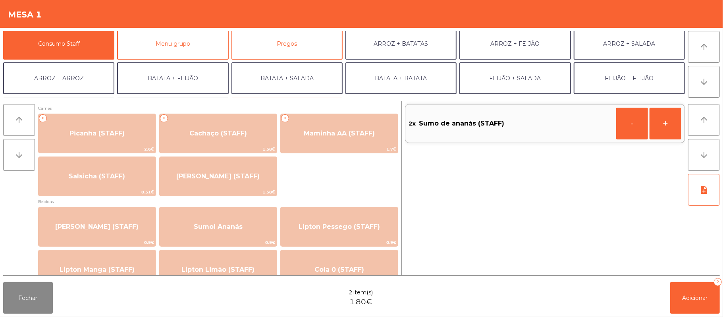
scroll to position [73, 0]
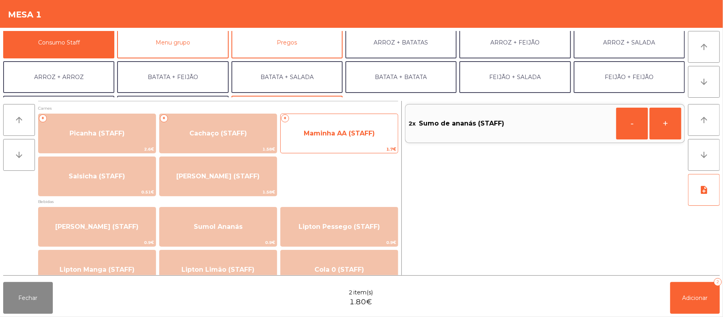
click at [341, 132] on span "Maminha AA (STAFF)" at bounding box center [339, 133] width 71 height 8
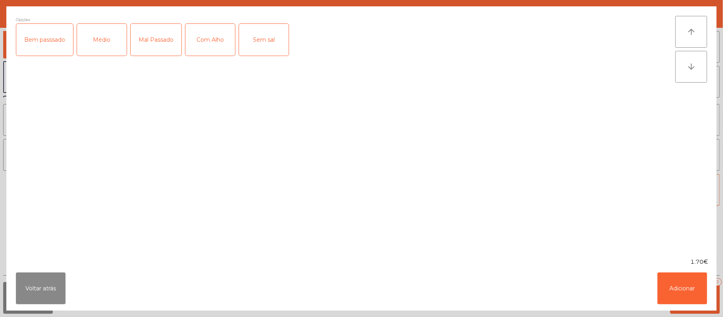
click at [109, 43] on div "Médio" at bounding box center [102, 40] width 50 height 32
click at [214, 40] on div "Com Alho" at bounding box center [210, 40] width 50 height 32
click at [677, 293] on button "Adicionar" at bounding box center [683, 288] width 50 height 32
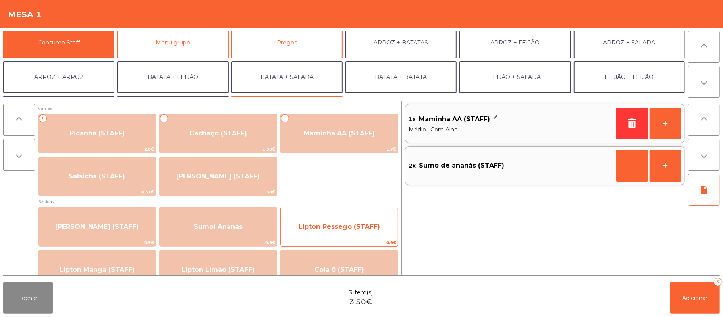
click at [329, 229] on span "Lipton Pessego (STAFF)" at bounding box center [339, 227] width 81 height 8
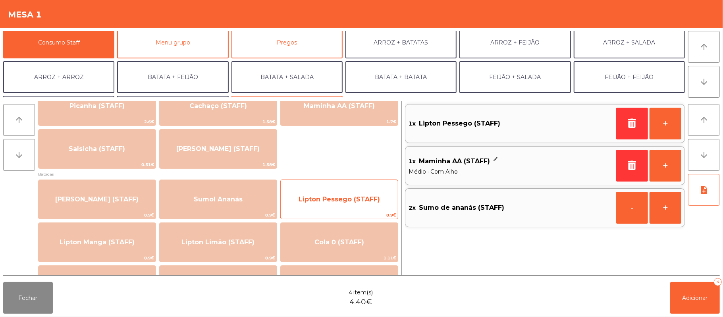
scroll to position [41, 0]
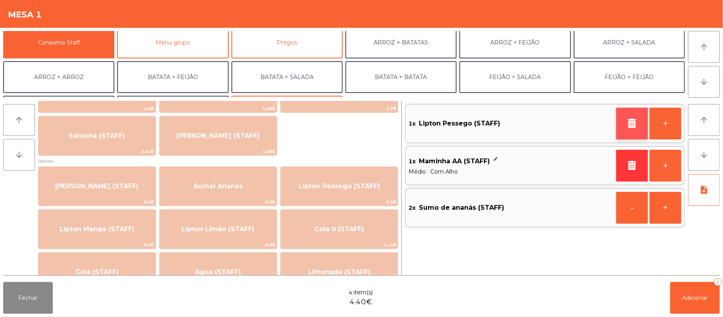
click at [627, 127] on icon "button" at bounding box center [632, 123] width 12 height 10
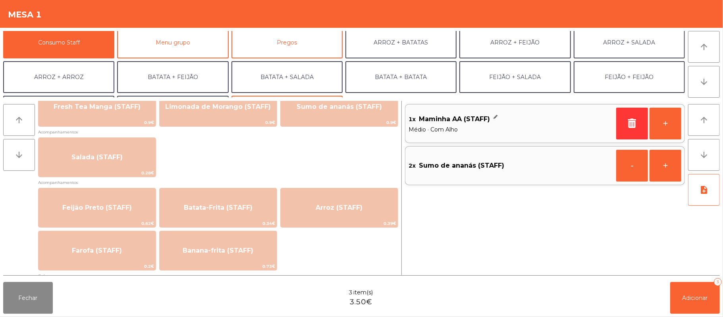
scroll to position [293, 0]
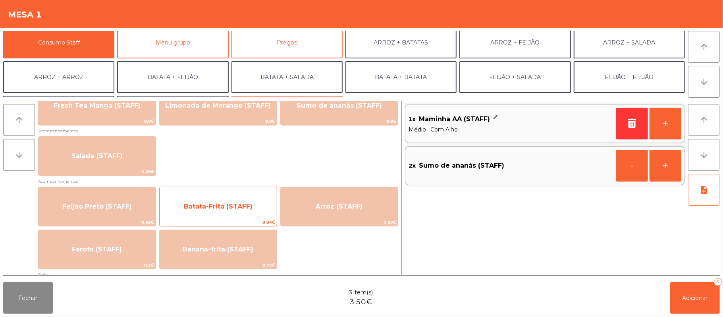
click at [254, 207] on span "Batata-Frita (STAFF)" at bounding box center [218, 206] width 117 height 21
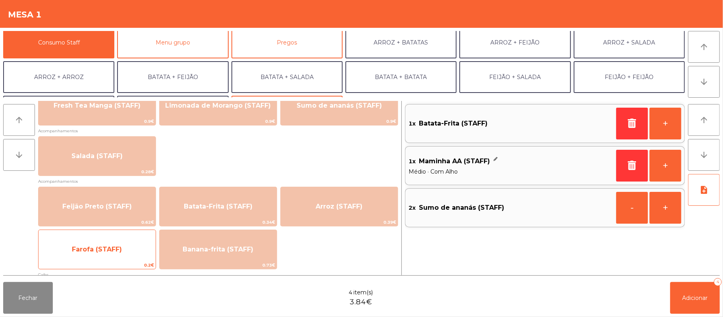
click at [137, 248] on span "Farofa (STAFF)" at bounding box center [97, 249] width 117 height 21
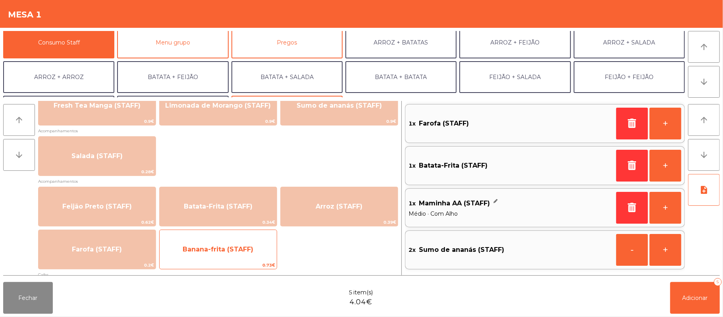
click at [218, 252] on span "Banana-frita (STAFF)" at bounding box center [218, 249] width 71 height 8
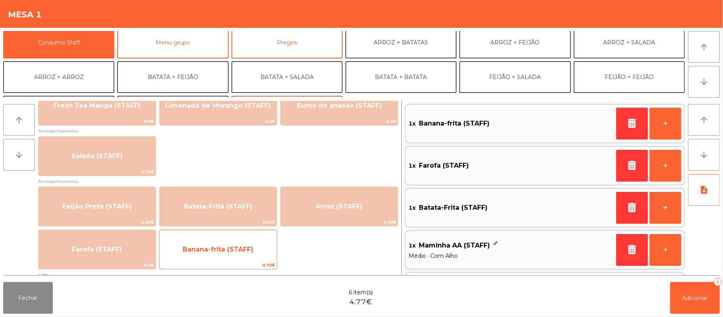
click at [241, 249] on span "Banana-frita (STAFF)" at bounding box center [218, 249] width 71 height 8
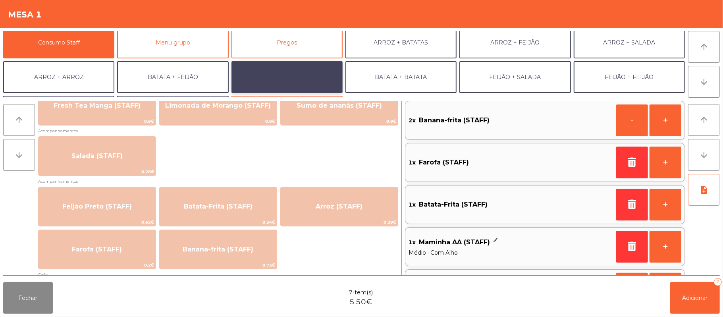
click at [336, 64] on button "BATATA + SALADA" at bounding box center [286, 77] width 111 height 32
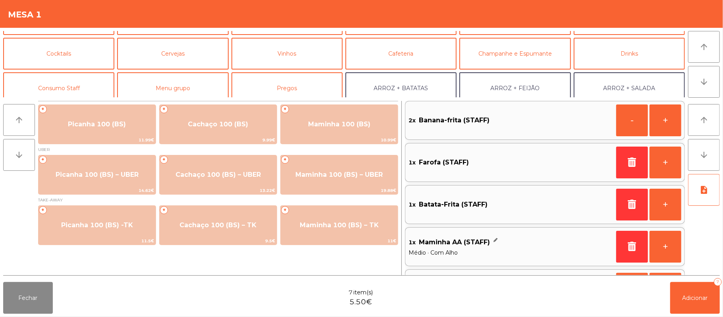
scroll to position [0, 0]
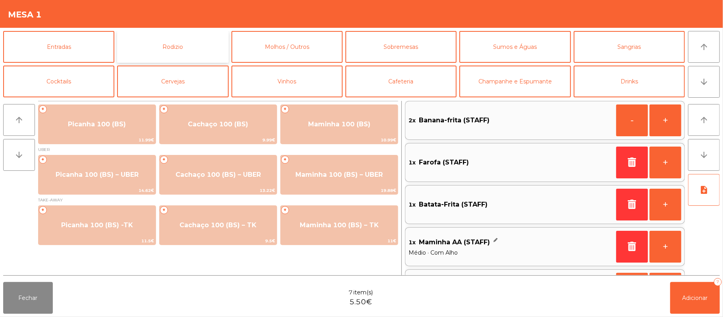
click at [183, 37] on button "Rodizio" at bounding box center [172, 47] width 111 height 32
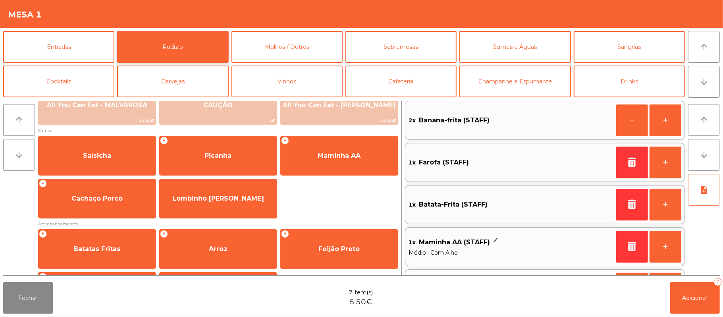
scroll to position [102, 0]
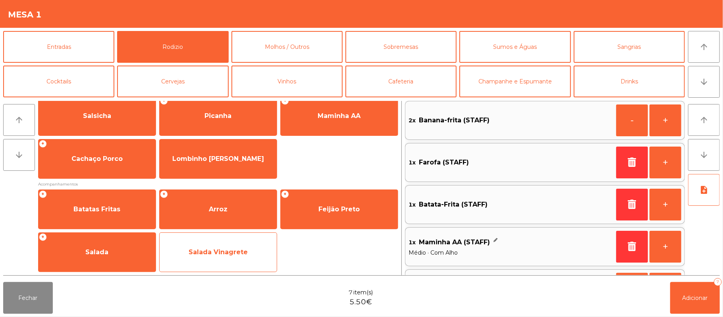
click at [241, 258] on span "Salada Vinagrete" at bounding box center [218, 251] width 117 height 21
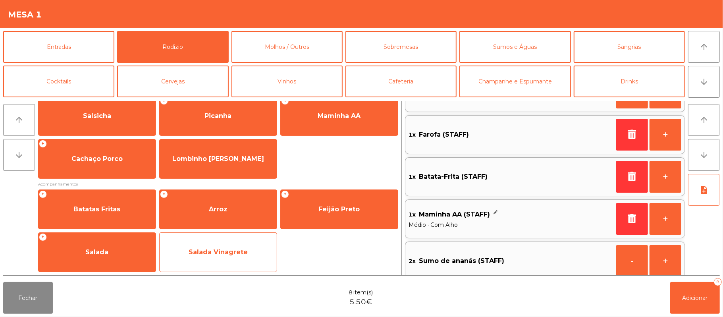
scroll to position [83, 0]
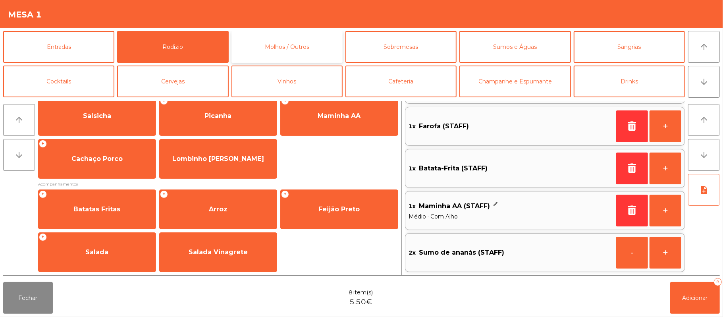
click at [310, 53] on button "Molhos / Outros" at bounding box center [286, 47] width 111 height 32
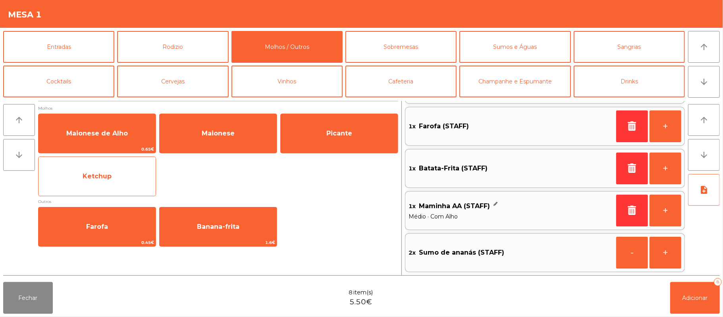
click at [134, 183] on span "Ketchup" at bounding box center [97, 176] width 117 height 21
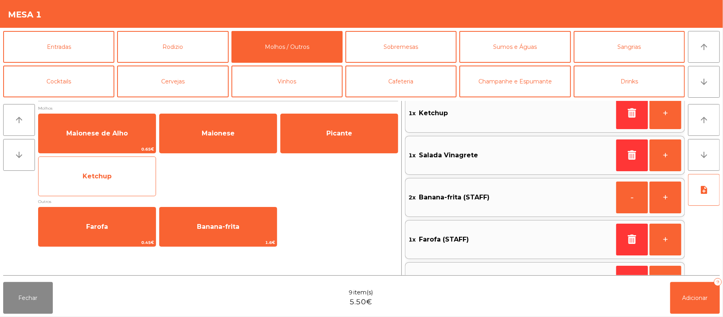
scroll to position [3, 0]
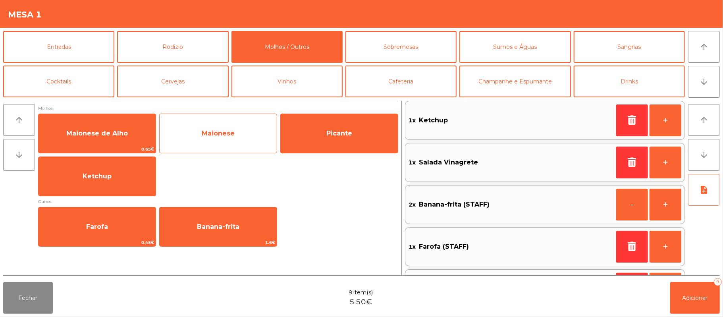
click at [206, 134] on span "Maionese" at bounding box center [218, 133] width 33 height 8
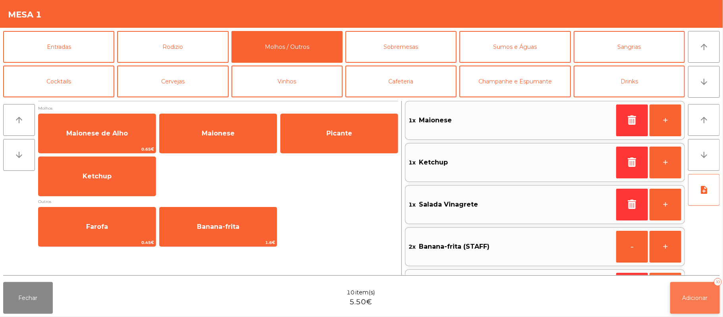
click at [700, 304] on button "Adicionar 10" at bounding box center [695, 298] width 50 height 32
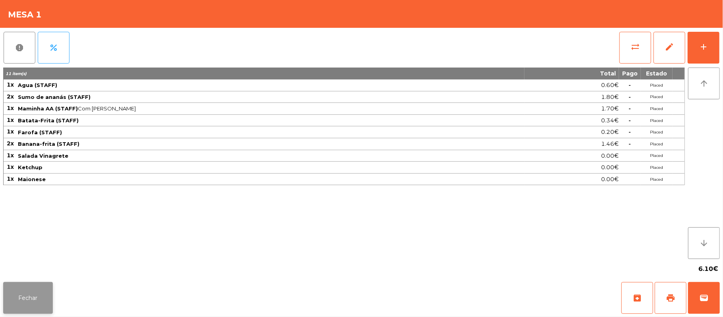
click at [27, 297] on button "Fechar" at bounding box center [28, 298] width 50 height 32
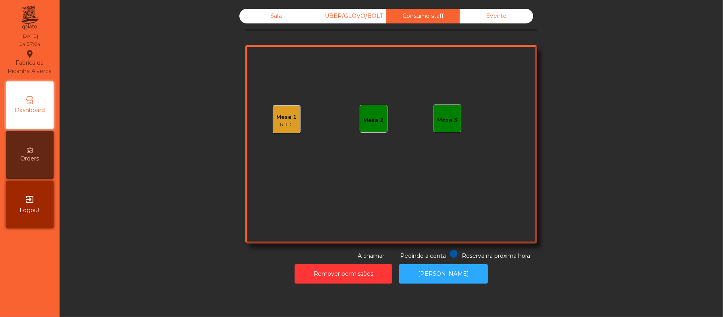
click at [274, 17] on div "Sala" at bounding box center [275, 16] width 73 height 15
click at [285, 122] on div "6.1 €" at bounding box center [287, 125] width 20 height 8
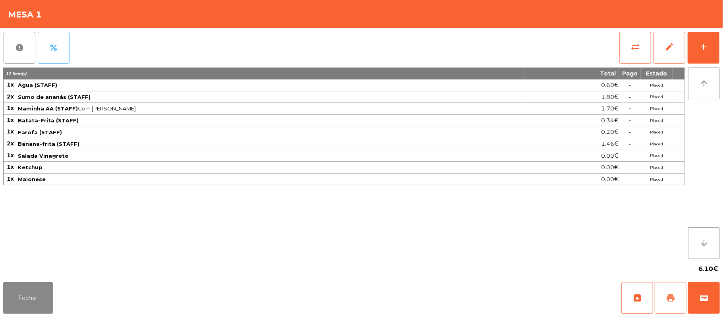
click at [670, 293] on span "print" at bounding box center [671, 298] width 10 height 10
click at [704, 49] on div "add" at bounding box center [704, 47] width 10 height 10
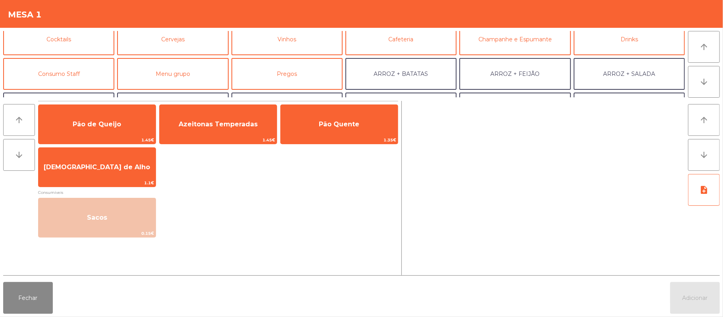
scroll to position [44, 0]
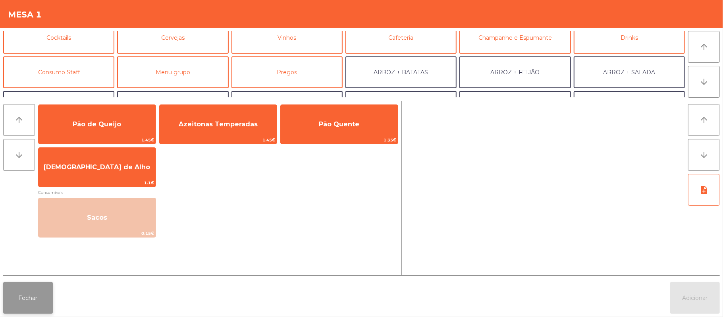
click at [26, 307] on button "Fechar" at bounding box center [28, 298] width 50 height 32
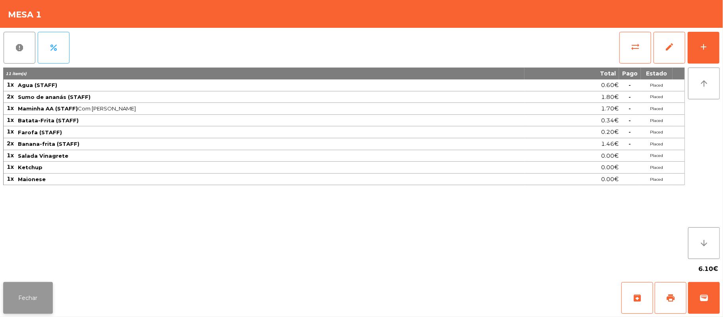
click at [31, 307] on button "Fechar" at bounding box center [28, 298] width 50 height 32
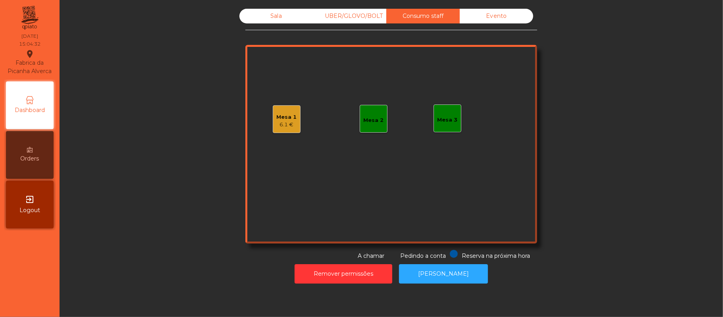
click at [280, 11] on div "Sala" at bounding box center [275, 16] width 73 height 15
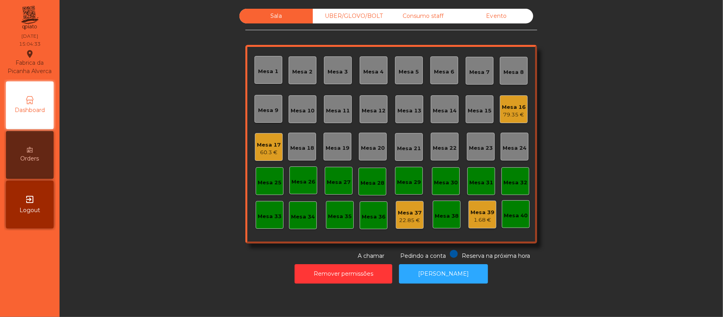
click at [272, 152] on div "60.3 €" at bounding box center [269, 153] width 24 height 8
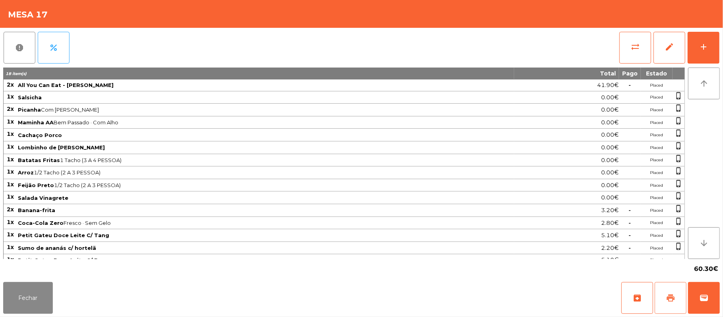
click at [663, 295] on button "print" at bounding box center [671, 298] width 32 height 32
click at [26, 305] on button "Fechar" at bounding box center [28, 298] width 50 height 32
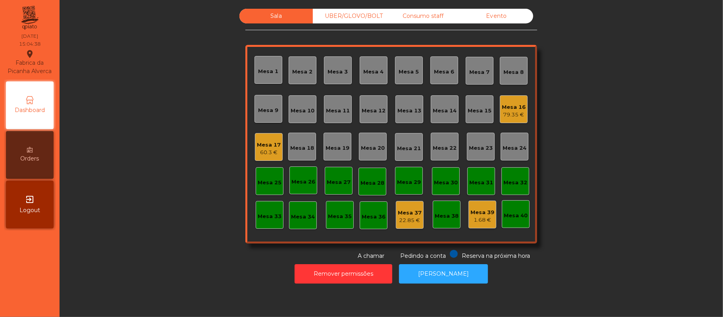
click at [267, 154] on div "60.3 €" at bounding box center [269, 153] width 24 height 8
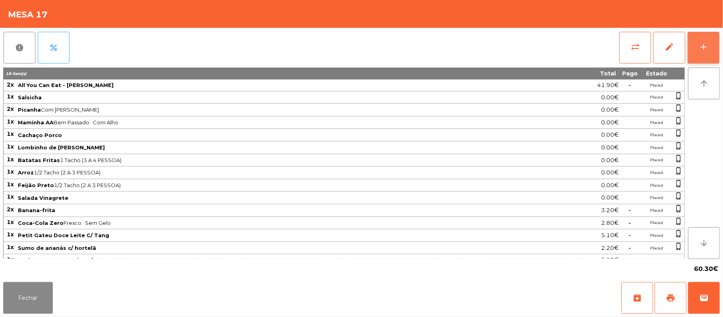
click at [698, 42] on button "add" at bounding box center [704, 48] width 32 height 32
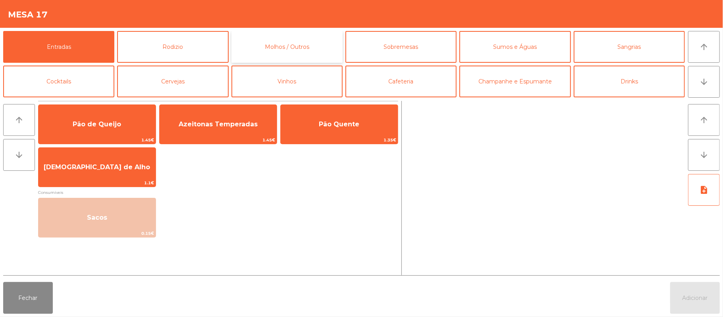
click at [320, 52] on button "Molhos / Outros" at bounding box center [286, 47] width 111 height 32
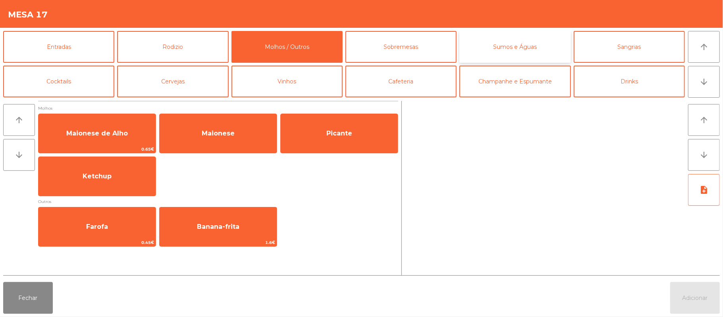
click at [520, 48] on button "Sumos e Águas" at bounding box center [514, 47] width 111 height 32
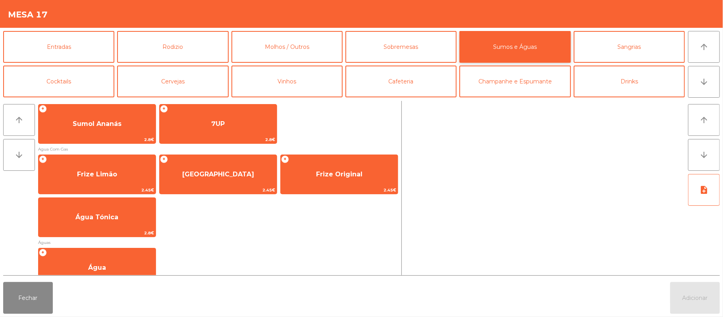
scroll to position [237, 0]
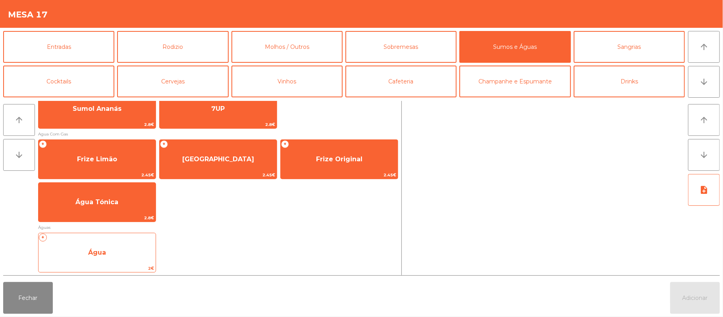
click at [109, 255] on span "Água" at bounding box center [97, 252] width 117 height 21
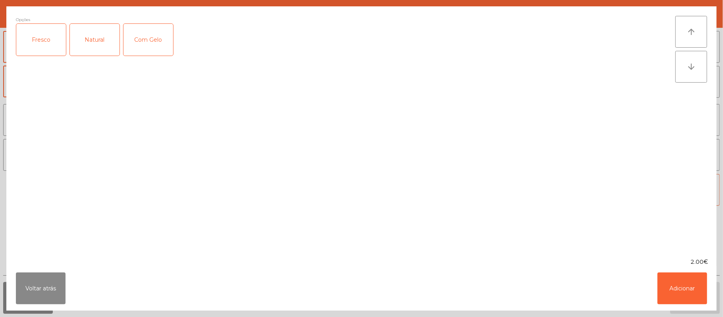
click at [40, 45] on div "Fresco" at bounding box center [41, 40] width 50 height 32
click at [696, 275] on button "Adicionar" at bounding box center [683, 288] width 50 height 32
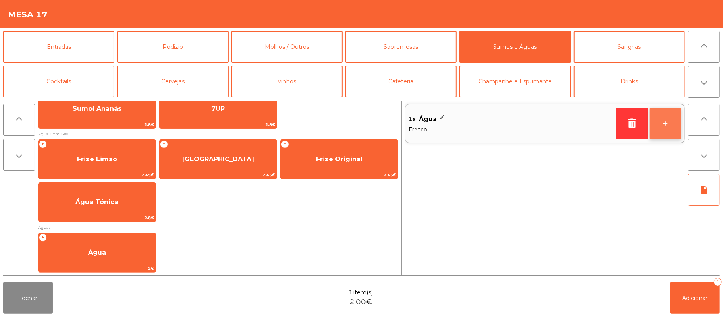
click at [671, 126] on button "+" at bounding box center [666, 124] width 32 height 32
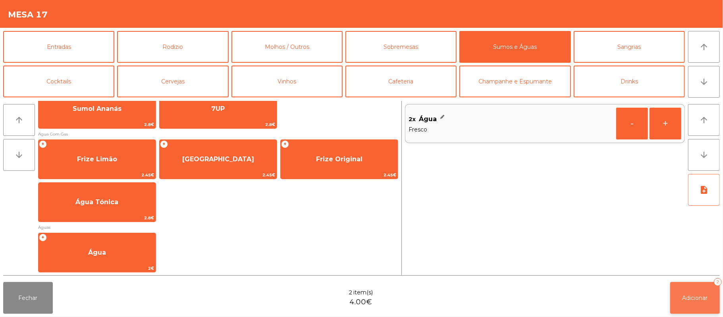
click at [688, 288] on button "Adicionar 2" at bounding box center [695, 298] width 50 height 32
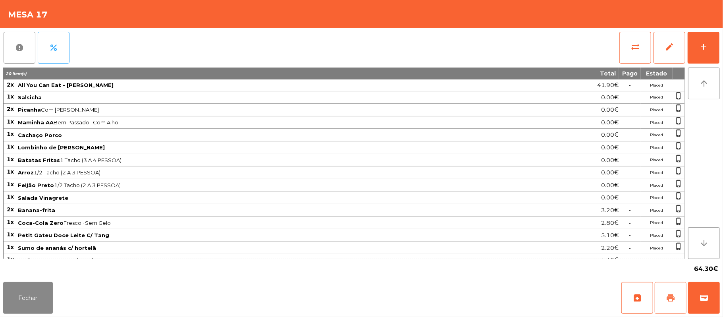
click at [667, 311] on button "print" at bounding box center [671, 298] width 32 height 32
click at [30, 302] on button "Fechar" at bounding box center [28, 298] width 50 height 32
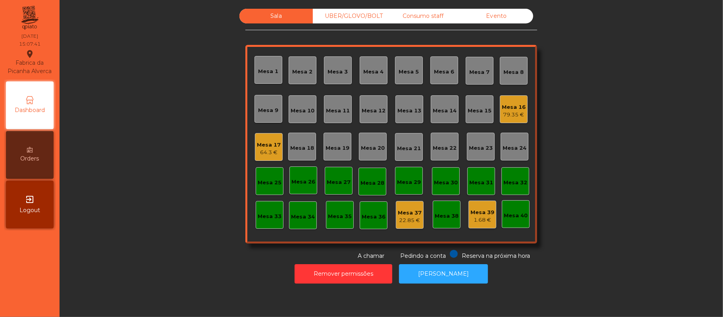
click at [509, 111] on div "79.35 €" at bounding box center [514, 115] width 24 height 8
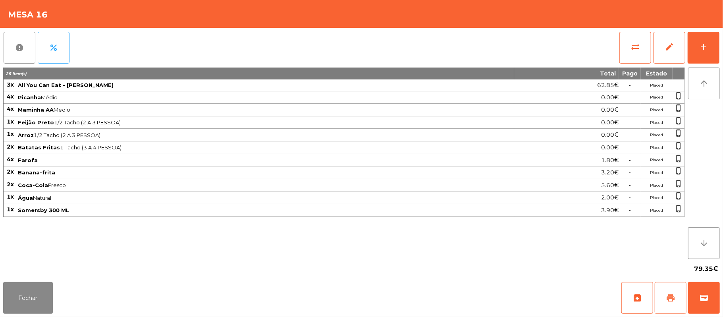
click at [674, 294] on span "print" at bounding box center [671, 298] width 10 height 10
click at [667, 308] on button "print" at bounding box center [671, 298] width 32 height 32
click at [639, 50] on span "sync_alt" at bounding box center [636, 47] width 10 height 10
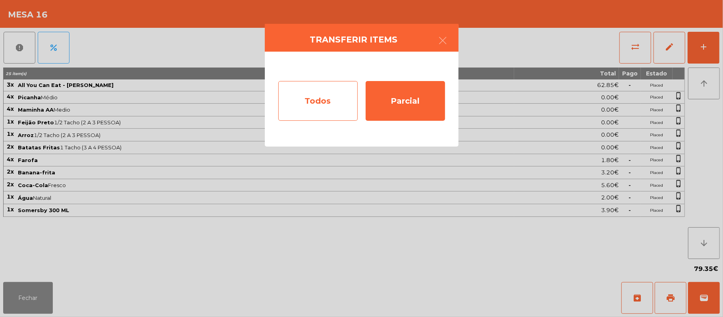
click at [322, 97] on div "Todos" at bounding box center [317, 101] width 79 height 40
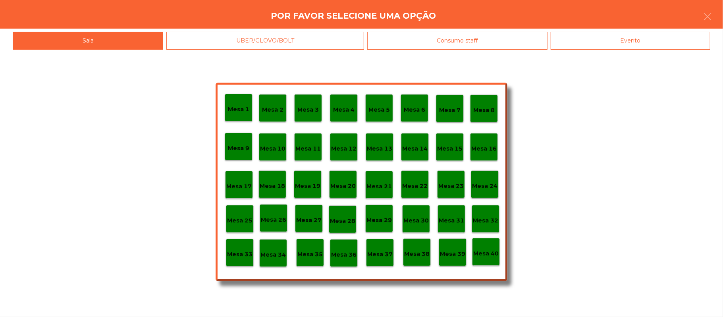
click at [649, 35] on div "Evento" at bounding box center [631, 41] width 160 height 18
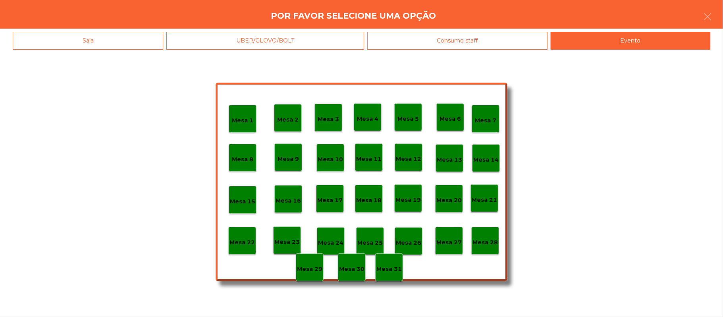
click at [485, 248] on div "Mesa 28" at bounding box center [485, 241] width 28 height 28
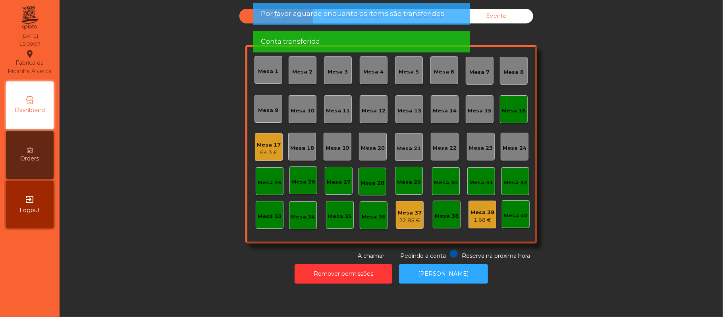
click at [519, 101] on div "Mesa 16" at bounding box center [514, 109] width 28 height 28
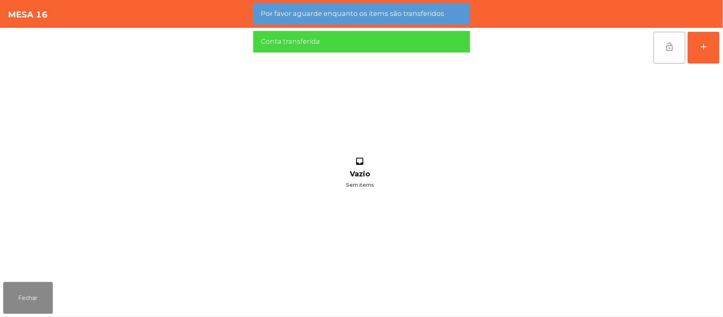
click at [663, 49] on button "lock_open" at bounding box center [670, 48] width 32 height 32
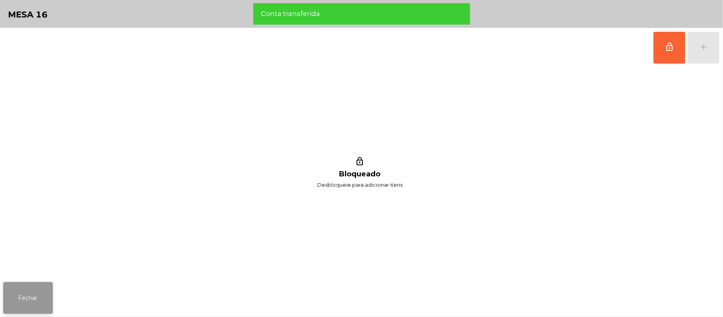
click at [29, 286] on button "Fechar" at bounding box center [28, 298] width 50 height 32
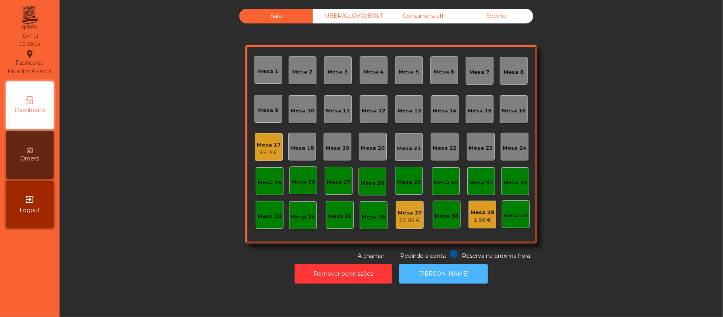
click at [449, 276] on button "[PERSON_NAME]" at bounding box center [443, 273] width 89 height 19
click at [587, 103] on div "Sala UBER/GLOVO/BOLT Consumo staff Evento Mesa 1 Mesa 2 Mesa 3 Mesa 4 Mesa 5 Me…" at bounding box center [391, 134] width 642 height 251
click at [445, 222] on div "Mesa 38" at bounding box center [447, 215] width 28 height 28
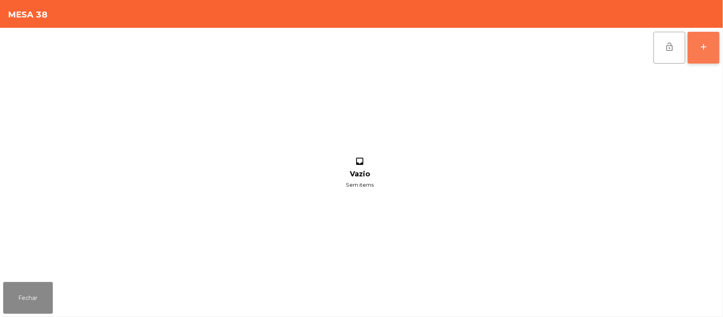
click at [717, 53] on button "add" at bounding box center [704, 48] width 32 height 32
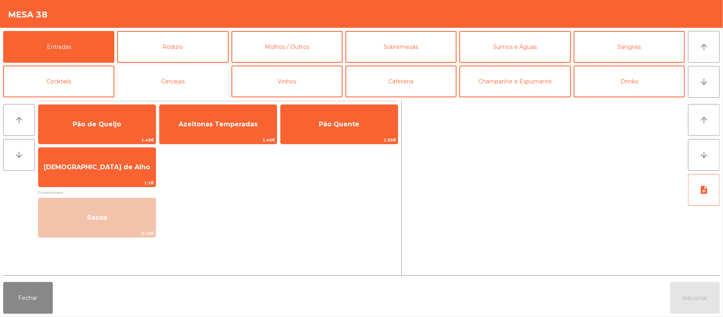
click at [201, 84] on button "Cervejas" at bounding box center [172, 82] width 111 height 32
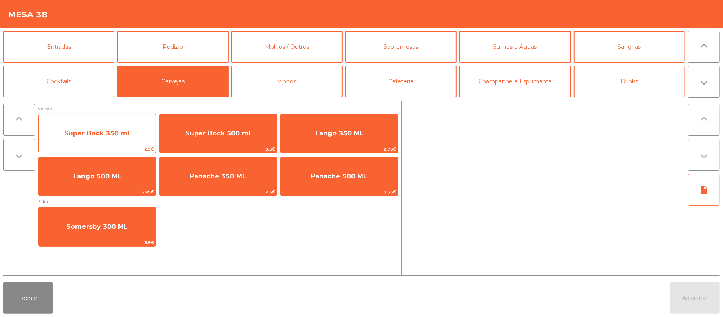
click at [123, 139] on span "Super Bock 350 ml" at bounding box center [97, 133] width 117 height 21
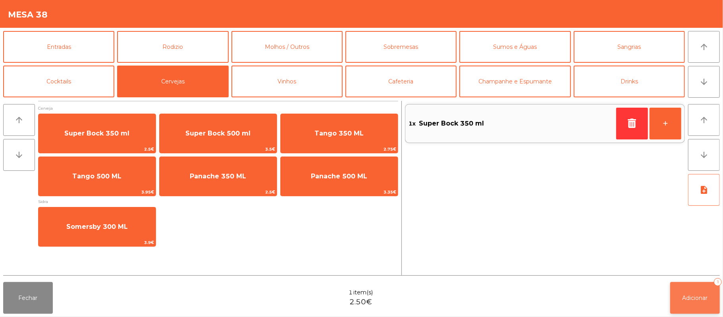
click at [694, 287] on button "Adicionar 1" at bounding box center [695, 298] width 50 height 32
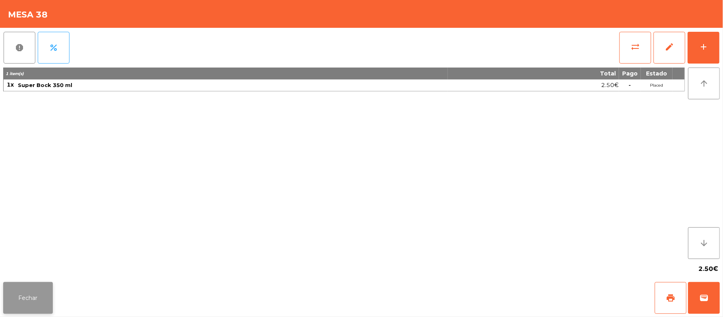
click at [6, 307] on button "Fechar" at bounding box center [28, 298] width 50 height 32
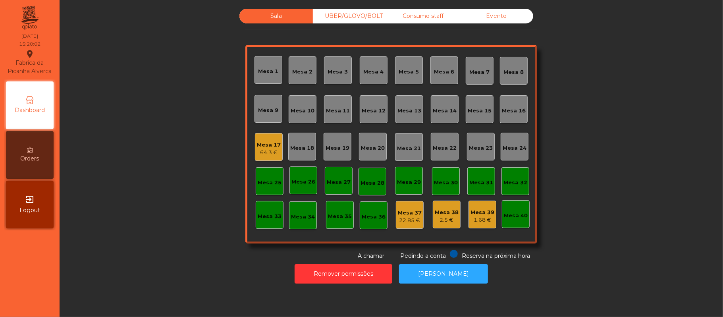
click at [261, 152] on div "64.3 €" at bounding box center [269, 153] width 24 height 8
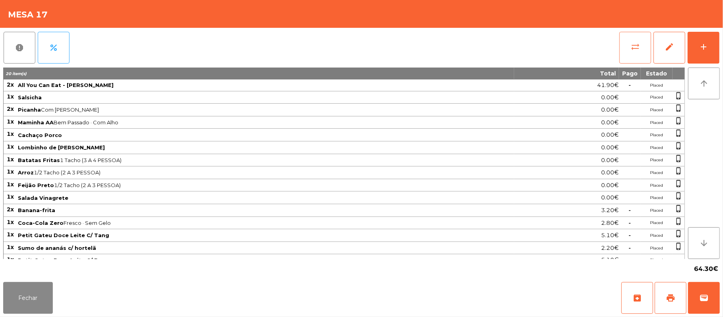
click at [631, 42] on span "sync_alt" at bounding box center [636, 47] width 10 height 10
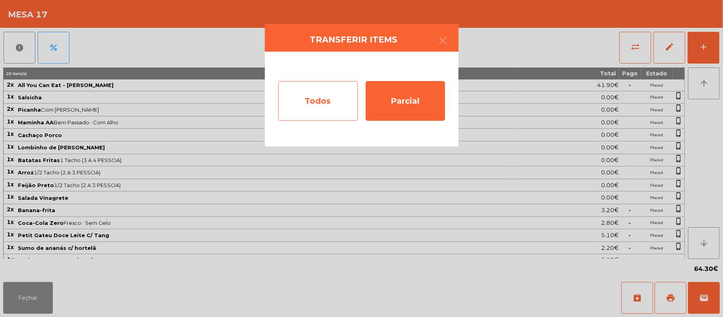
click at [323, 100] on div "Todos" at bounding box center [317, 101] width 79 height 40
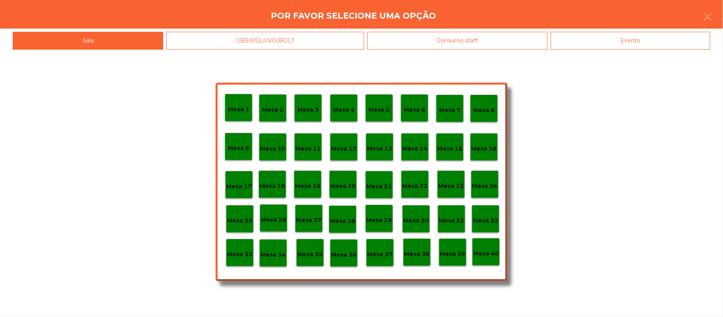
click at [638, 34] on div "Evento" at bounding box center [631, 41] width 160 height 18
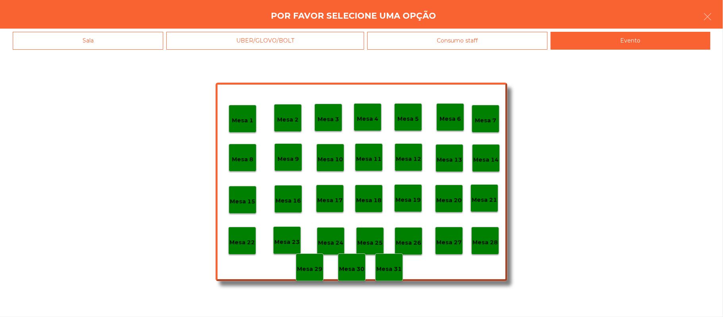
click at [488, 240] on p "Mesa 28" at bounding box center [485, 242] width 25 height 9
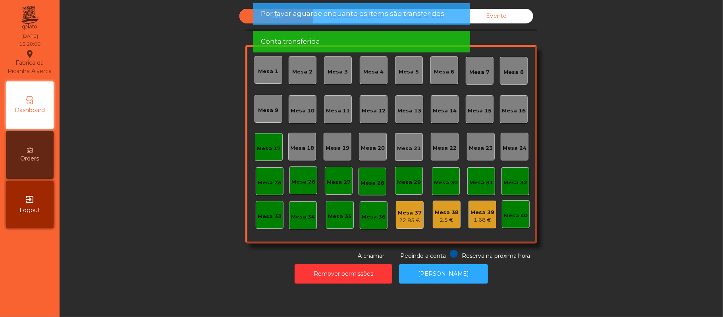
click at [261, 145] on div "Mesa 17" at bounding box center [269, 149] width 24 height 8
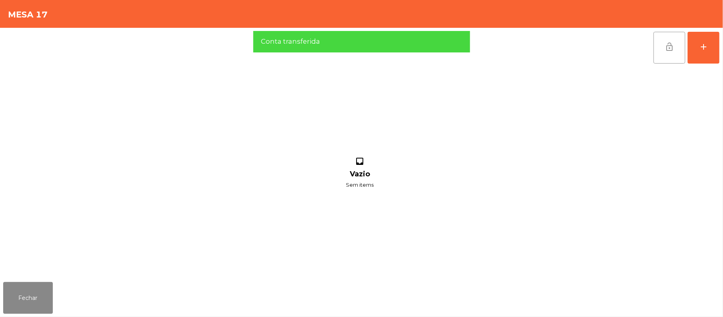
click at [668, 45] on span "lock_open" at bounding box center [670, 47] width 10 height 10
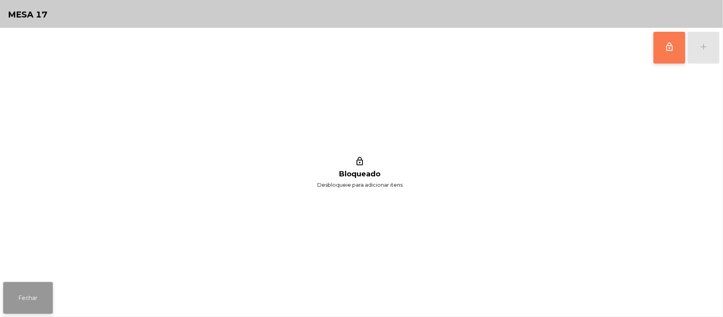
click at [37, 289] on button "Fechar" at bounding box center [28, 298] width 50 height 32
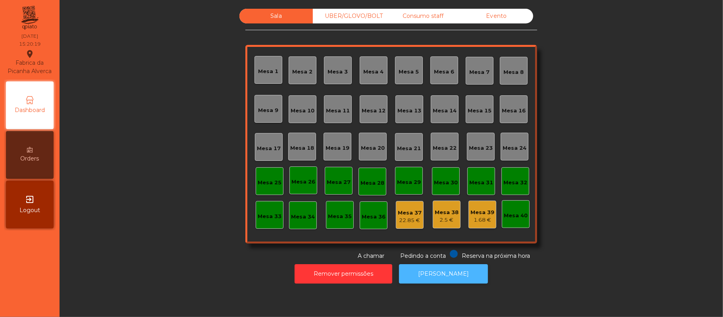
click at [442, 275] on button "[PERSON_NAME]" at bounding box center [443, 273] width 89 height 19
click at [417, 16] on div "Consumo staff" at bounding box center [422, 16] width 73 height 15
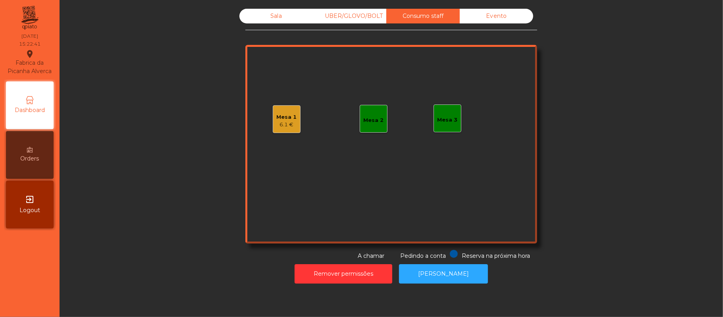
click at [277, 125] on div "6.1 €" at bounding box center [287, 125] width 20 height 8
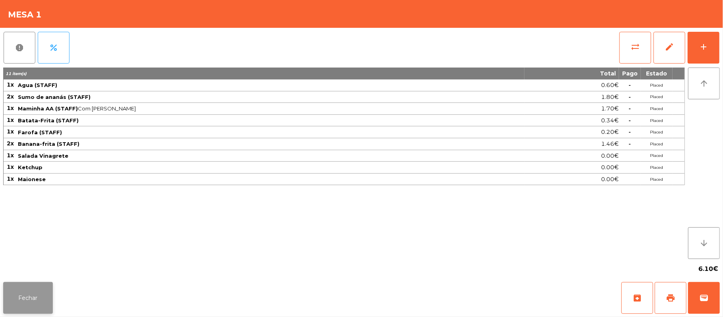
click at [28, 297] on button "Fechar" at bounding box center [28, 298] width 50 height 32
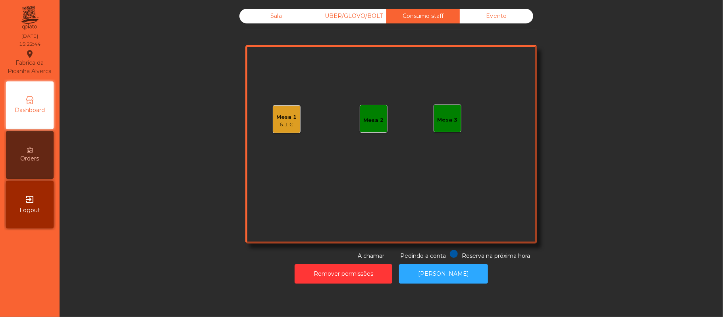
click at [341, 20] on div "UBER/GLOVO/BOLT" at bounding box center [349, 16] width 73 height 15
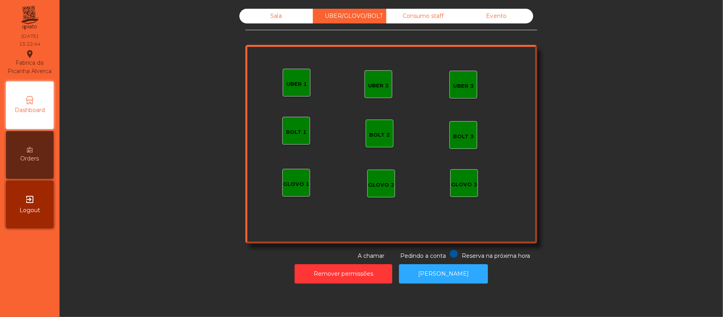
click at [498, 17] on div "Evento" at bounding box center [496, 16] width 73 height 15
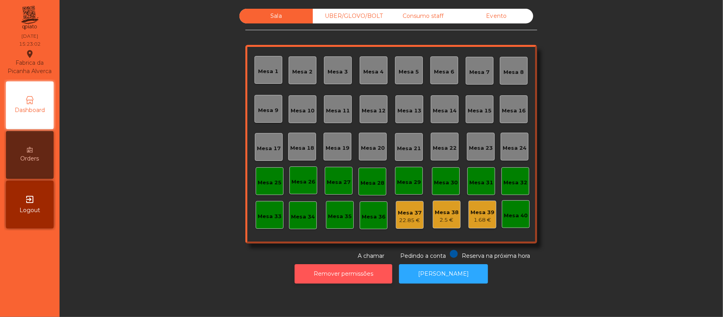
click at [329, 280] on button "Remover permissões" at bounding box center [344, 273] width 98 height 19
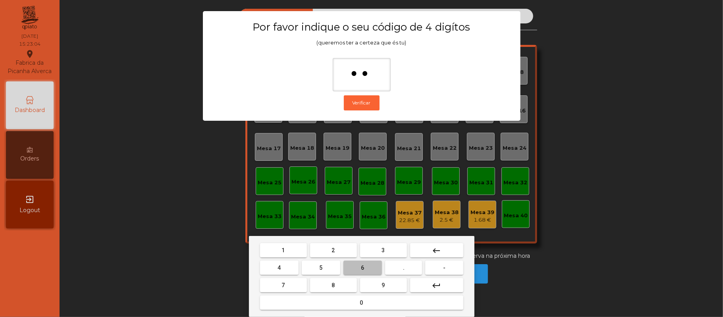
type input "***"
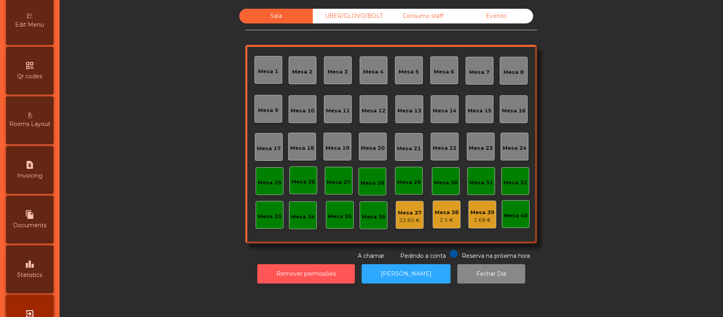
scroll to position [223, 0]
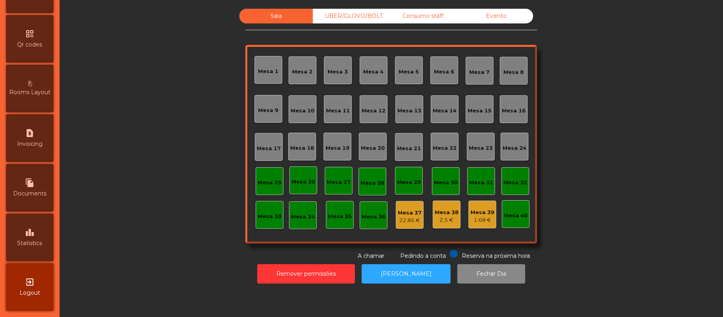
click at [40, 244] on span "Statistics" at bounding box center [29, 243] width 25 height 8
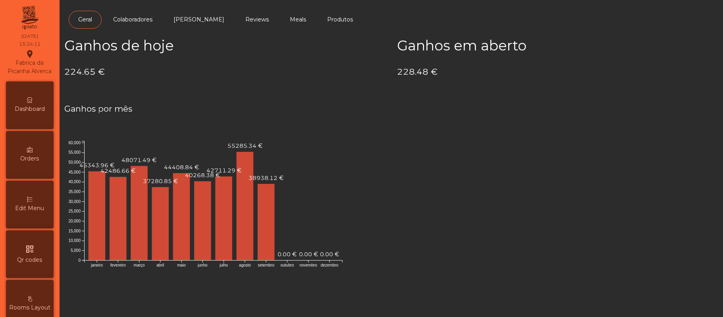
click at [54, 113] on div "Dashboard" at bounding box center [30, 105] width 48 height 48
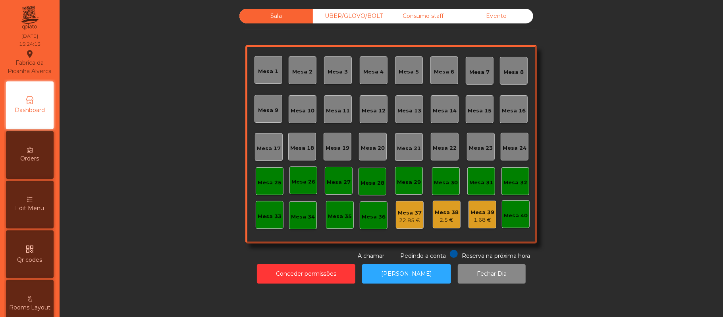
click at [432, 19] on div "Consumo staff" at bounding box center [422, 16] width 73 height 15
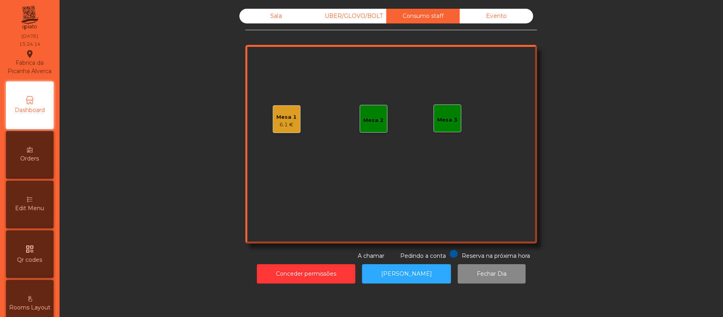
click at [279, 121] on div "6.1 €" at bounding box center [287, 125] width 20 height 8
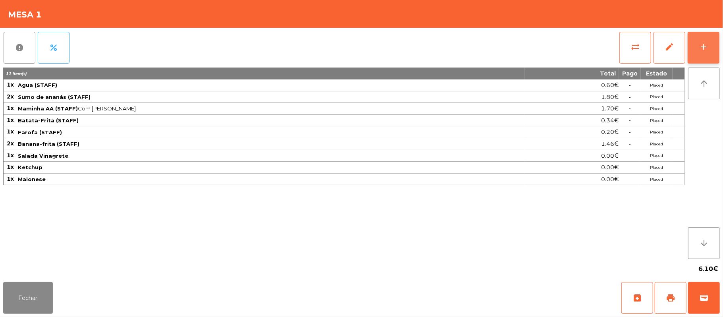
click at [717, 37] on button "add" at bounding box center [704, 48] width 32 height 32
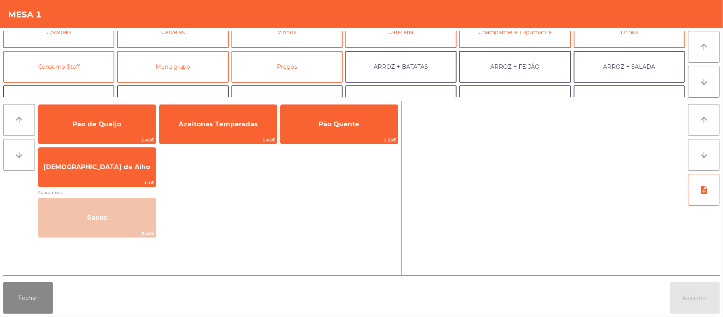
scroll to position [54, 0]
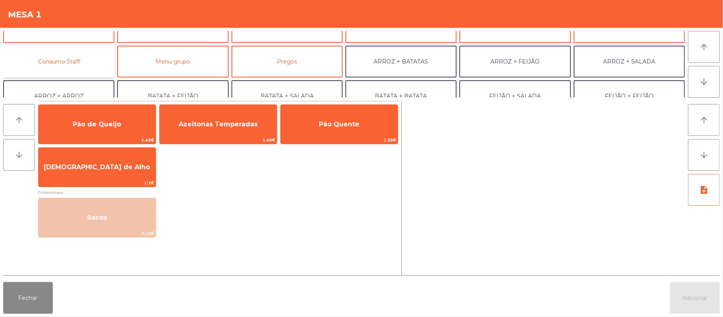
click at [80, 73] on button "Consumo Staff" at bounding box center [58, 62] width 111 height 32
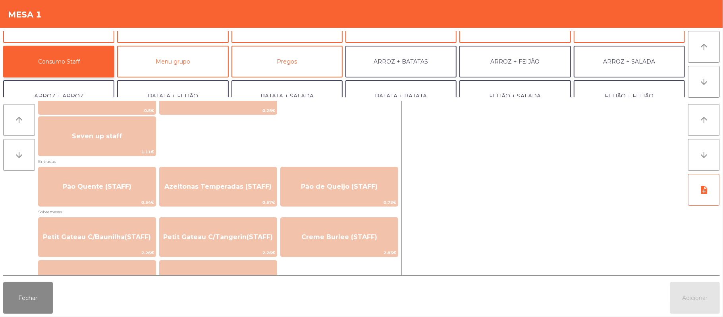
scroll to position [498, 0]
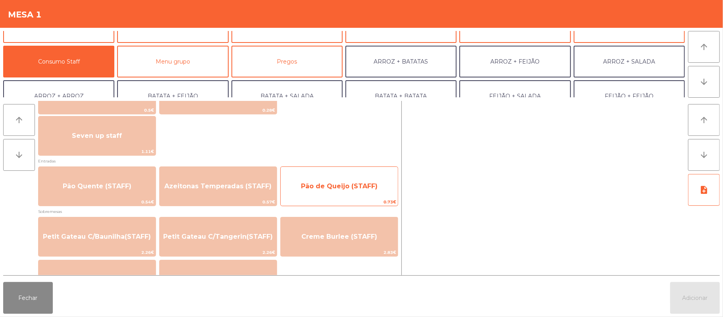
click at [317, 193] on span "Pão de Queijo (STAFF)" at bounding box center [339, 186] width 117 height 21
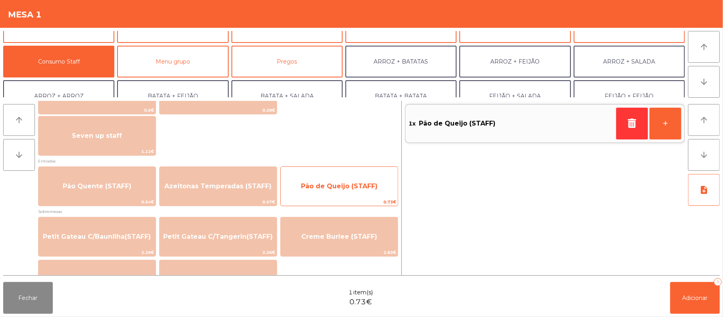
click at [317, 192] on span "Pão de Queijo (STAFF)" at bounding box center [339, 186] width 117 height 21
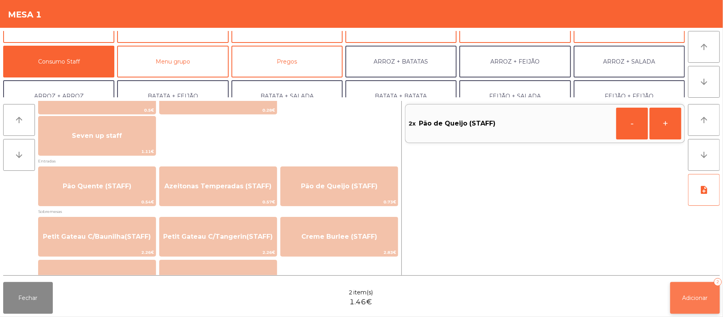
click at [684, 299] on span "Adicionar" at bounding box center [695, 297] width 25 height 7
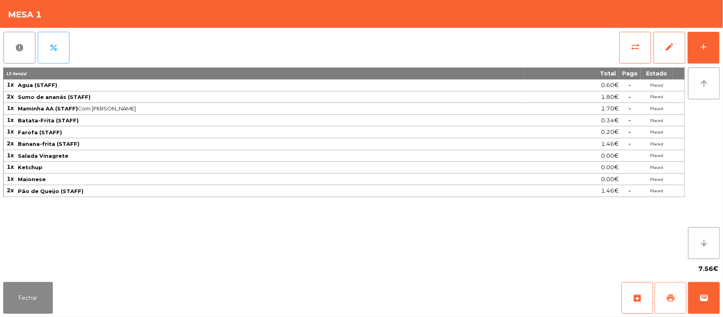
click at [672, 294] on span "print" at bounding box center [671, 298] width 10 height 10
click at [31, 299] on button "Fechar" at bounding box center [28, 298] width 50 height 32
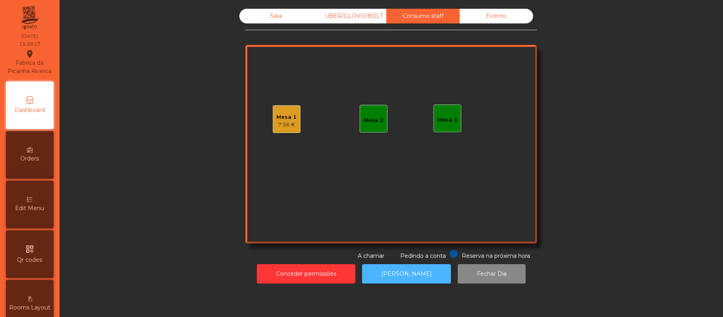
click at [398, 266] on button "[PERSON_NAME]" at bounding box center [406, 273] width 89 height 19
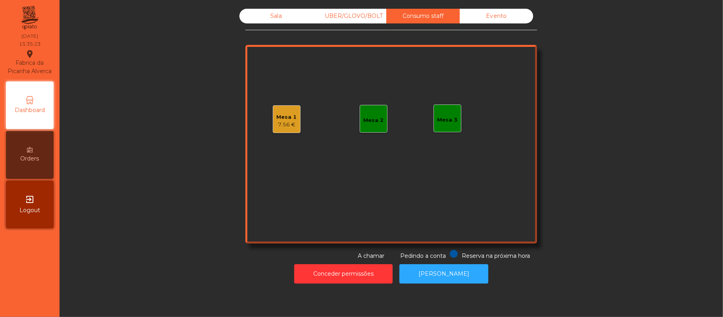
click at [287, 130] on div "Mesa 1 7.56 €" at bounding box center [287, 119] width 28 height 28
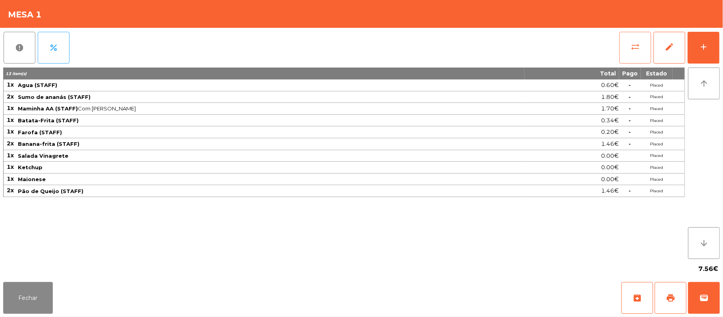
click at [623, 50] on button "sync_alt" at bounding box center [635, 48] width 32 height 32
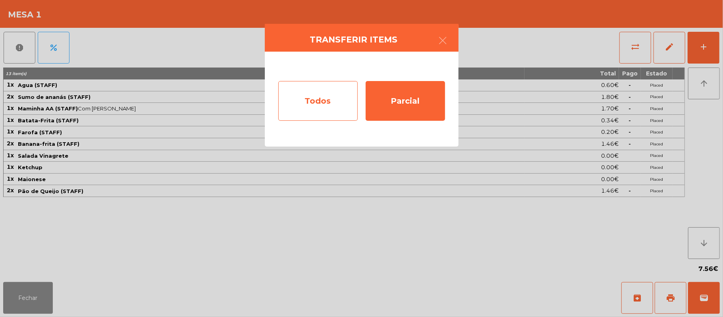
click at [316, 104] on div "Todos" at bounding box center [317, 101] width 79 height 40
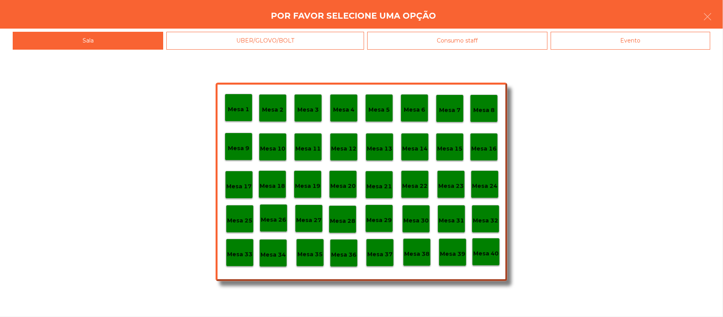
click at [236, 253] on p "Mesa 33" at bounding box center [239, 254] width 25 height 9
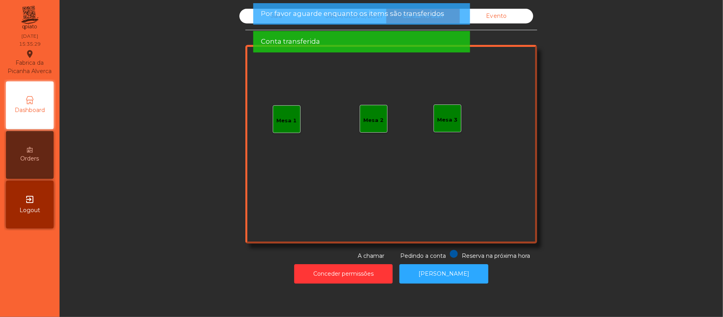
click at [627, 127] on div "Sala UBER/GLOVO/BOLT Consumo staff Evento Mesa 1 Mesa 2 Mesa 3 Reserva na próxi…" at bounding box center [391, 134] width 642 height 251
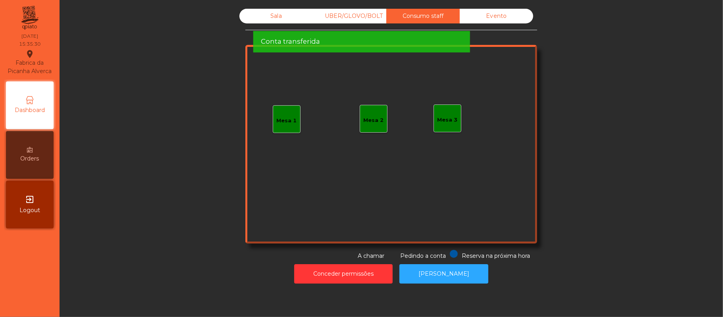
click at [252, 10] on div "Sala" at bounding box center [275, 16] width 73 height 15
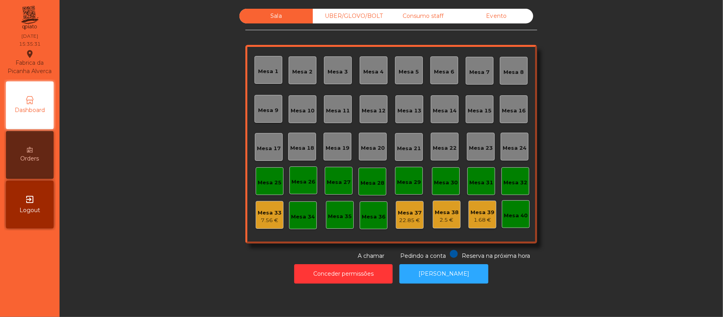
click at [187, 251] on div "Sala UBER/GLOVO/BOLT Consumo staff Evento Mesa 1 Mesa 2 Mesa 3 Mesa 4 Mesa 5 Me…" at bounding box center [391, 134] width 642 height 251
